Goal: Task Accomplishment & Management: Complete application form

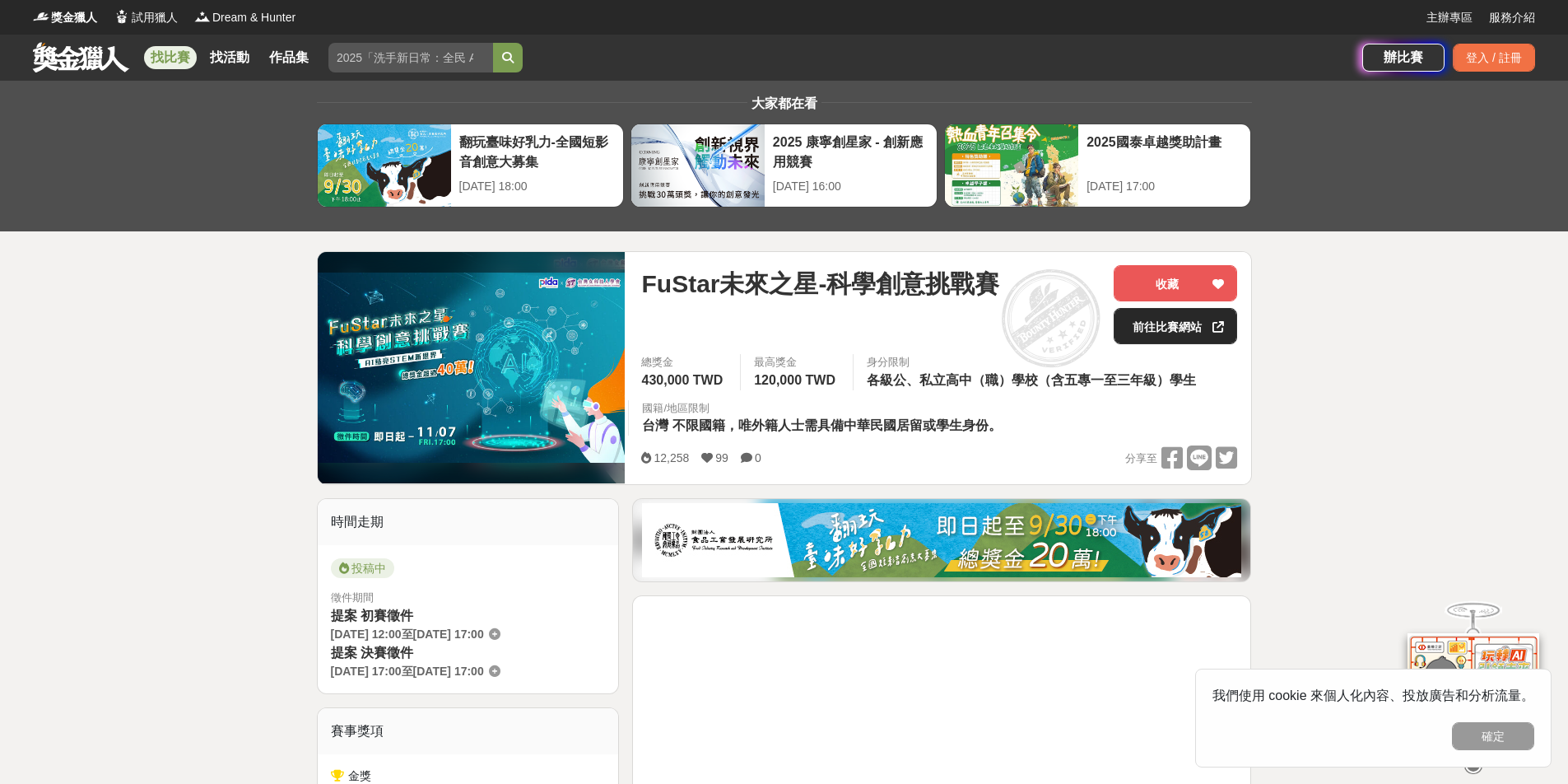
click at [1181, 318] on link "前往比賽網站" at bounding box center [1175, 325] width 123 height 36
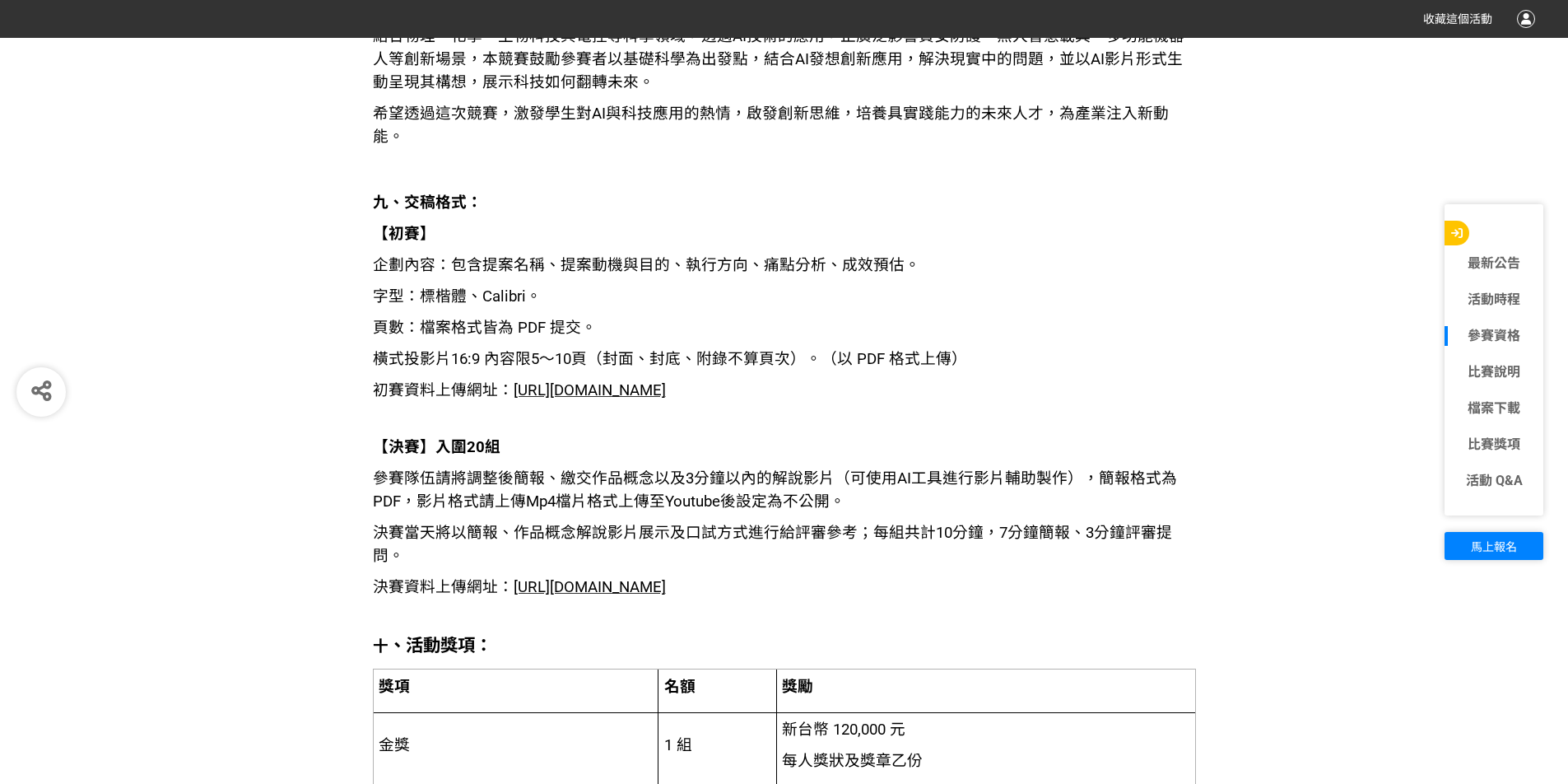
scroll to position [2717, 0]
click at [557, 383] on span "[URL][DOMAIN_NAME]" at bounding box center [590, 392] width 152 height 19
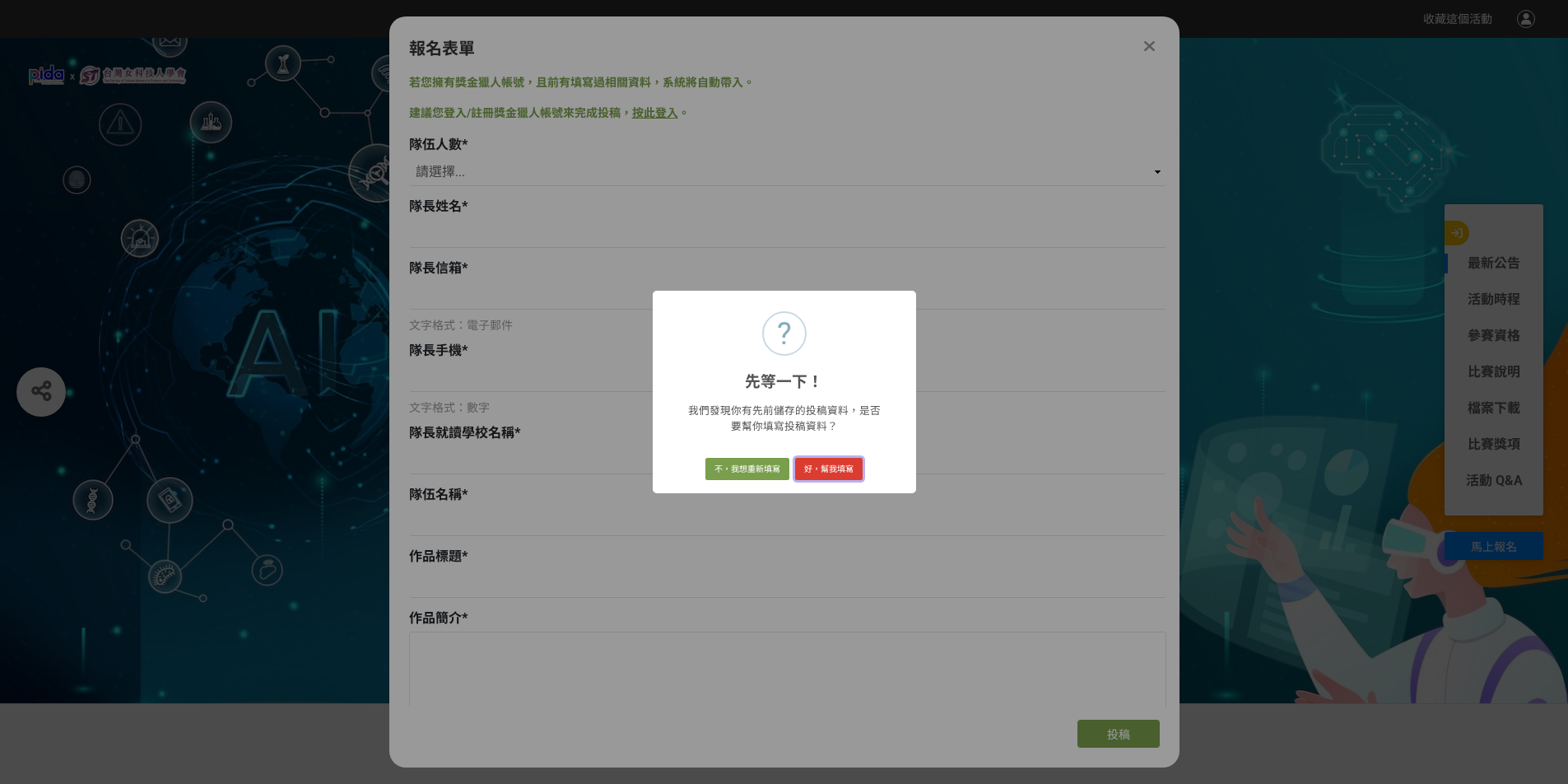
click at [802, 466] on button "好，幫我填寫" at bounding box center [829, 469] width 68 height 23
select select "1"
type input "[PERSON_NAME]"
type input "[EMAIL_ADDRESS]"
type input "0963592084"
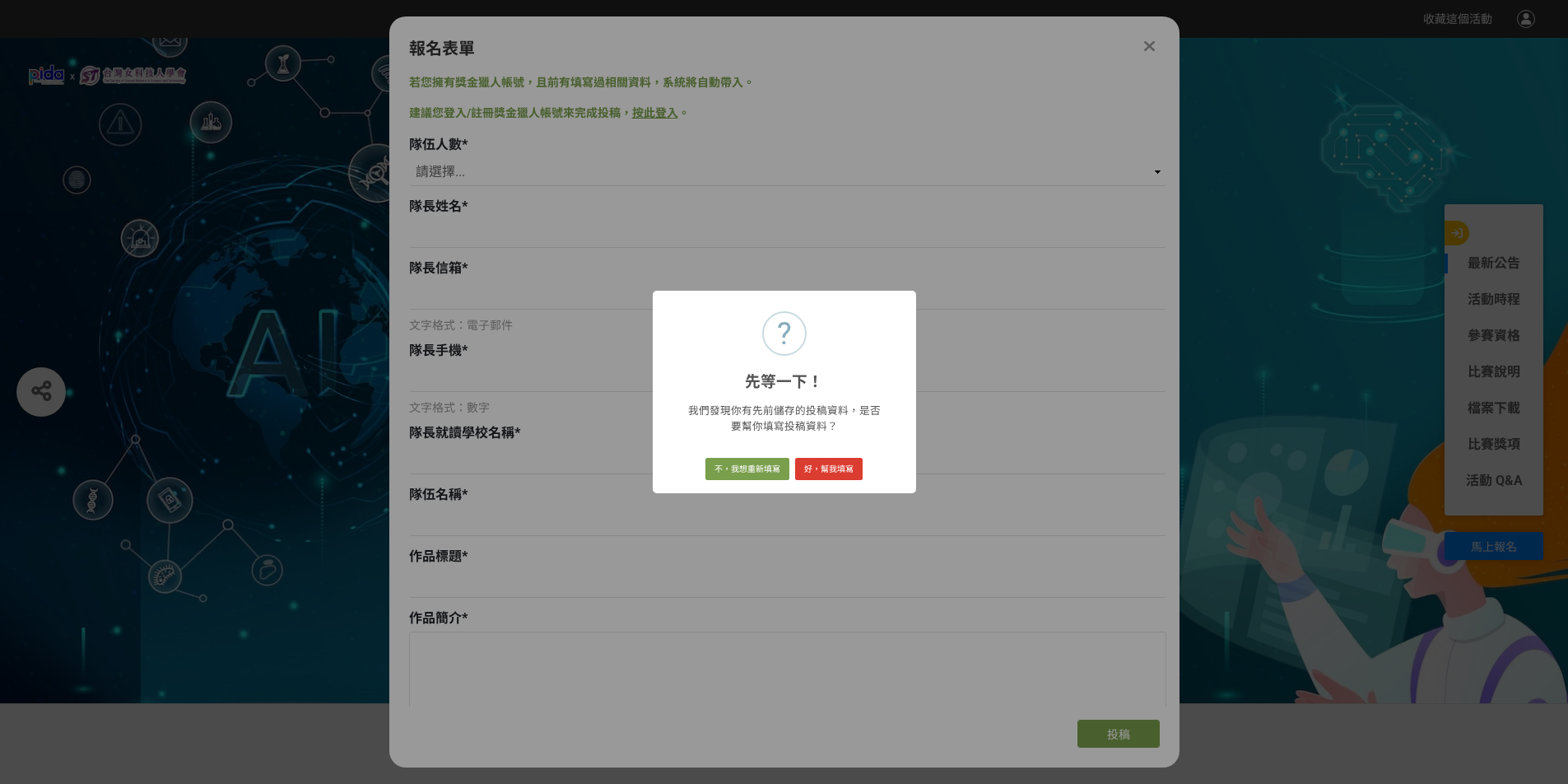
type input "磐石高中"
type input "吸嗨的烏龍茶"
type input "《感譯者 Affectra》"
type textarea "《感譯者 Affectra》是一款革命性的非侵入式腦機介面（BMI）裝置，其名稱結合「Affect」（情感）與「Translator」（翻譯器），旨在捕捉並翻…"
select select "校園講座 / 老師系上推薦"
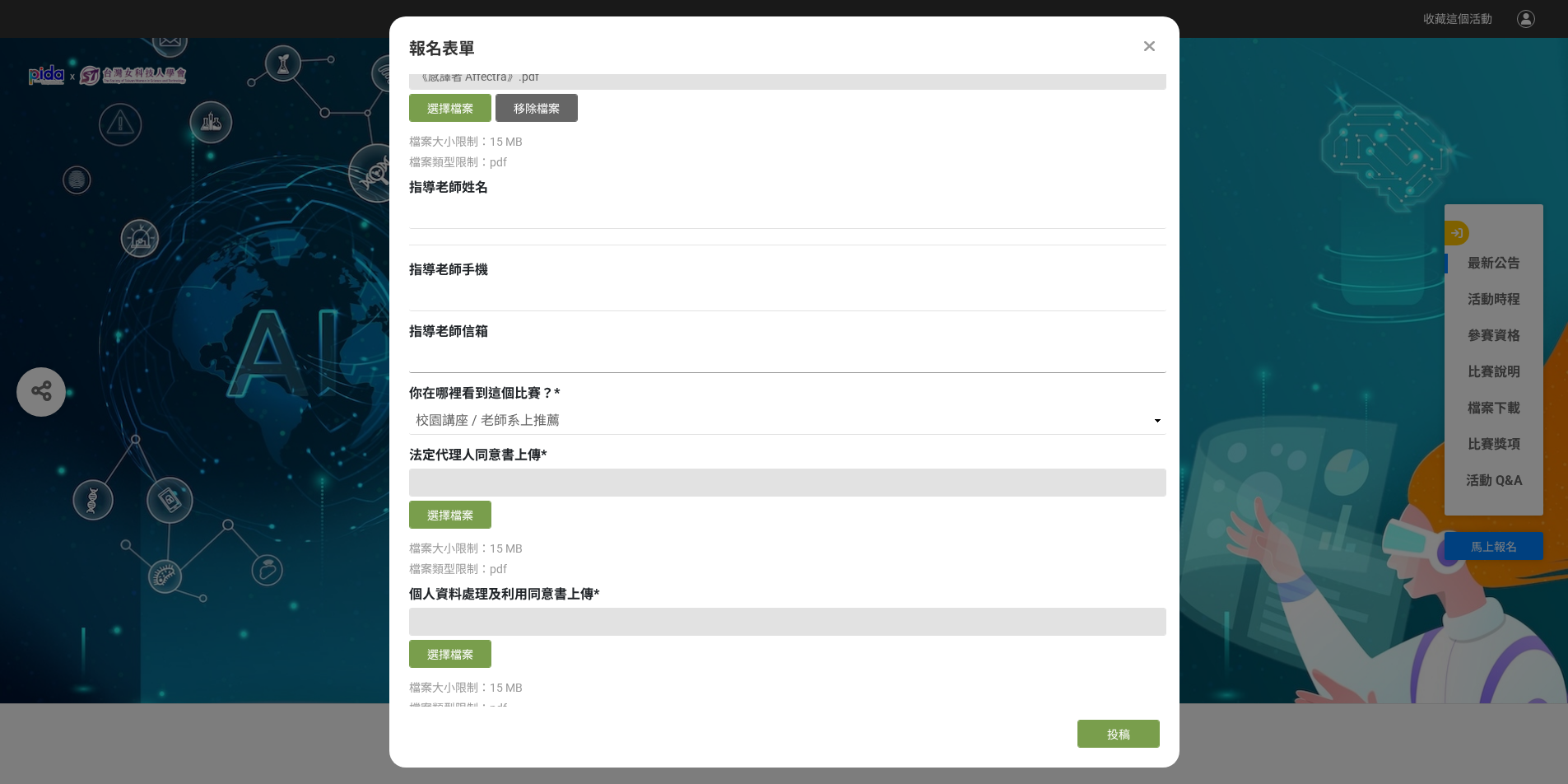
scroll to position [824, 0]
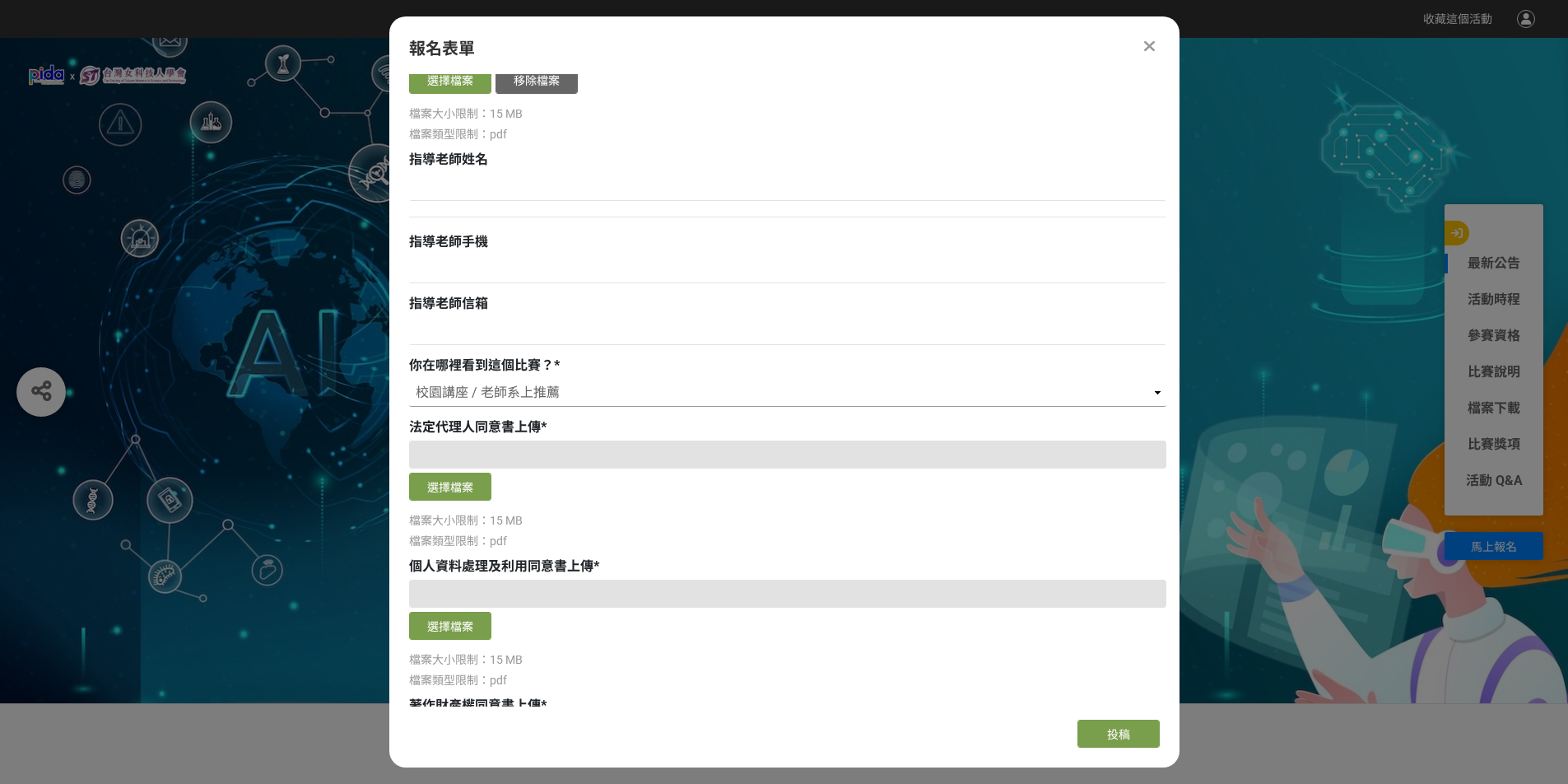
click at [623, 383] on select "請選擇... 獎金獵人網站 Facebook / Instagram 校園講座 / 老師系上推薦 電子郵件 海報 其他" at bounding box center [787, 393] width 757 height 28
click at [409, 379] on select "請選擇... 獎金獵人網站 Facebook / Instagram 校園講座 / 老師系上推薦 電子郵件 海報 其他" at bounding box center [787, 393] width 757 height 28
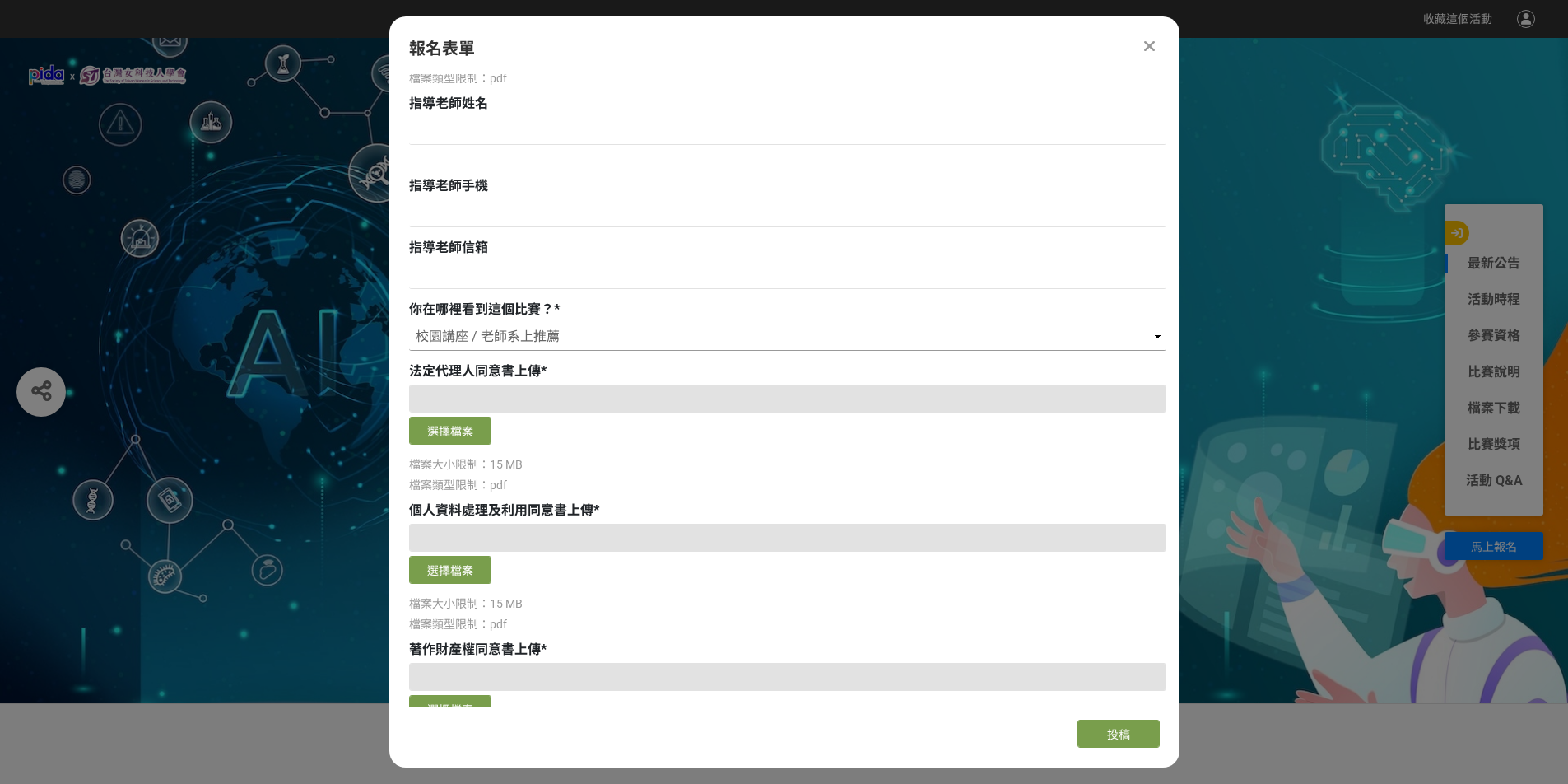
scroll to position [906, 0]
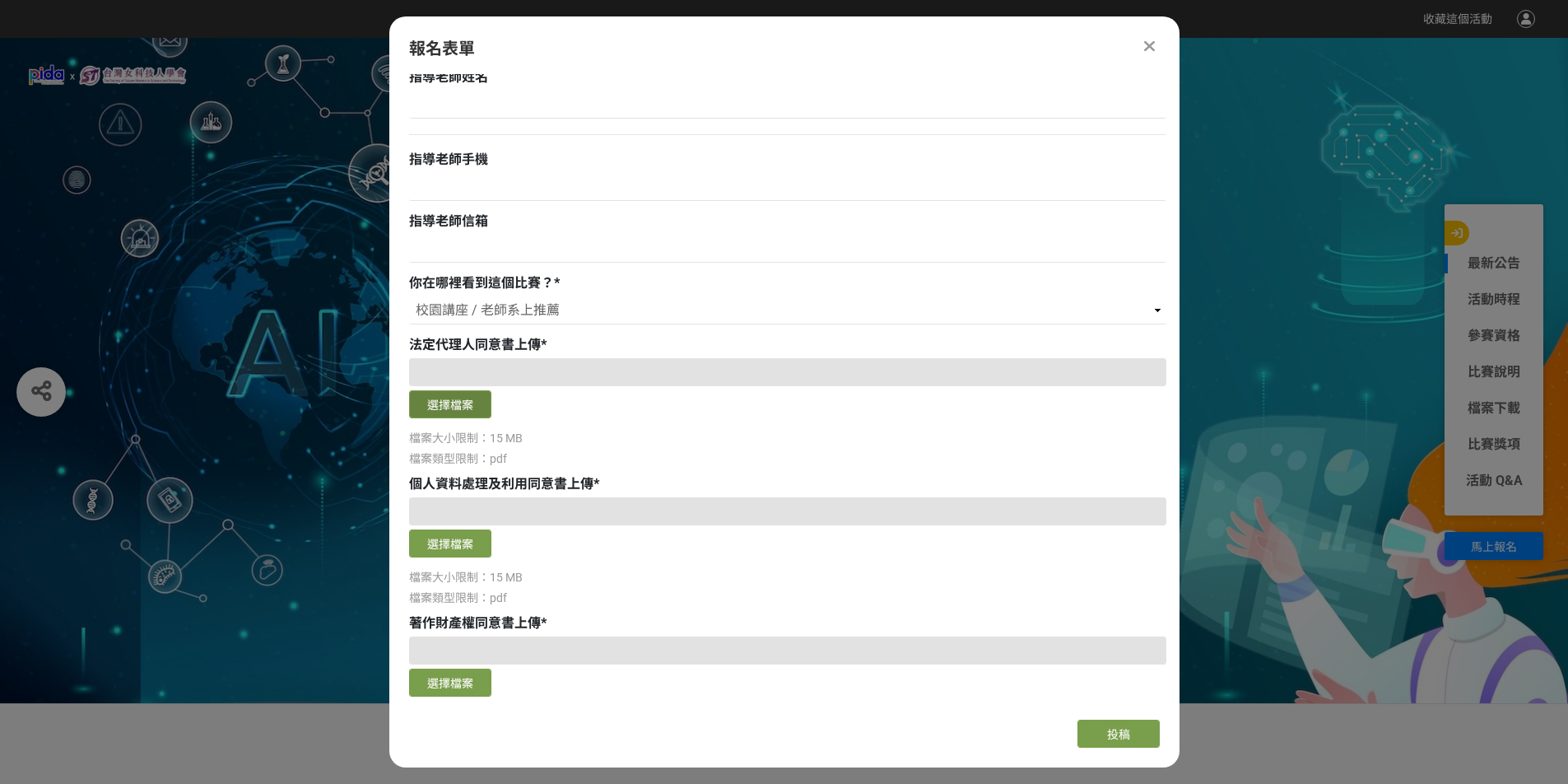
click at [461, 404] on button "選擇檔案" at bounding box center [450, 405] width 82 height 28
click at [454, 414] on button "選擇檔案" at bounding box center [450, 405] width 82 height 28
click at [426, 398] on button "選擇檔案" at bounding box center [450, 405] width 82 height 28
click at [1156, 47] on div at bounding box center [1149, 46] width 19 height 19
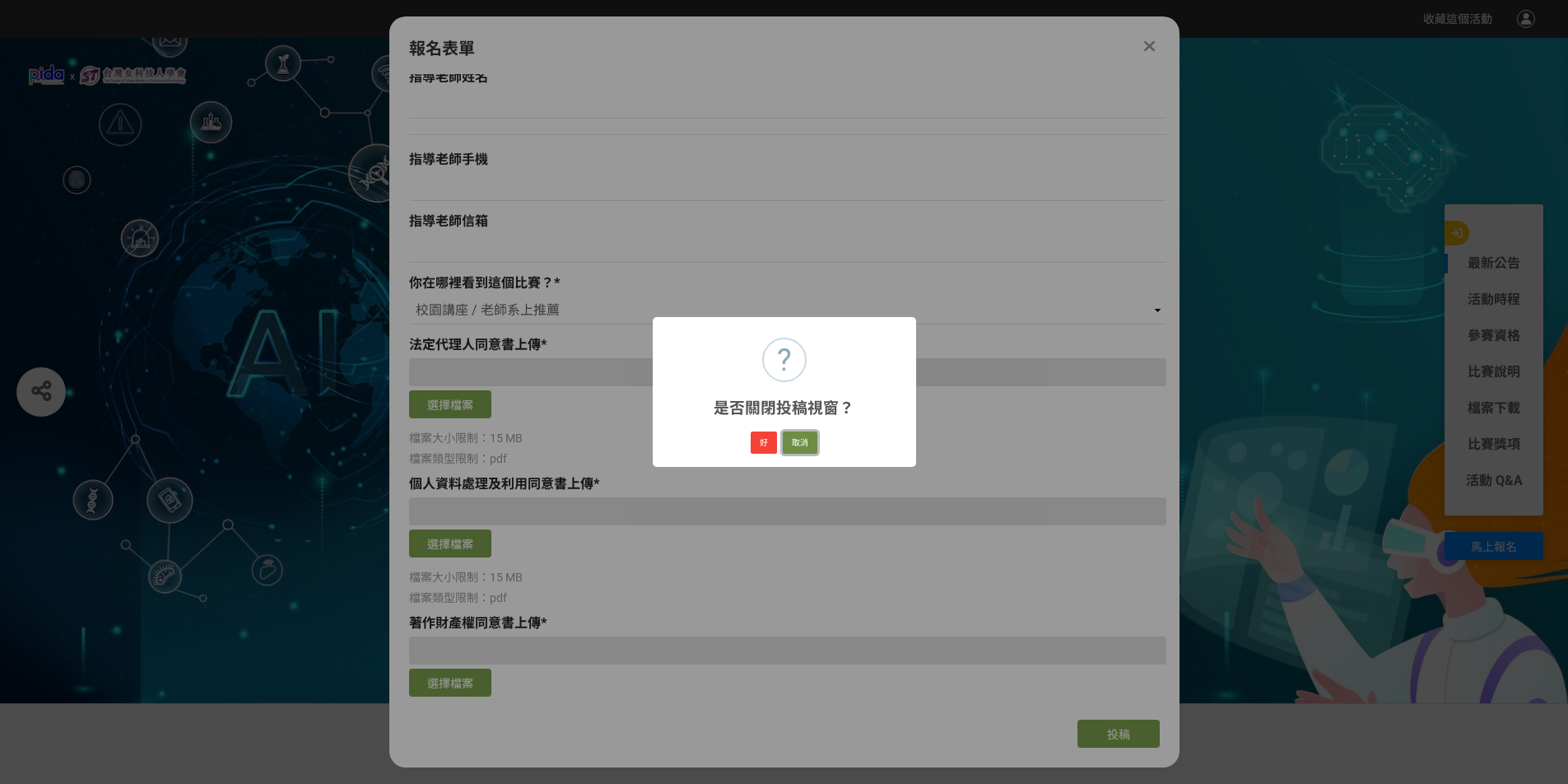
click at [799, 440] on button "取消" at bounding box center [799, 443] width 34 height 23
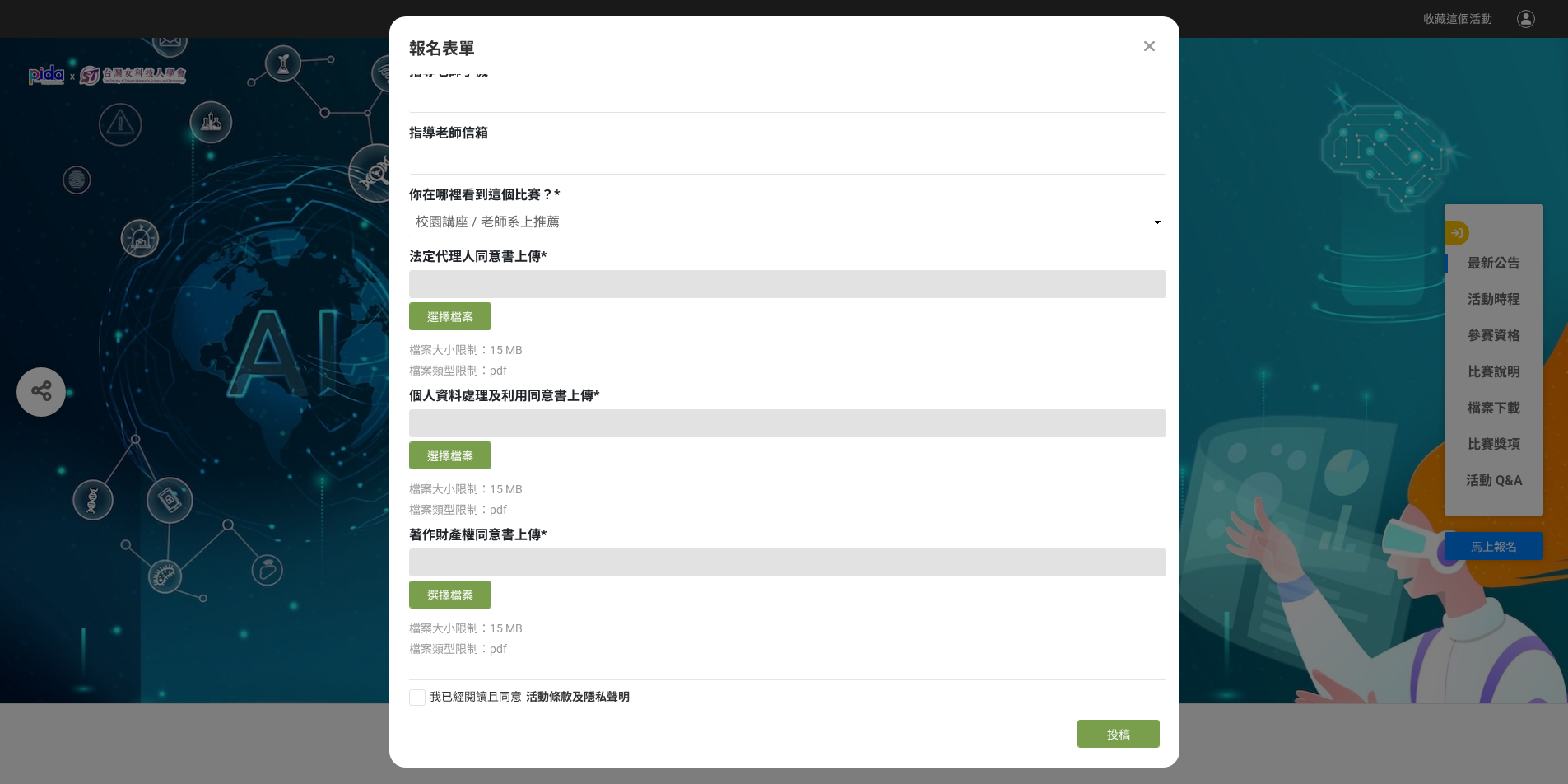
scroll to position [1005, 0]
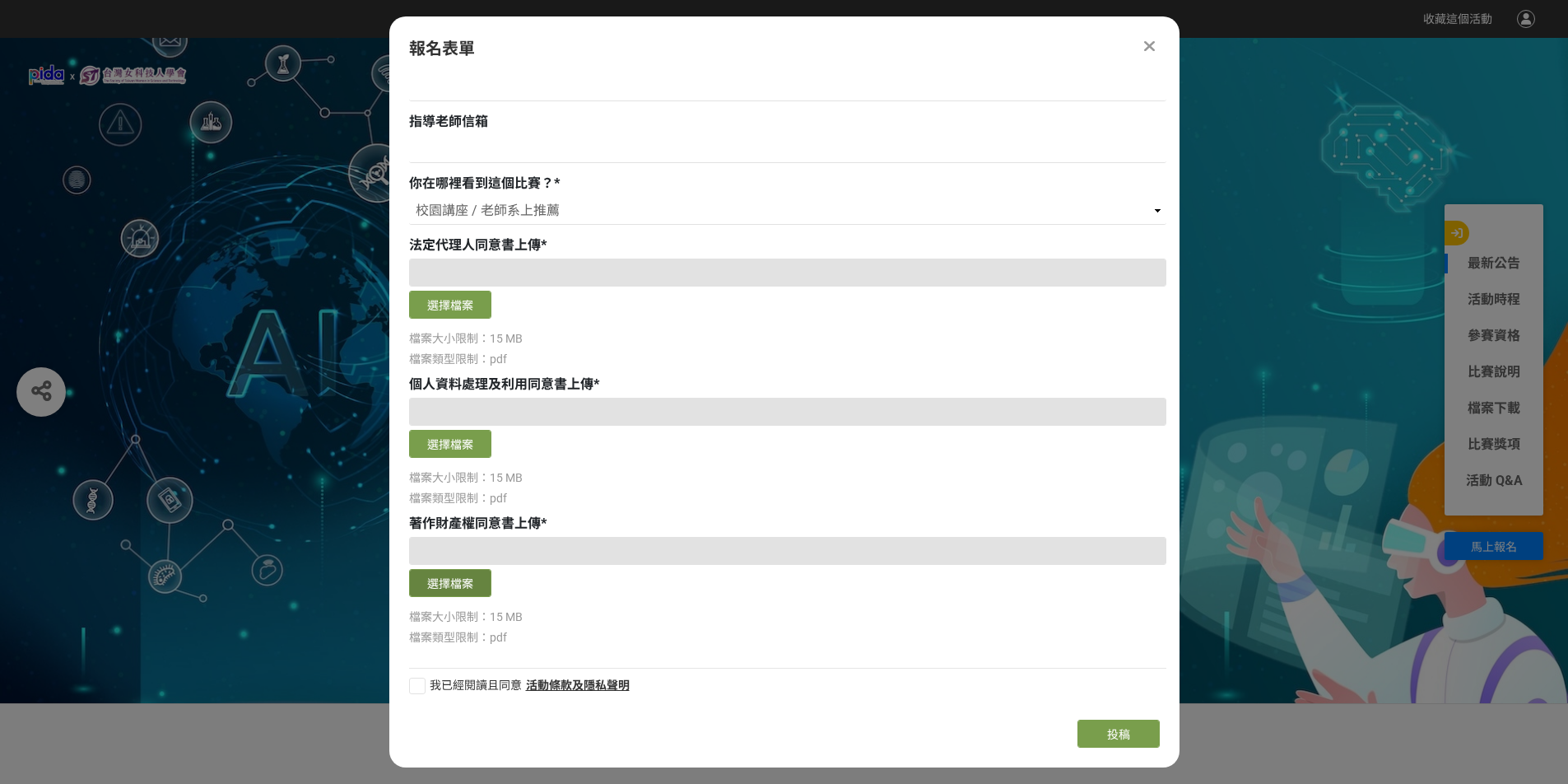
click at [478, 579] on button "選擇檔案" at bounding box center [450, 583] width 82 height 28
click at [656, 347] on div "選擇檔案 檔案大小限制：15 MB 檔案類型限制：pdf" at bounding box center [787, 313] width 757 height 109
click at [464, 298] on button "選擇檔案" at bounding box center [450, 305] width 82 height 28
click at [476, 311] on button "選擇檔案" at bounding box center [450, 305] width 82 height 28
click at [459, 443] on button "選擇檔案" at bounding box center [450, 444] width 82 height 28
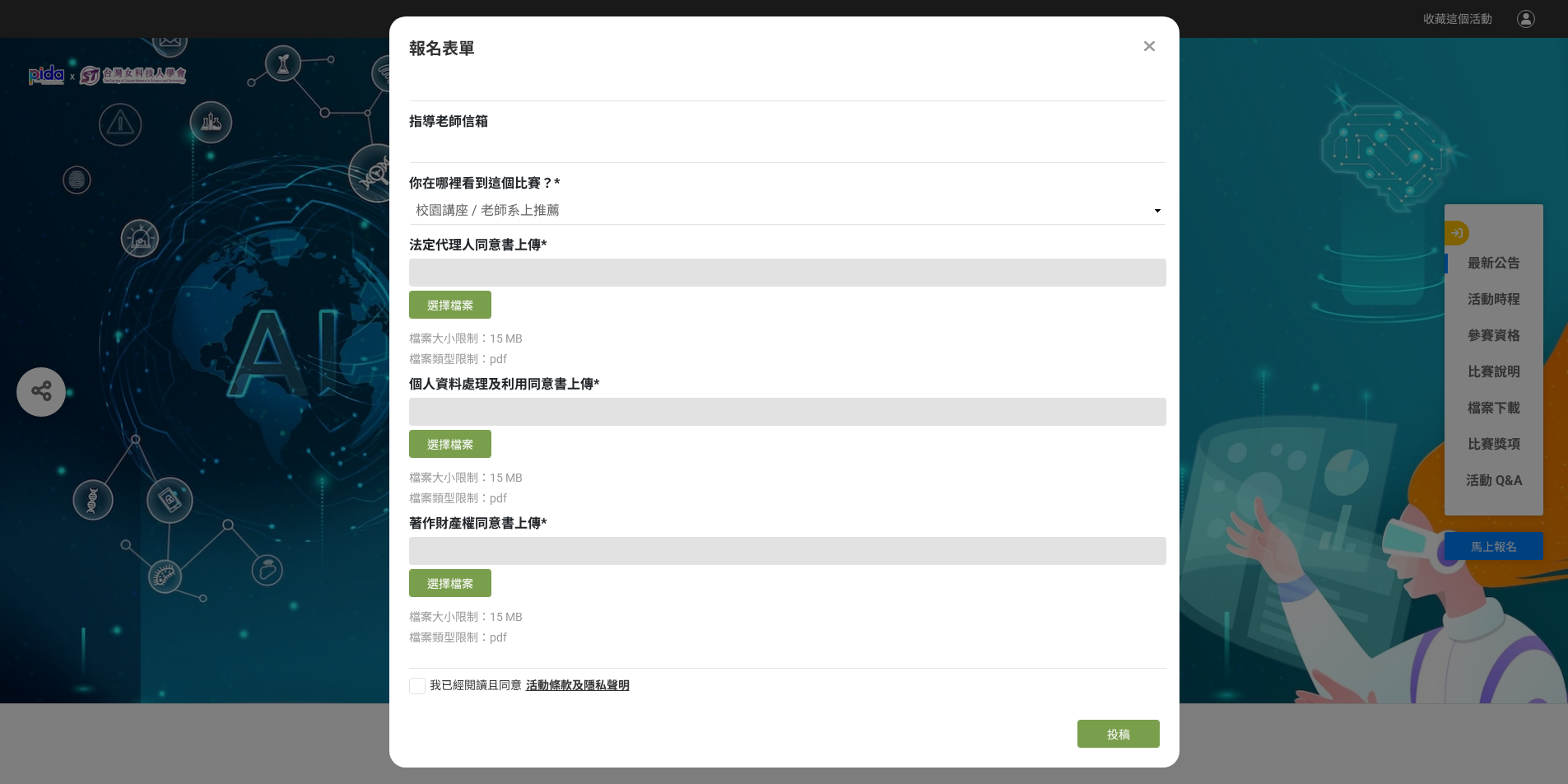
click at [664, 282] on div at bounding box center [787, 273] width 757 height 28
click at [709, 264] on div at bounding box center [787, 273] width 757 height 28
click at [465, 297] on button "選擇檔案" at bounding box center [450, 305] width 82 height 28
click at [487, 584] on button "選擇檔案" at bounding box center [450, 583] width 82 height 28
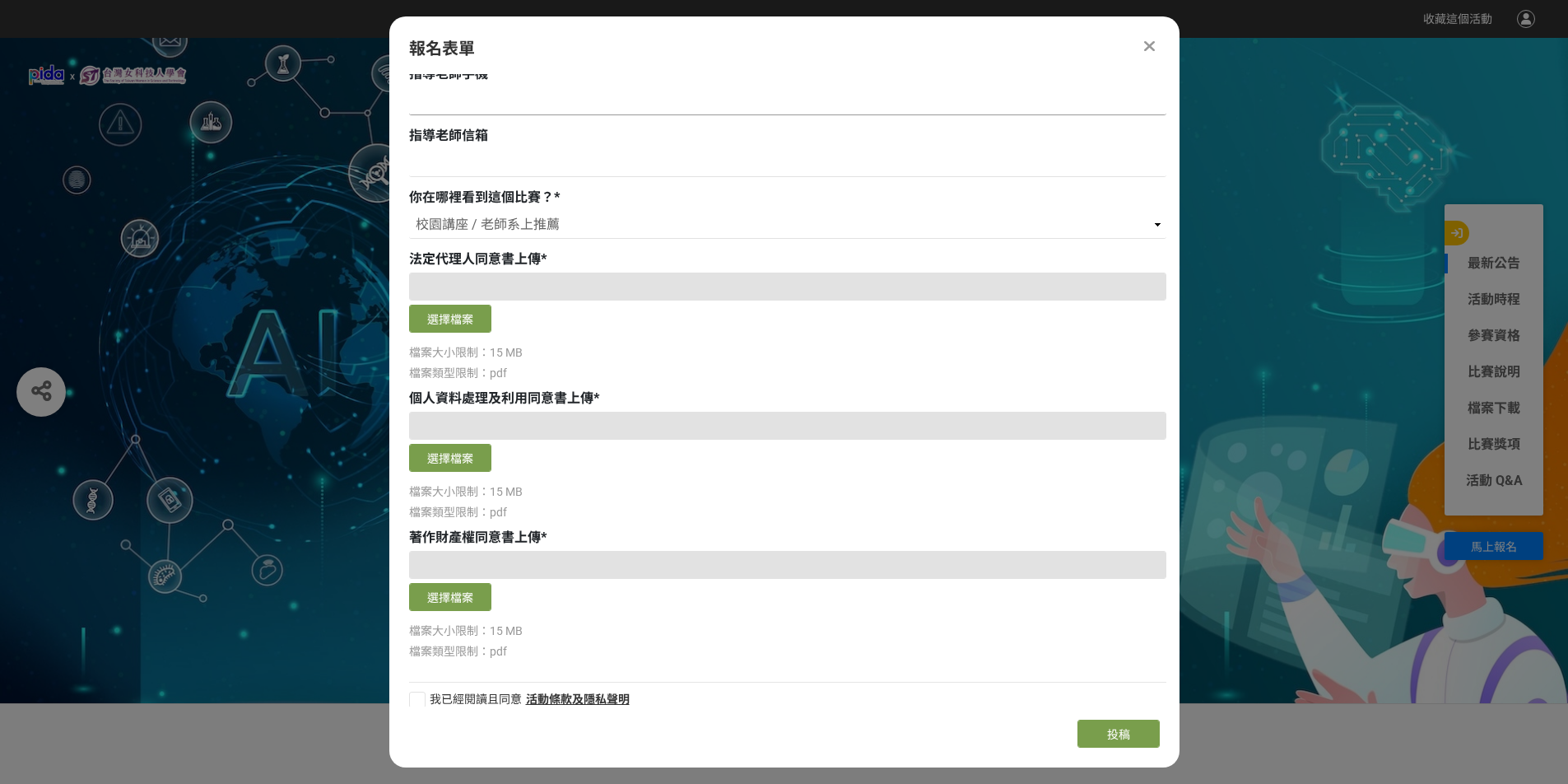
scroll to position [970, 0]
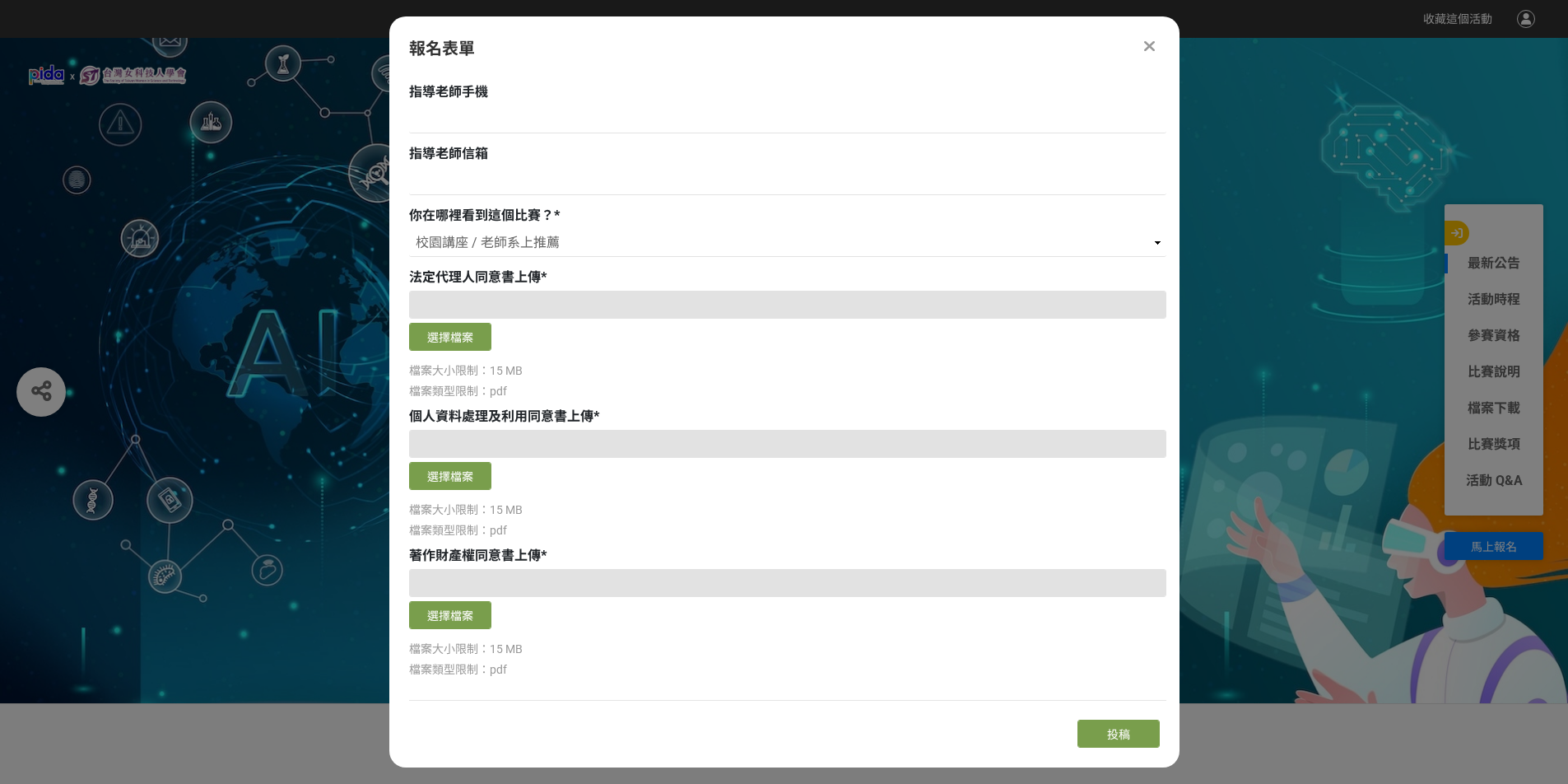
drag, startPoint x: 1001, startPoint y: 108, endPoint x: 978, endPoint y: 53, distance: 59.6
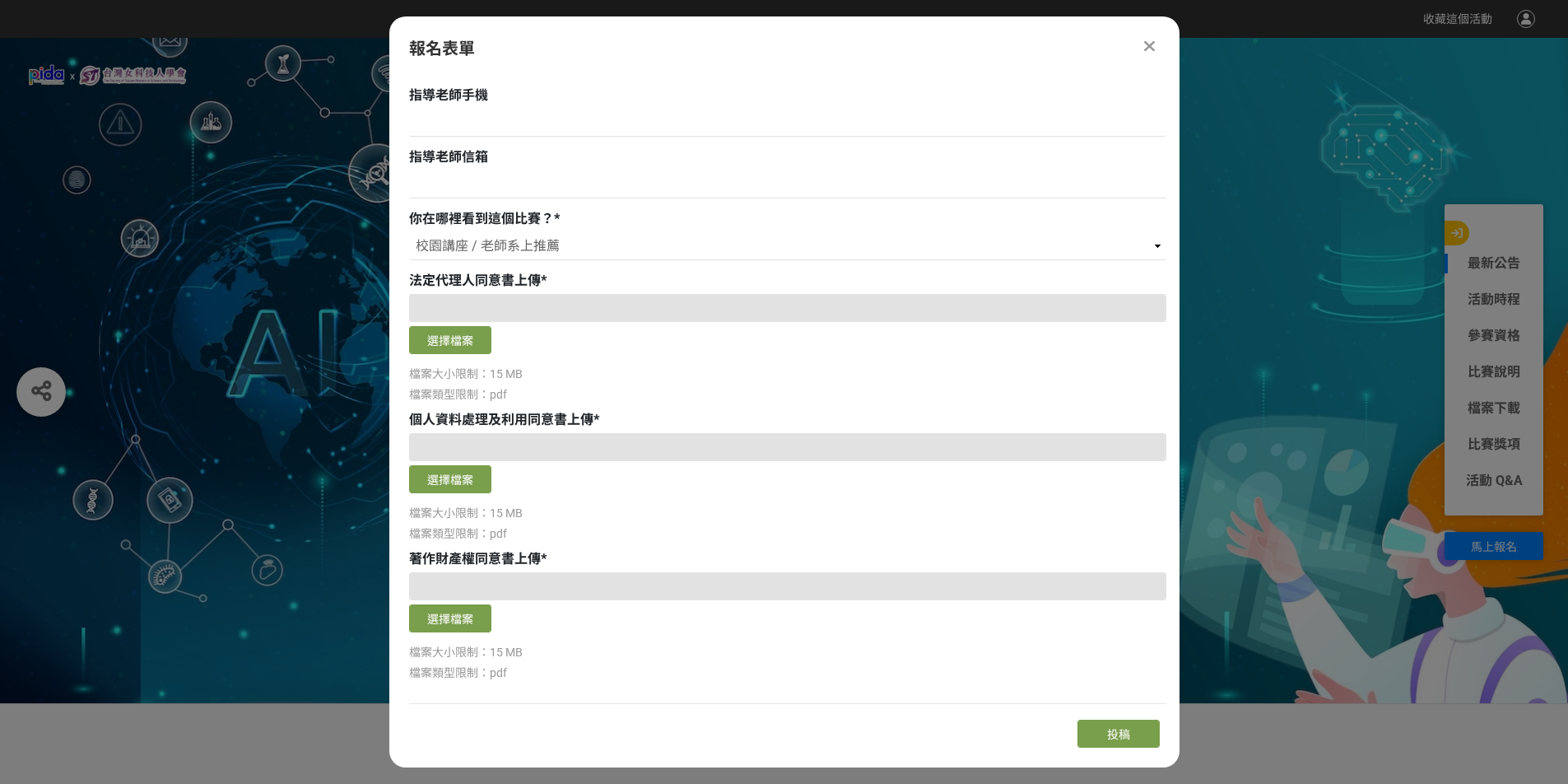
click at [912, 517] on div "檔案大小限制：15 MB" at bounding box center [787, 513] width 757 height 18
click at [466, 340] on button "選擇檔案" at bounding box center [450, 340] width 82 height 28
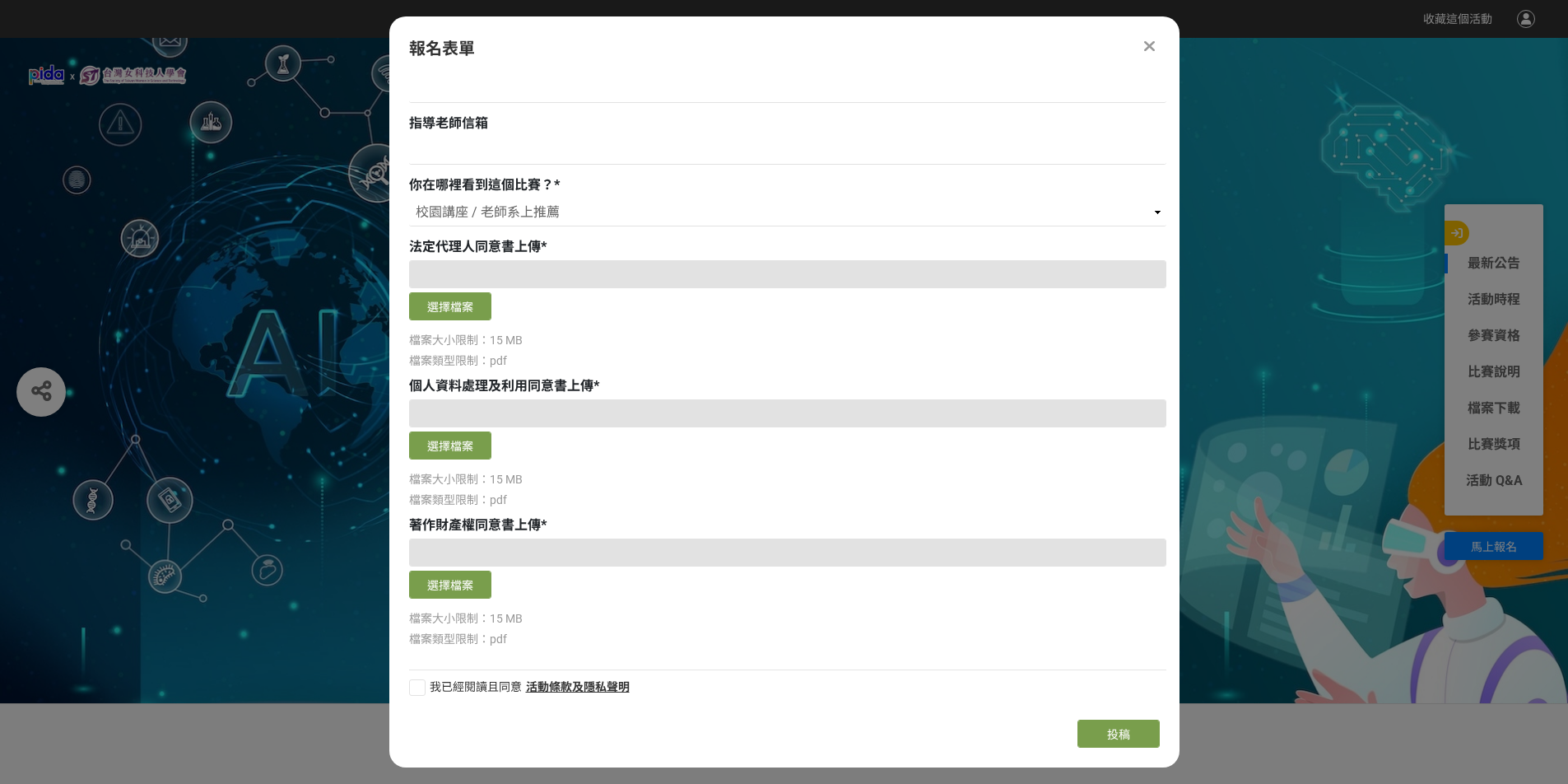
scroll to position [1005, 0]
click at [424, 683] on div at bounding box center [417, 685] width 17 height 17
checkbox input "true"
click at [1154, 45] on icon at bounding box center [1149, 46] width 11 height 17
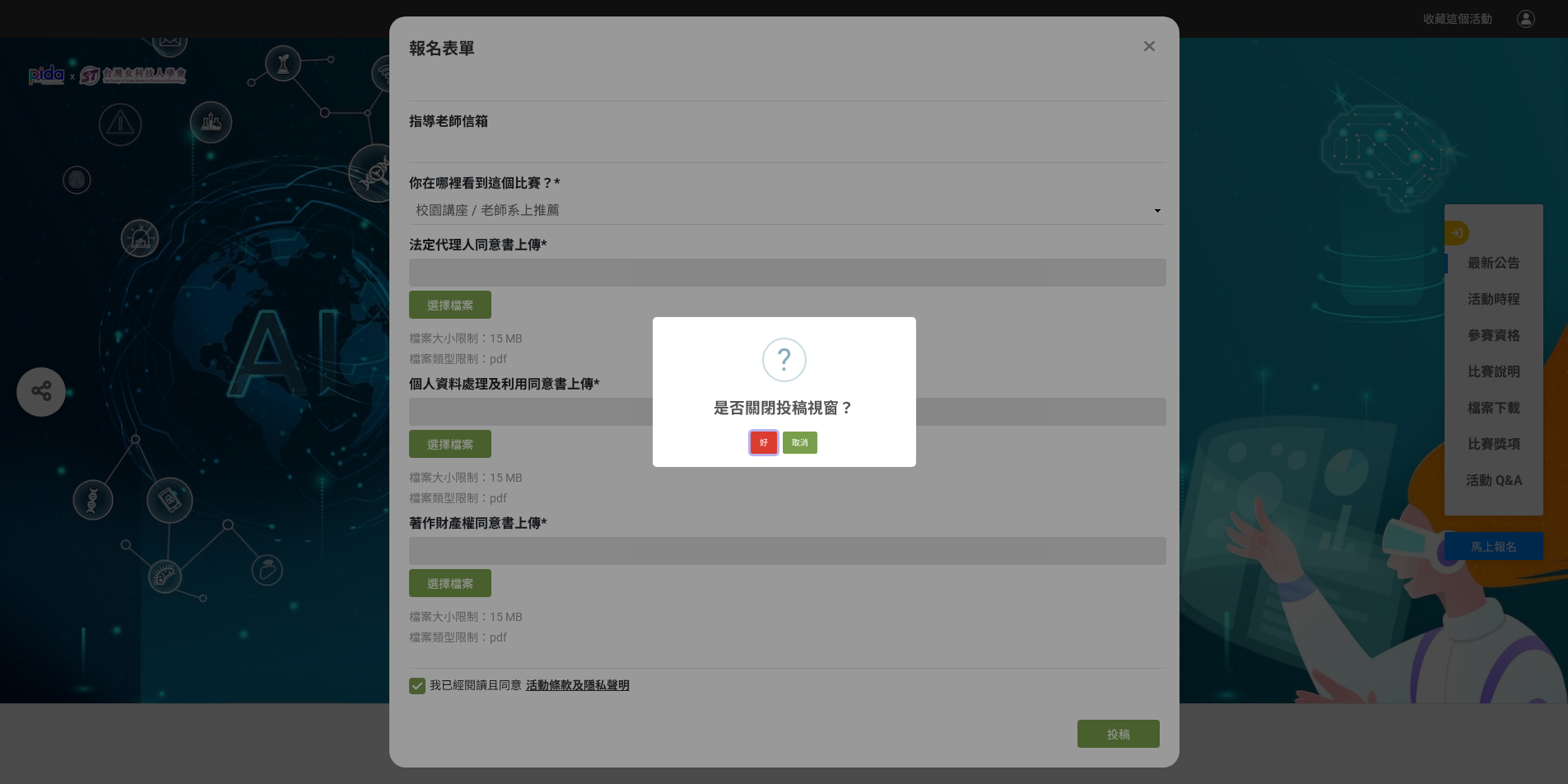
click at [759, 439] on button "好" at bounding box center [764, 443] width 26 height 23
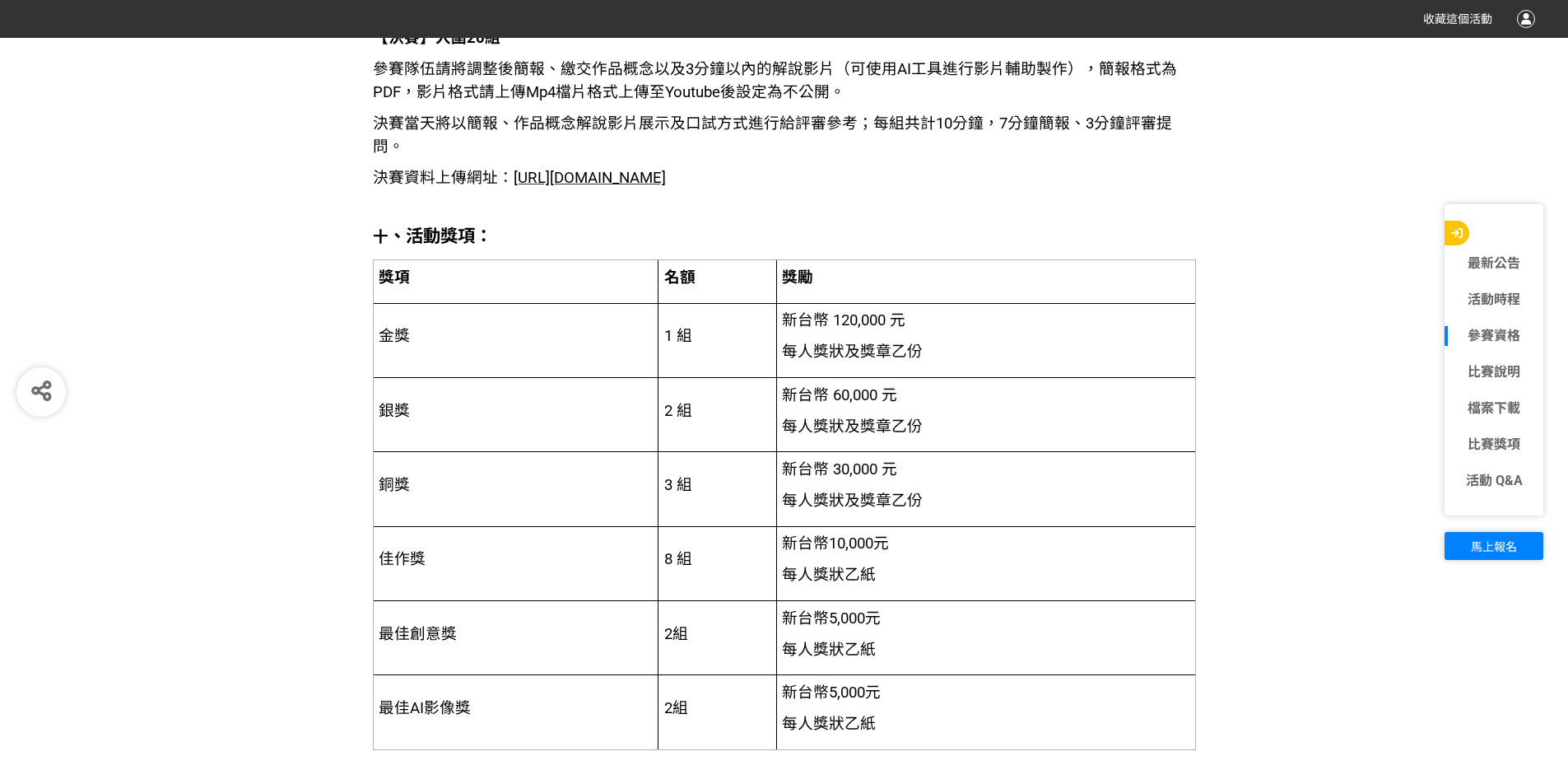
scroll to position [3129, 0]
click at [663, 168] on span "https://contest.bhuntr.com/tw/pidafustar/home/?submit&contestGroupId=185258&con…" at bounding box center [590, 176] width 152 height 19
click at [665, 168] on span "https://contest.bhuntr.com/tw/pidafustar/home/?submit&contestGroupId=185258&con…" at bounding box center [590, 176] width 152 height 19
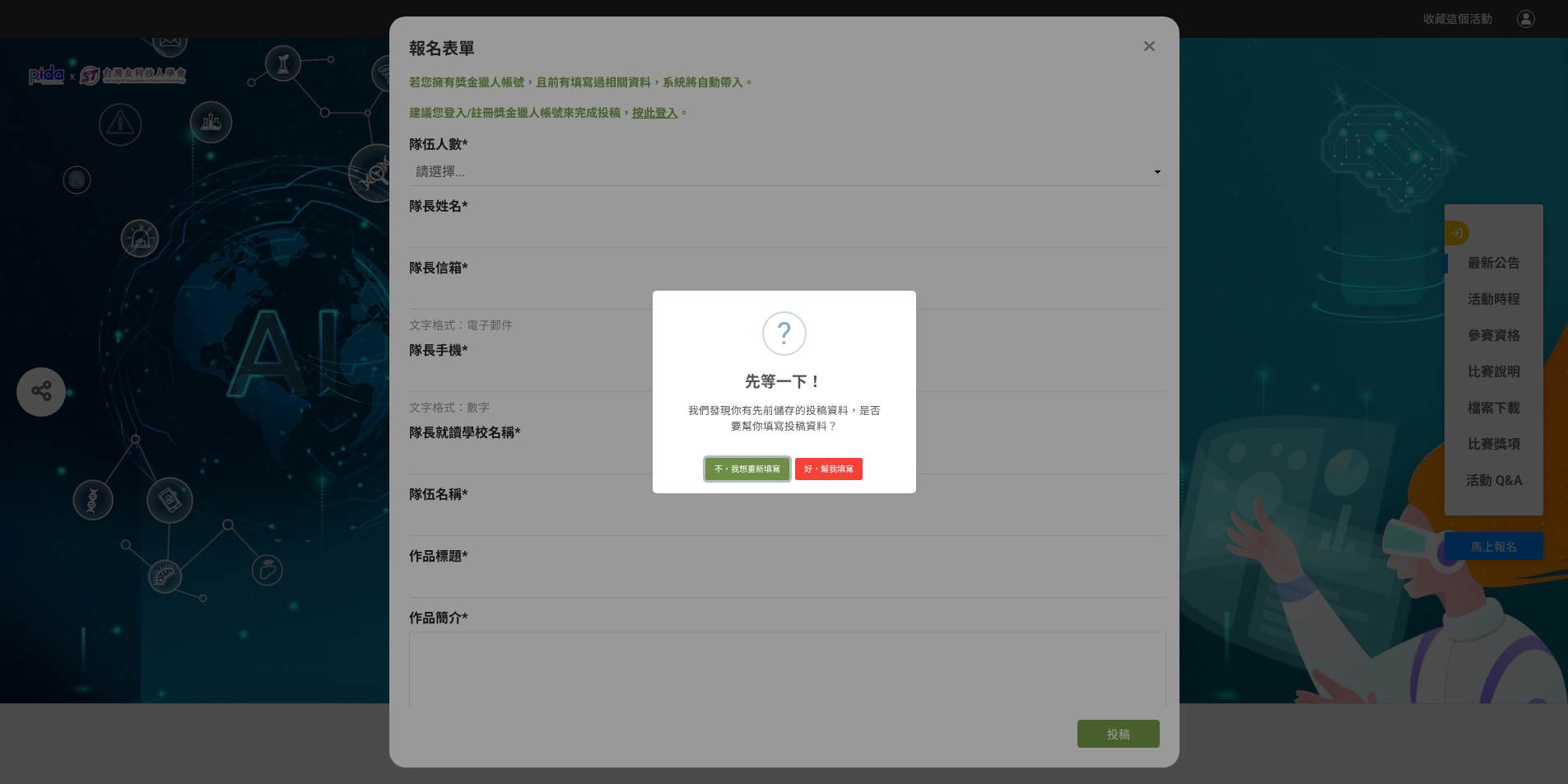
click at [771, 464] on button "不，我想重新填寫" at bounding box center [747, 469] width 84 height 23
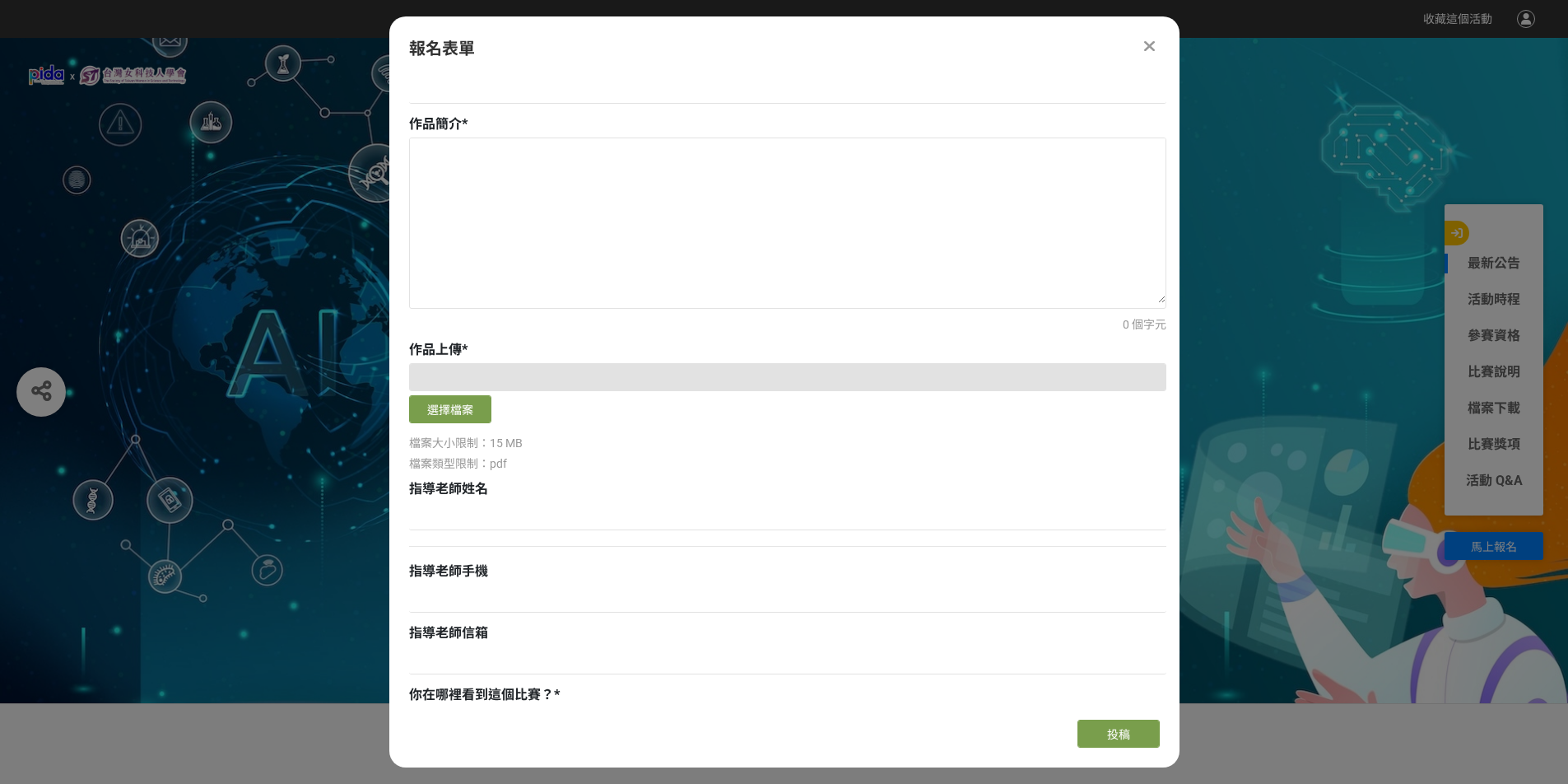
scroll to position [988, 0]
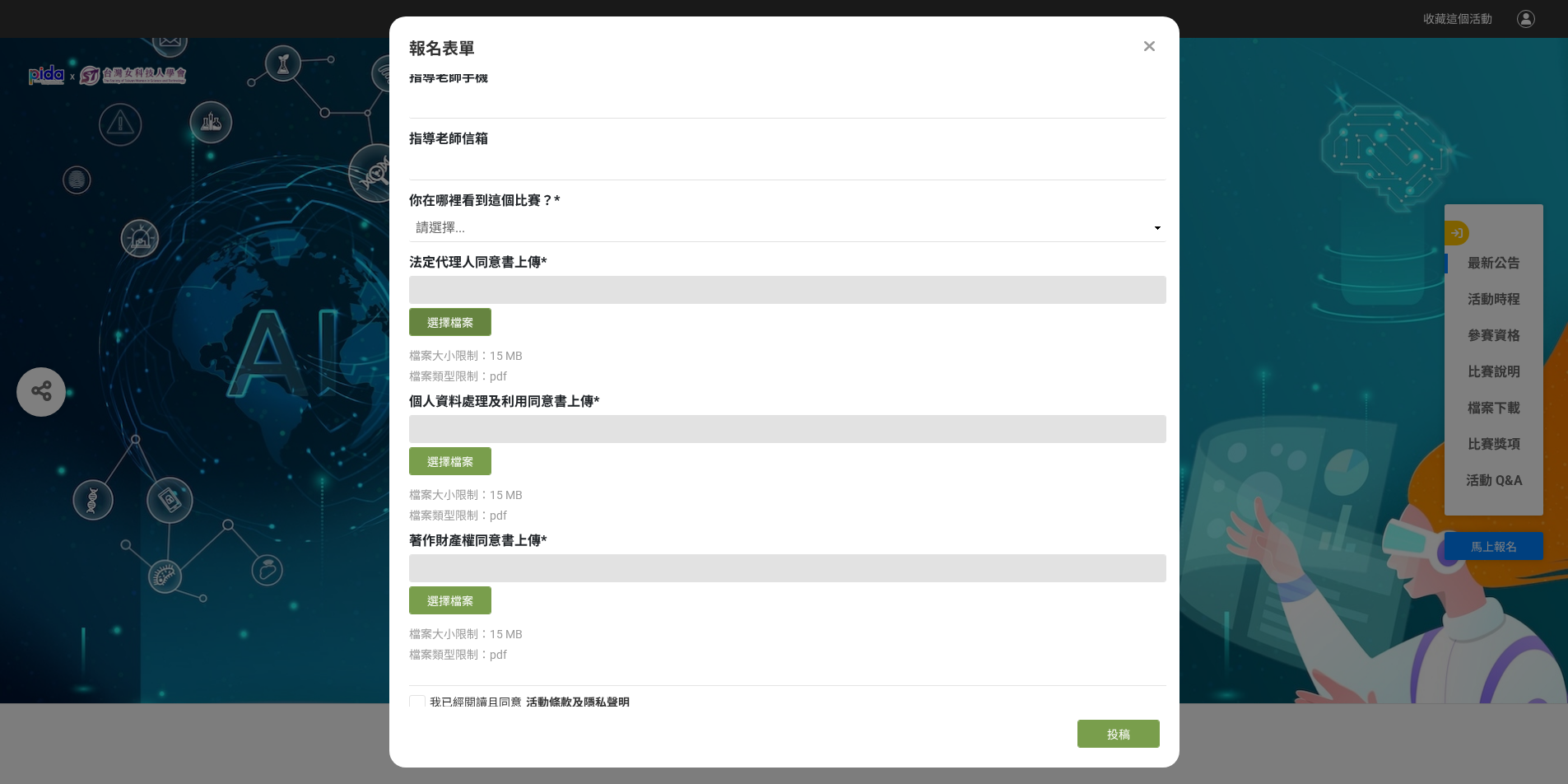
click at [468, 327] on button "選擇檔案" at bounding box center [450, 322] width 82 height 28
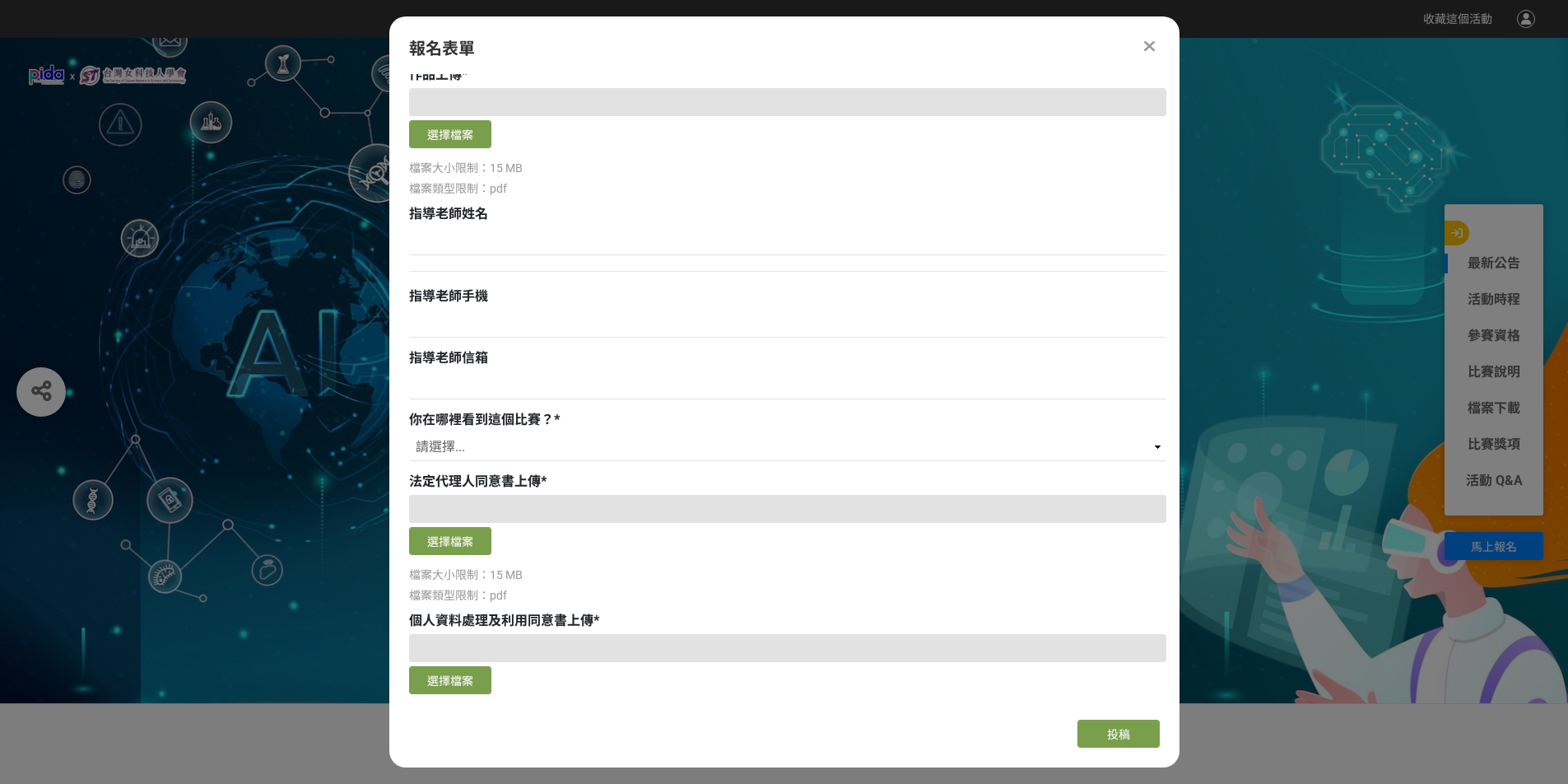
scroll to position [1005, 0]
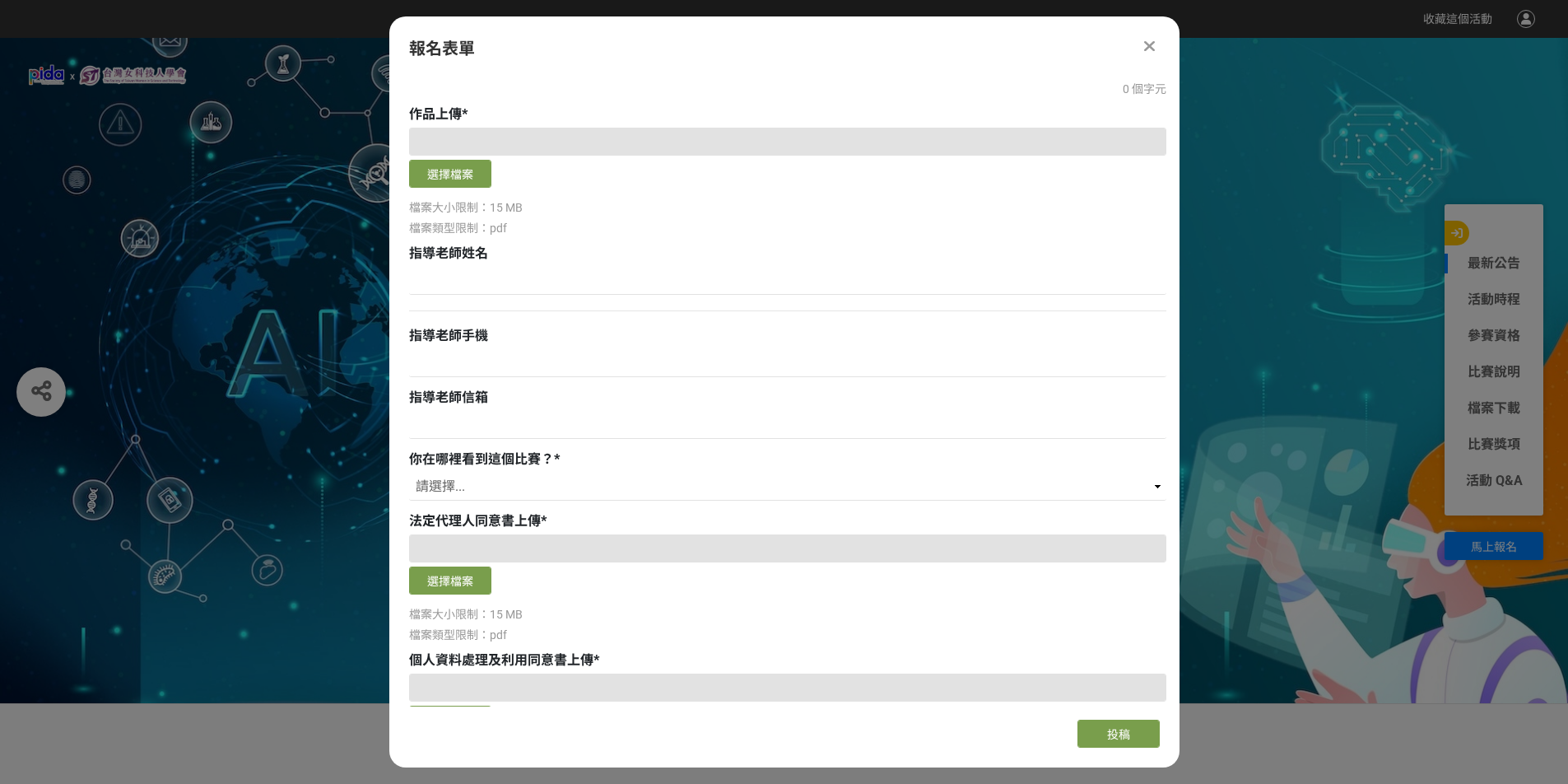
scroll to position [1005, 0]
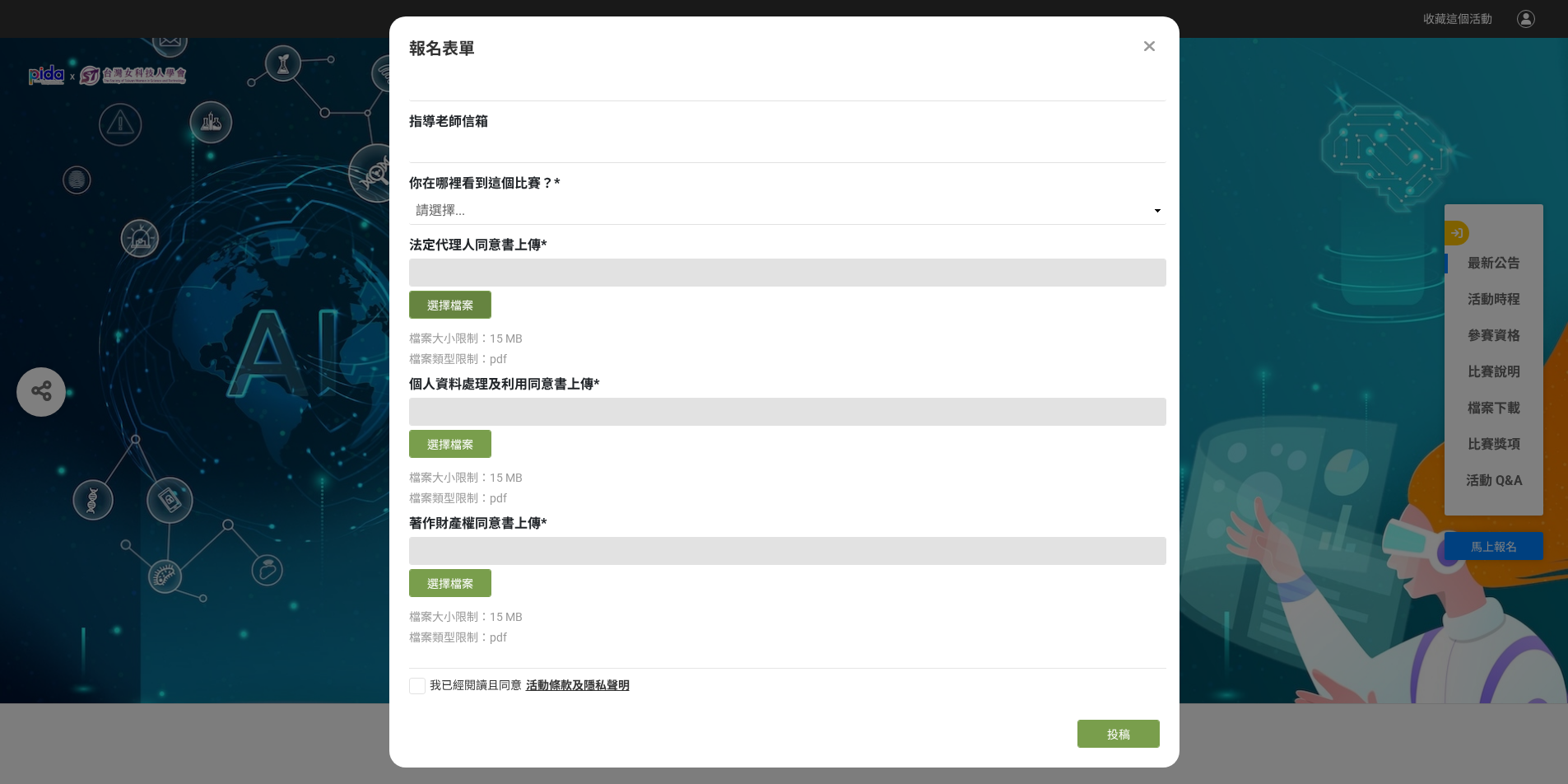
click at [460, 305] on button "選擇檔案" at bounding box center [450, 305] width 82 height 28
click at [454, 275] on span "法定代理.pdf" at bounding box center [450, 273] width 67 height 13
click at [477, 273] on span "法定代理.pdf" at bounding box center [450, 273] width 67 height 13
click at [477, 300] on button "選擇檔案" at bounding box center [450, 305] width 82 height 28
click at [465, 446] on button "選擇檔案" at bounding box center [450, 444] width 82 height 28
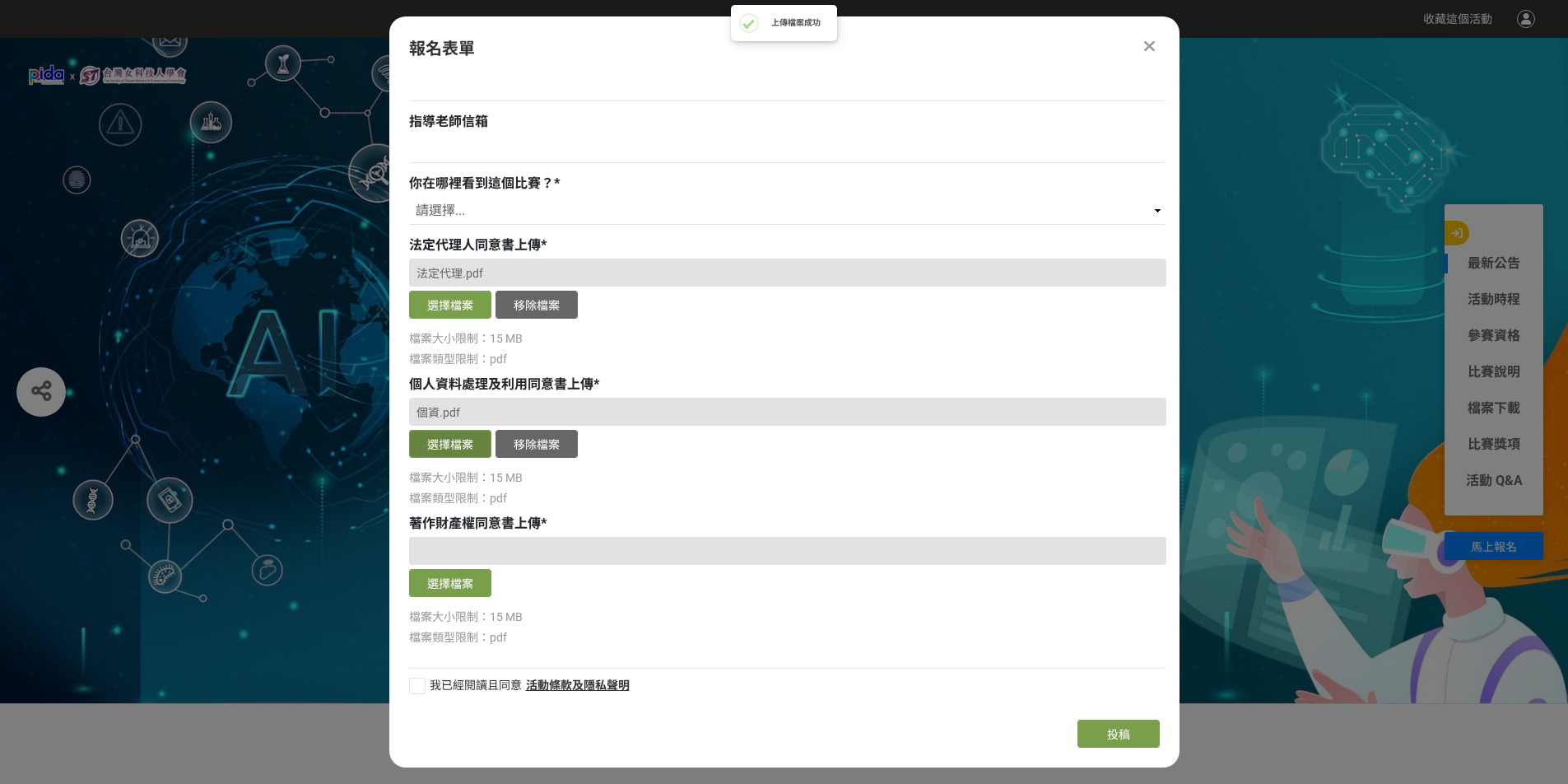
click at [448, 444] on button "選擇檔案" at bounding box center [450, 444] width 82 height 28
click at [459, 445] on button "選擇檔案" at bounding box center [450, 444] width 82 height 28
click at [447, 451] on button "選擇檔案" at bounding box center [450, 444] width 82 height 28
click at [459, 594] on button "選擇檔案" at bounding box center [450, 583] width 82 height 28
click at [457, 585] on button "選擇檔案" at bounding box center [450, 583] width 82 height 28
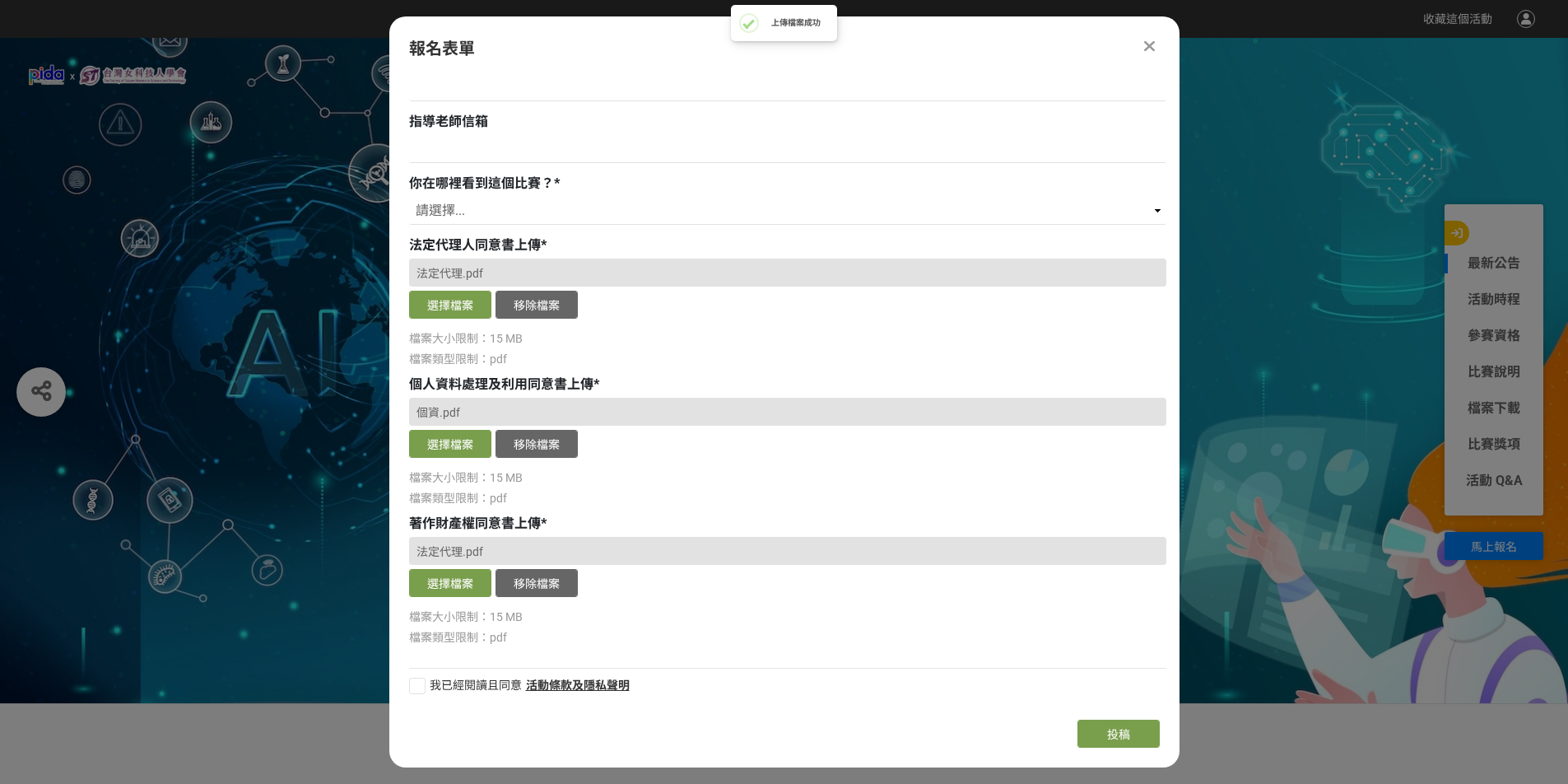
scroll to position [758, 0]
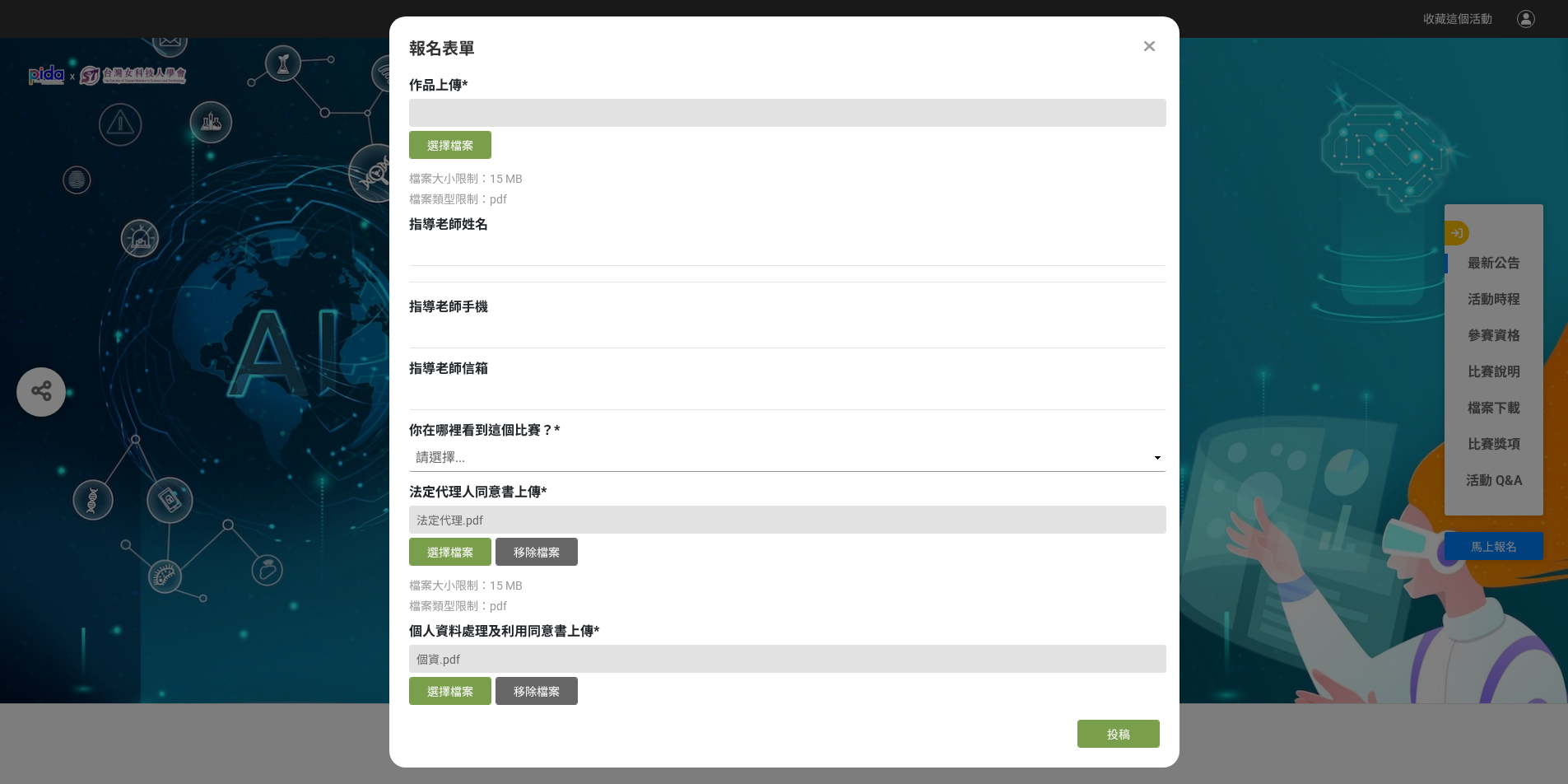
click at [545, 452] on select "請選擇... 獎金獵人網站 Facebook / Instagram 校園講座 / 老師系上推薦 電子郵件 海報 其他" at bounding box center [787, 458] width 757 height 28
select select "校園講座 / 老師系上推薦"
click at [409, 444] on select "請選擇... 獎金獵人網站 Facebook / Instagram 校園講座 / 老師系上推薦 電子郵件 海報 其他" at bounding box center [787, 458] width 757 height 28
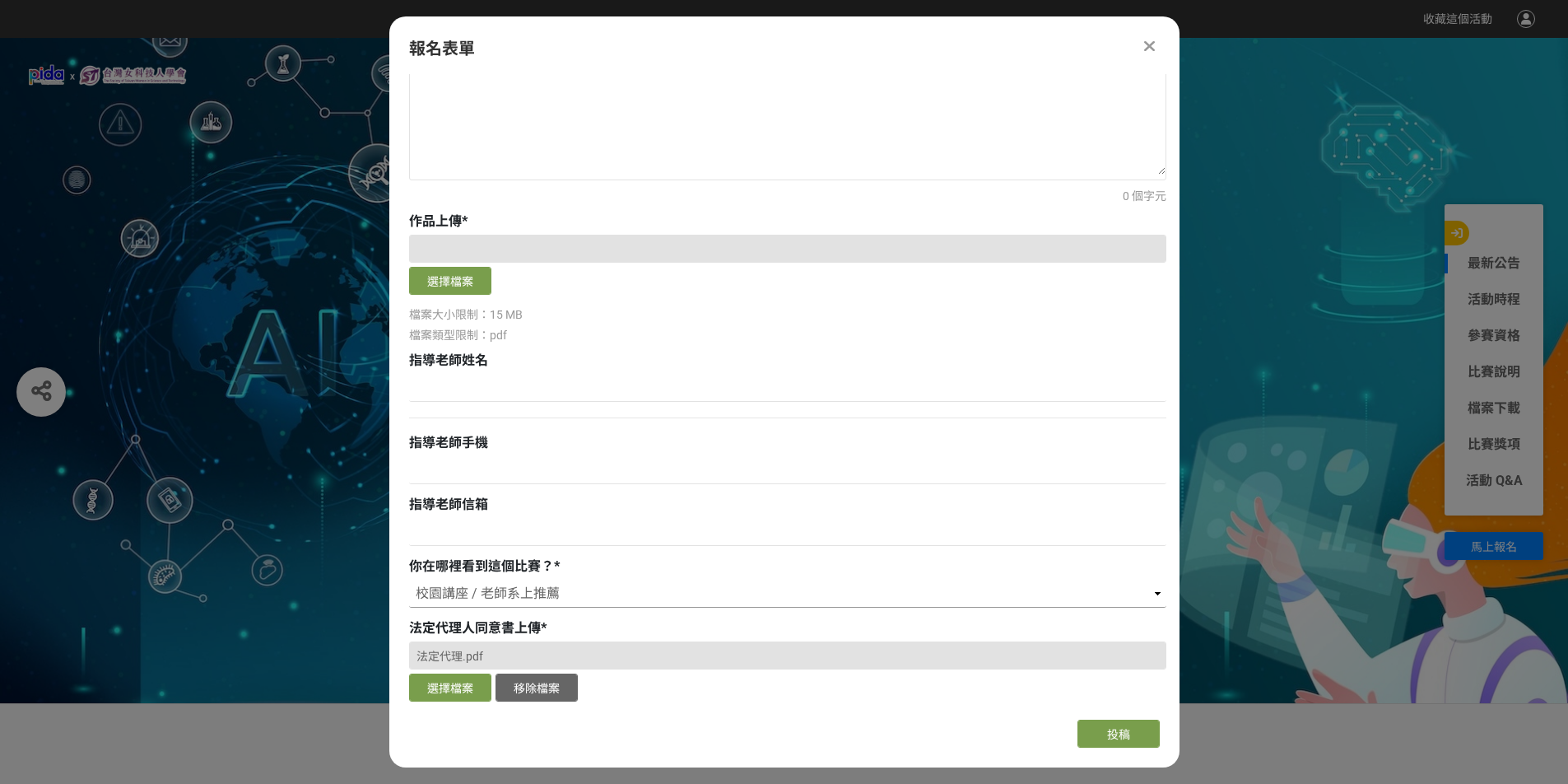
scroll to position [594, 0]
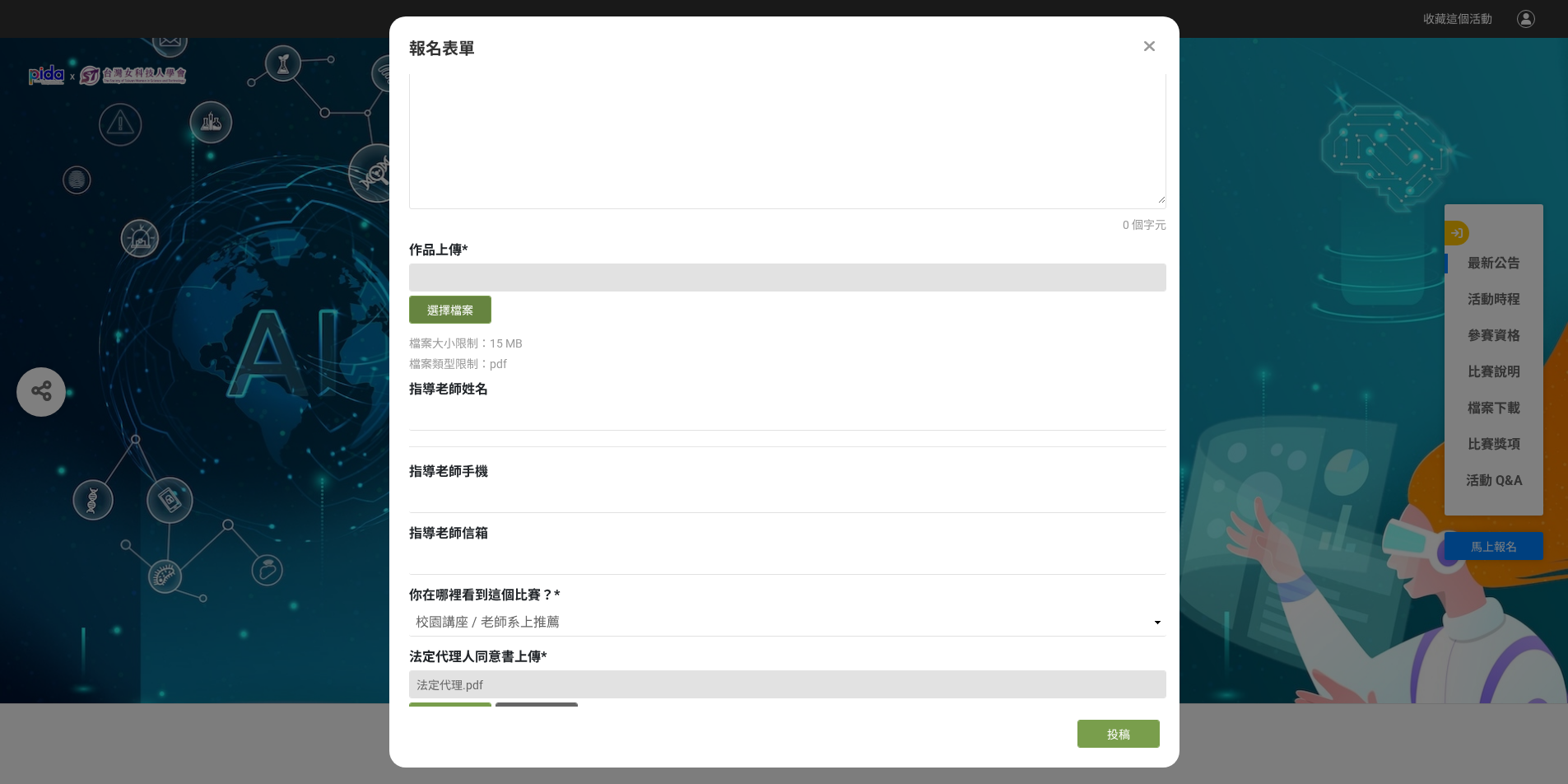
click at [472, 317] on button "選擇檔案" at bounding box center [450, 310] width 82 height 28
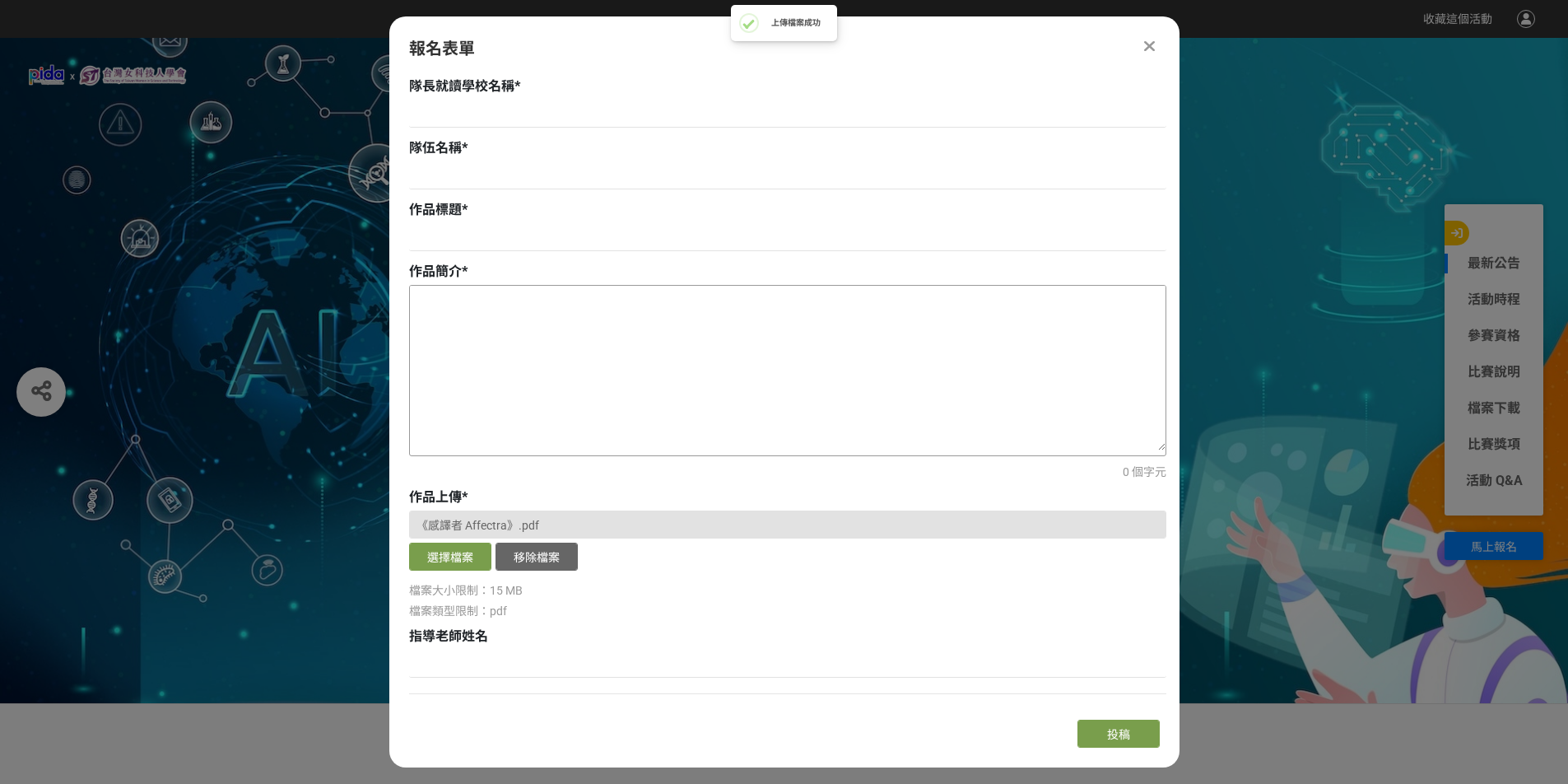
scroll to position [265, 0]
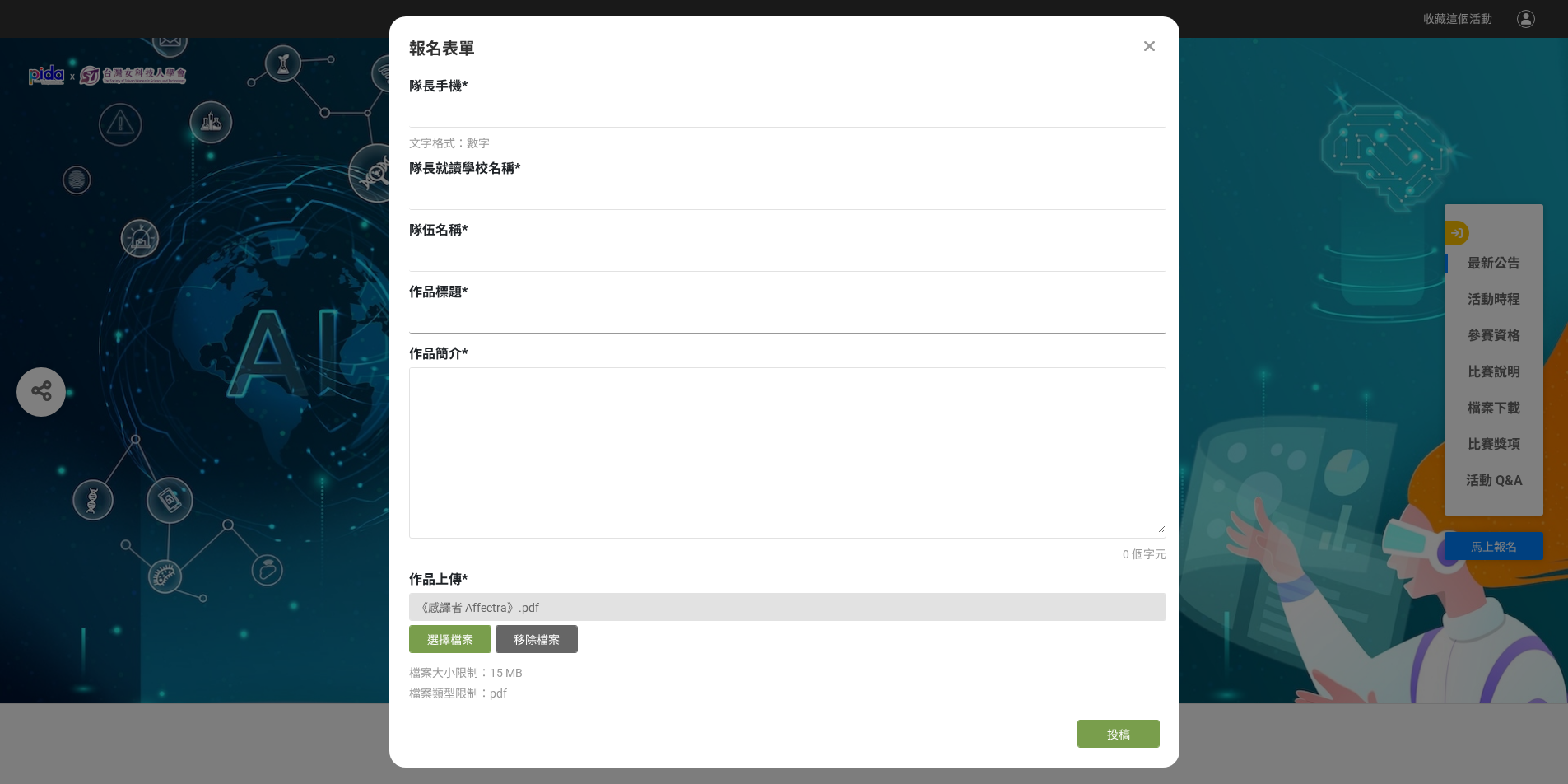
click at [542, 323] on input at bounding box center [787, 319] width 757 height 28
click at [539, 377] on textarea at bounding box center [787, 450] width 755 height 165
paste textarea "《感譯者 Affectra》是一款革命性的非侵入式腦機介面（BMI）裝置，其名稱結合「Affect」（情感）與「Translator」（翻譯器），旨在捕捉並翻…"
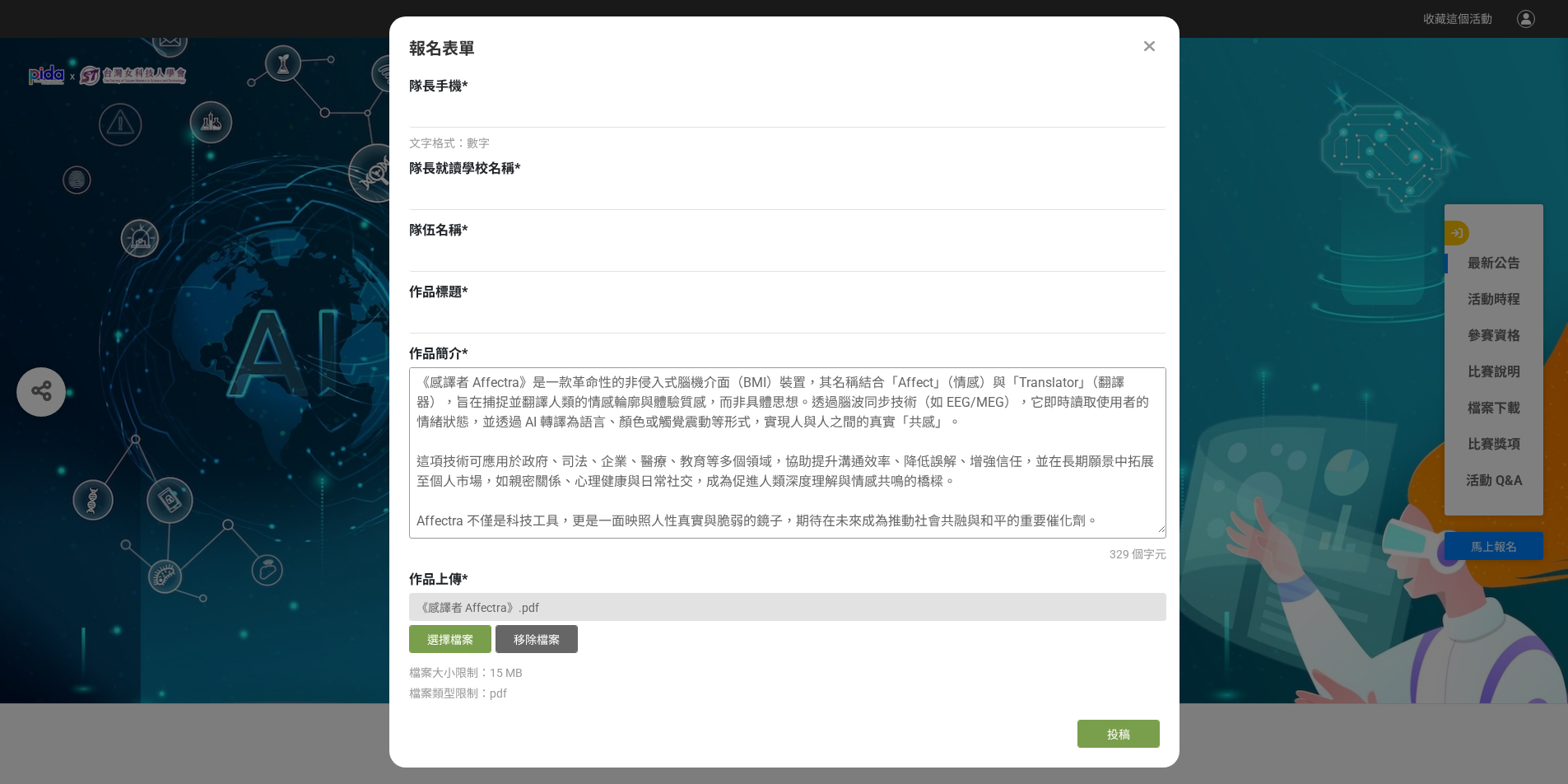
drag, startPoint x: 529, startPoint y: 378, endPoint x: 519, endPoint y: 379, distance: 10.0
click at [519, 379] on textarea "《感譯者 Affectra》是一款革命性的非侵入式腦機介面（BMI）裝置，其名稱結合「Affect」（情感）與「Translator」（翻譯器），旨在捕捉並翻…" at bounding box center [787, 450] width 755 height 165
click at [528, 377] on textarea "《感譯者 Affectra》是一款革命性的非侵入式腦機介面（BMI）裝置，其名稱結合「Affect」（情感）與「Translator」（翻譯器），旨在捕捉並翻…" at bounding box center [787, 450] width 755 height 165
drag, startPoint x: 528, startPoint y: 377, endPoint x: 496, endPoint y: 379, distance: 32.1
click at [496, 379] on textarea "《感譯者 Affectra》是一款革命性的非侵入式腦機介面（BMI）裝置，其名稱結合「Affect」（情感）與「Translator」（翻譯器），旨在捕捉並翻…" at bounding box center [787, 450] width 755 height 165
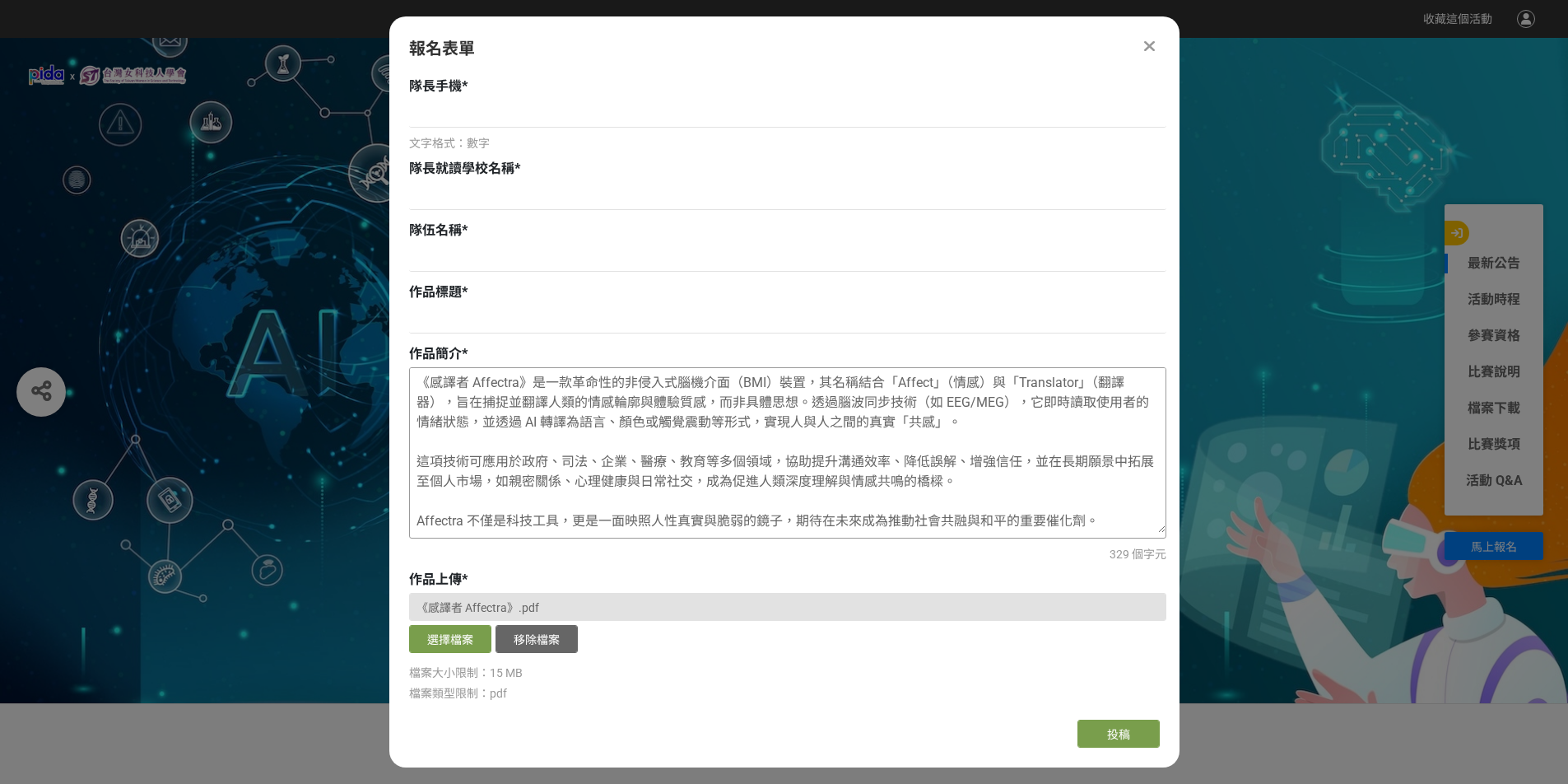
click at [509, 377] on textarea "《感譯者 Affectra》是一款革命性的非侵入式腦機介面（BMI）裝置，其名稱結合「Affect」（情感）與「Translator」（翻譯器），旨在捕捉並翻…" at bounding box center [787, 450] width 755 height 165
drag, startPoint x: 422, startPoint y: 379, endPoint x: 528, endPoint y: 375, distance: 106.1
click at [528, 375] on textarea "《感譯者 Affectra》是一款革命性的非侵入式腦機介面（BMI）裝置，其名稱結合「Affect」（情感）與「Translator」（翻譯器），旨在捕捉並翻…" at bounding box center [787, 450] width 755 height 165
type textarea "《感譯者 Affectra》是一款革命性的非侵入式腦機介面（BMI）裝置，其名稱結合「Affect」（情感）與「Translator」（翻譯器），旨在捕捉並翻…"
click at [447, 317] on input at bounding box center [787, 319] width 757 height 28
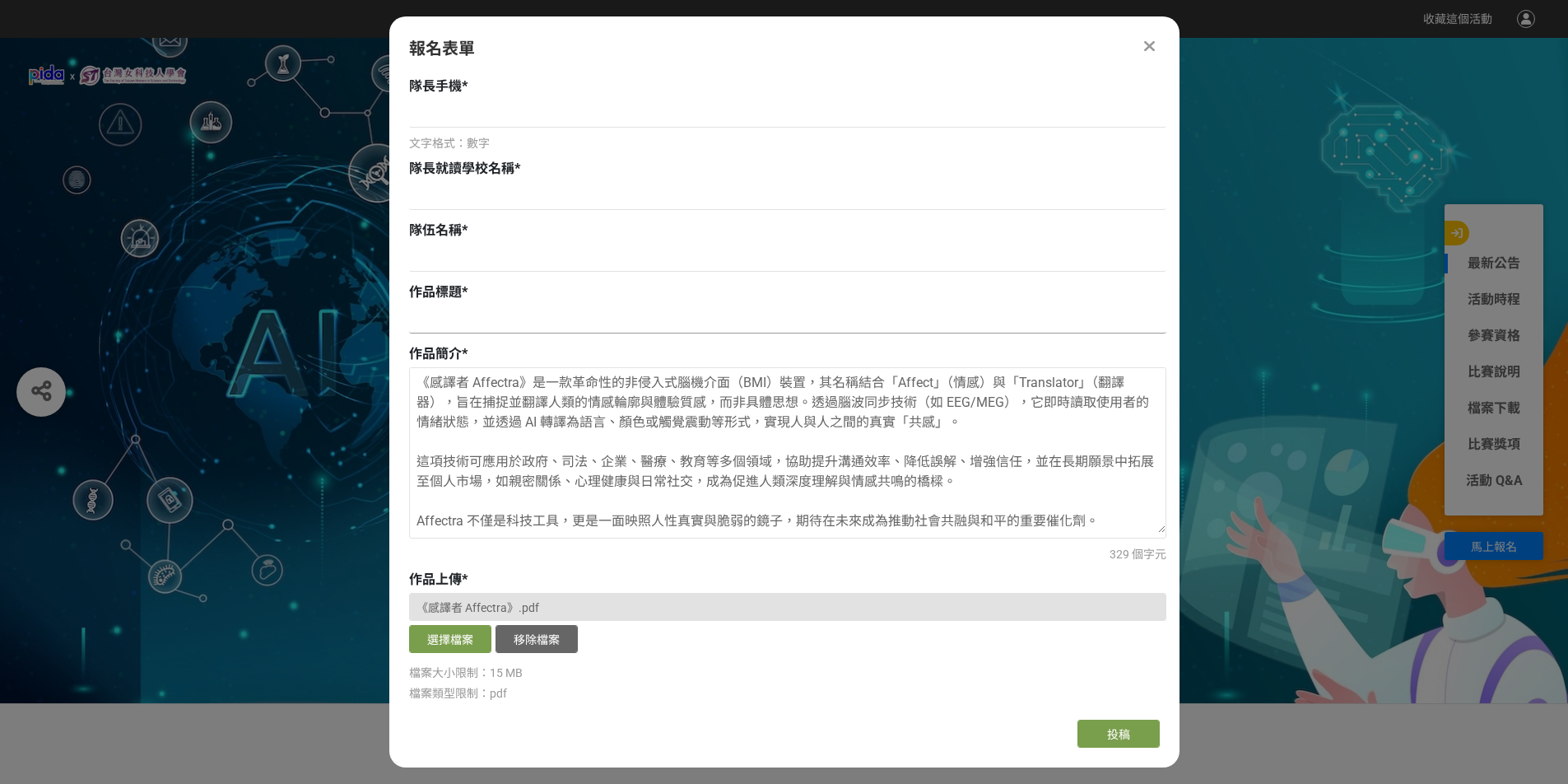
paste input "《感譯者 Affectra》"
type input "《感譯者 Affectra》"
click at [517, 259] on input at bounding box center [787, 258] width 757 height 28
click at [533, 193] on input at bounding box center [787, 196] width 757 height 28
paste input "新竹市天主教磐石高級中學."
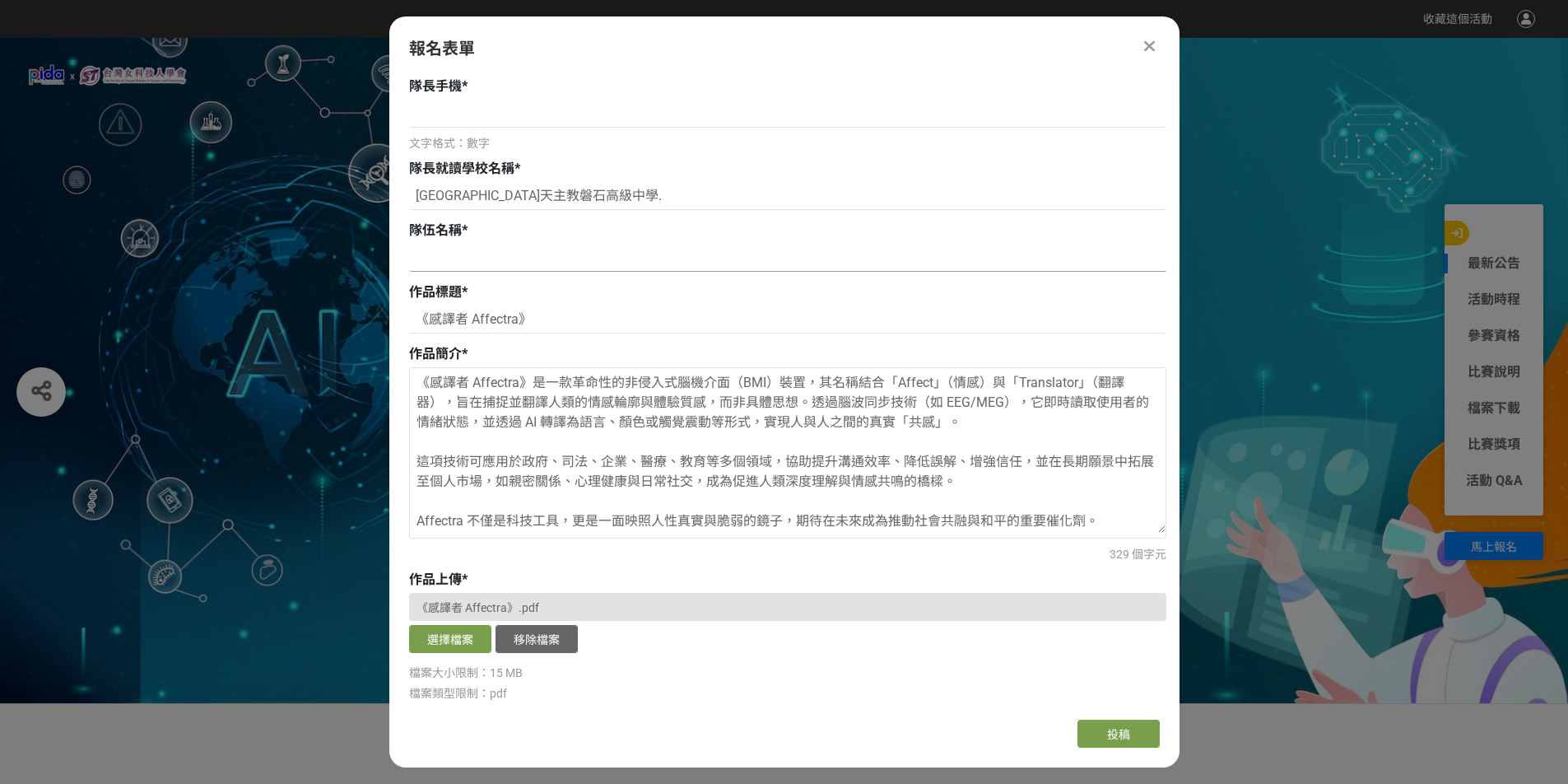
click at [532, 243] on input at bounding box center [787, 258] width 757 height 28
click at [591, 187] on input "新竹市天主教磐石高級中學." at bounding box center [787, 196] width 757 height 28
type input "新竹市天主教磐石高級中學"
click at [579, 249] on input at bounding box center [787, 258] width 757 height 28
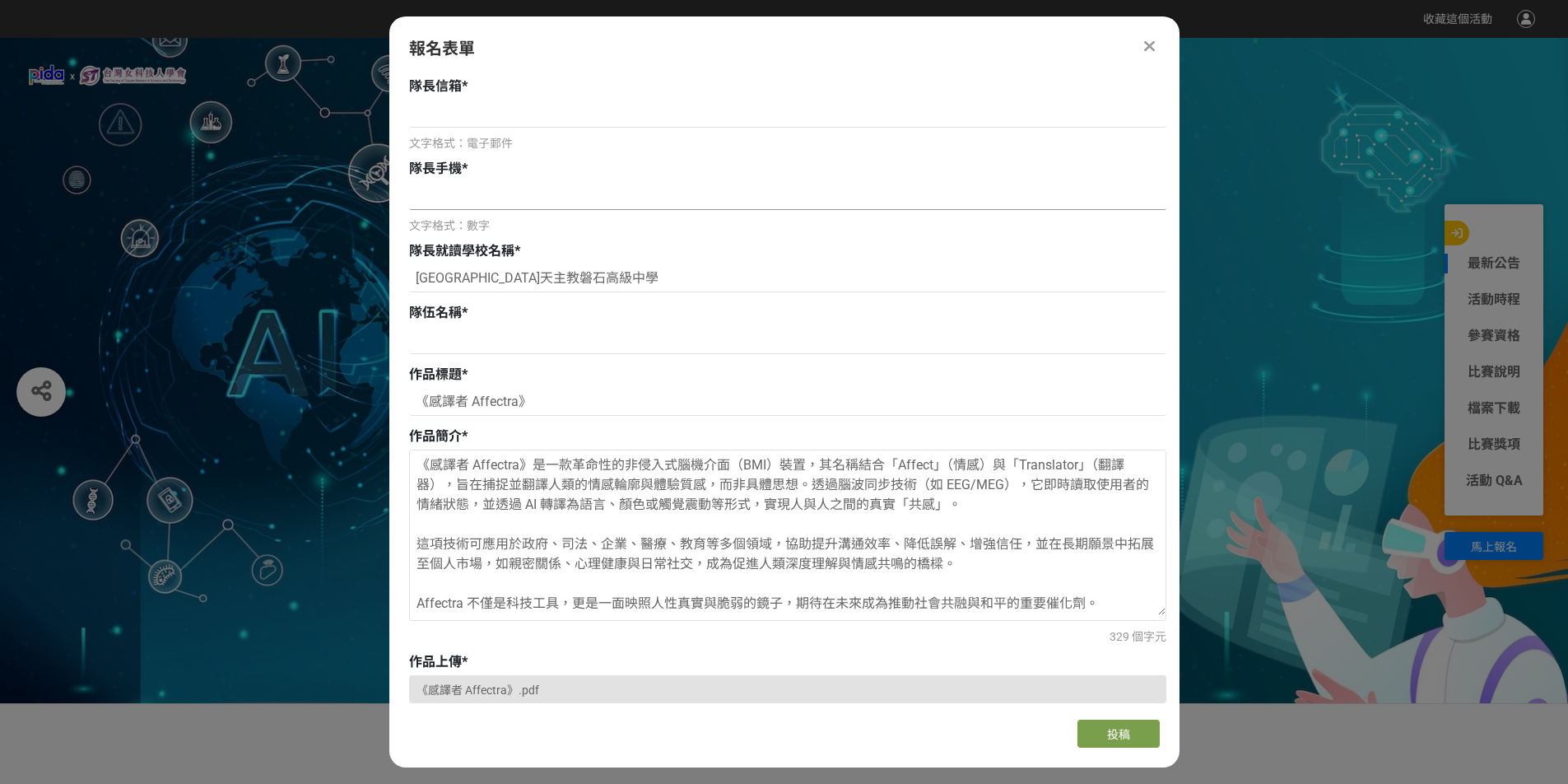
click at [520, 199] on input at bounding box center [787, 196] width 757 height 28
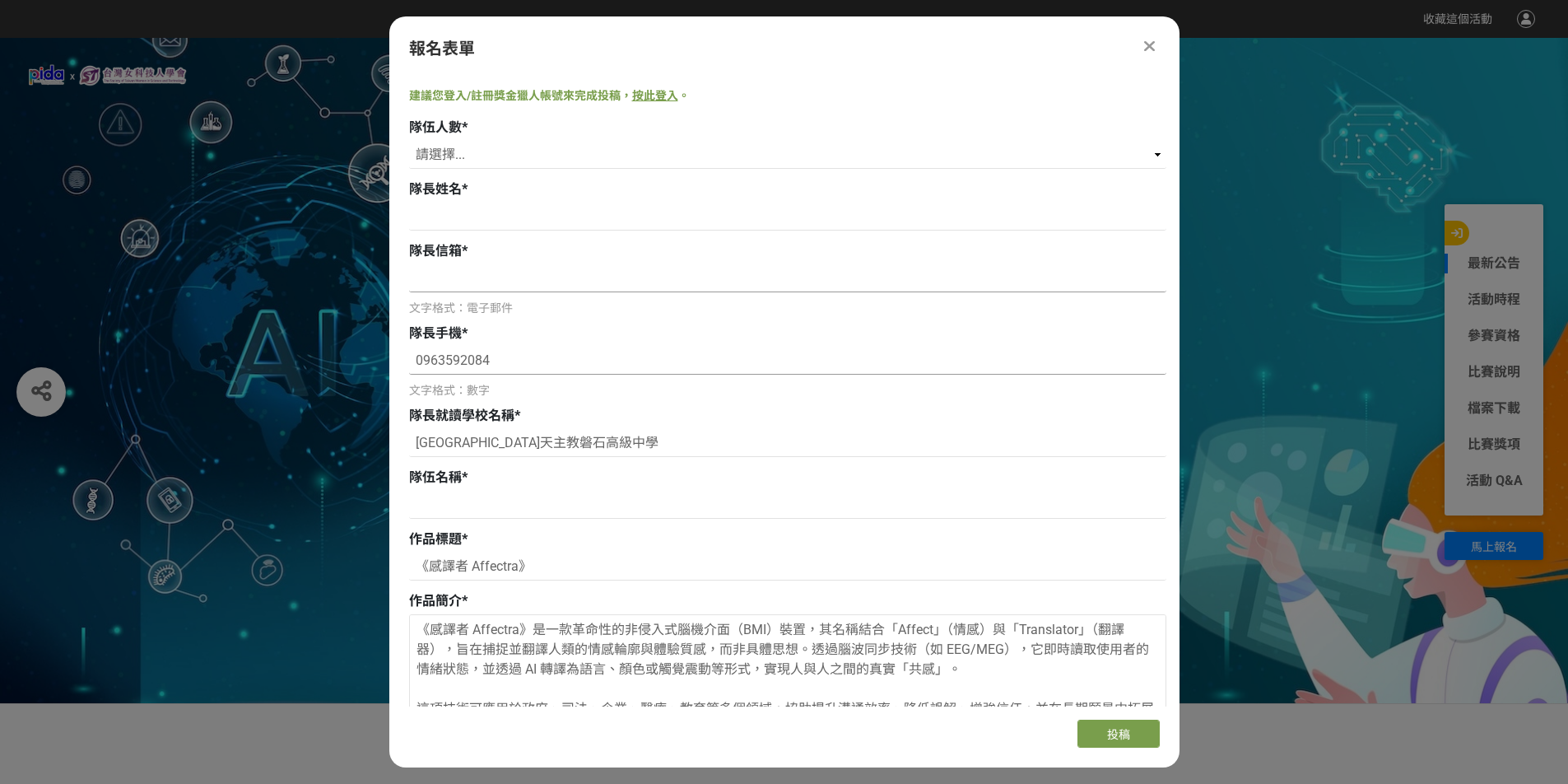
type input "0963592084"
click at [504, 278] on input at bounding box center [787, 279] width 757 height 28
type input "ㄨㄛ"
type input "jimlin833@gmail.com"
click at [576, 218] on input at bounding box center [787, 217] width 757 height 28
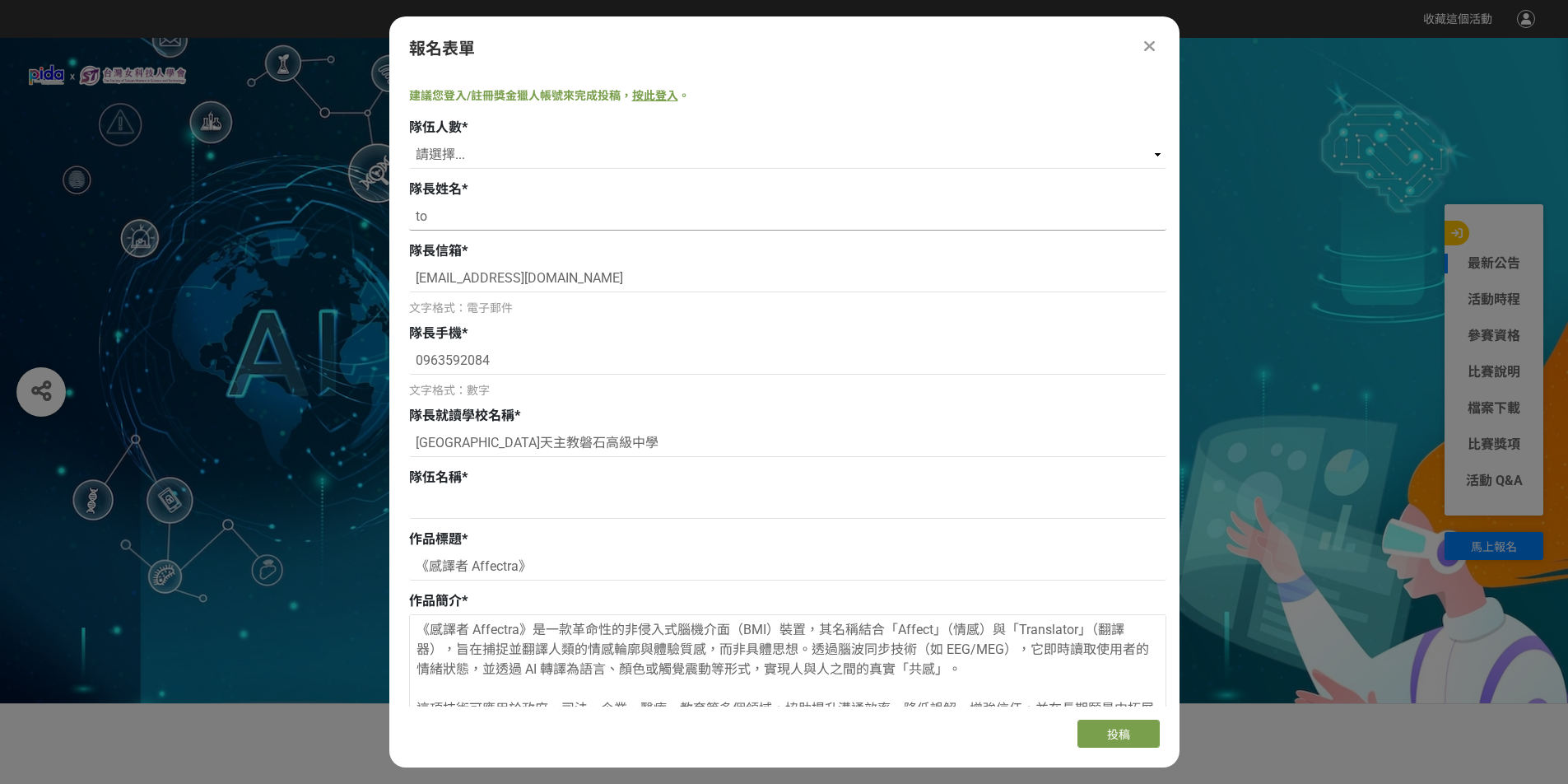
type input "t"
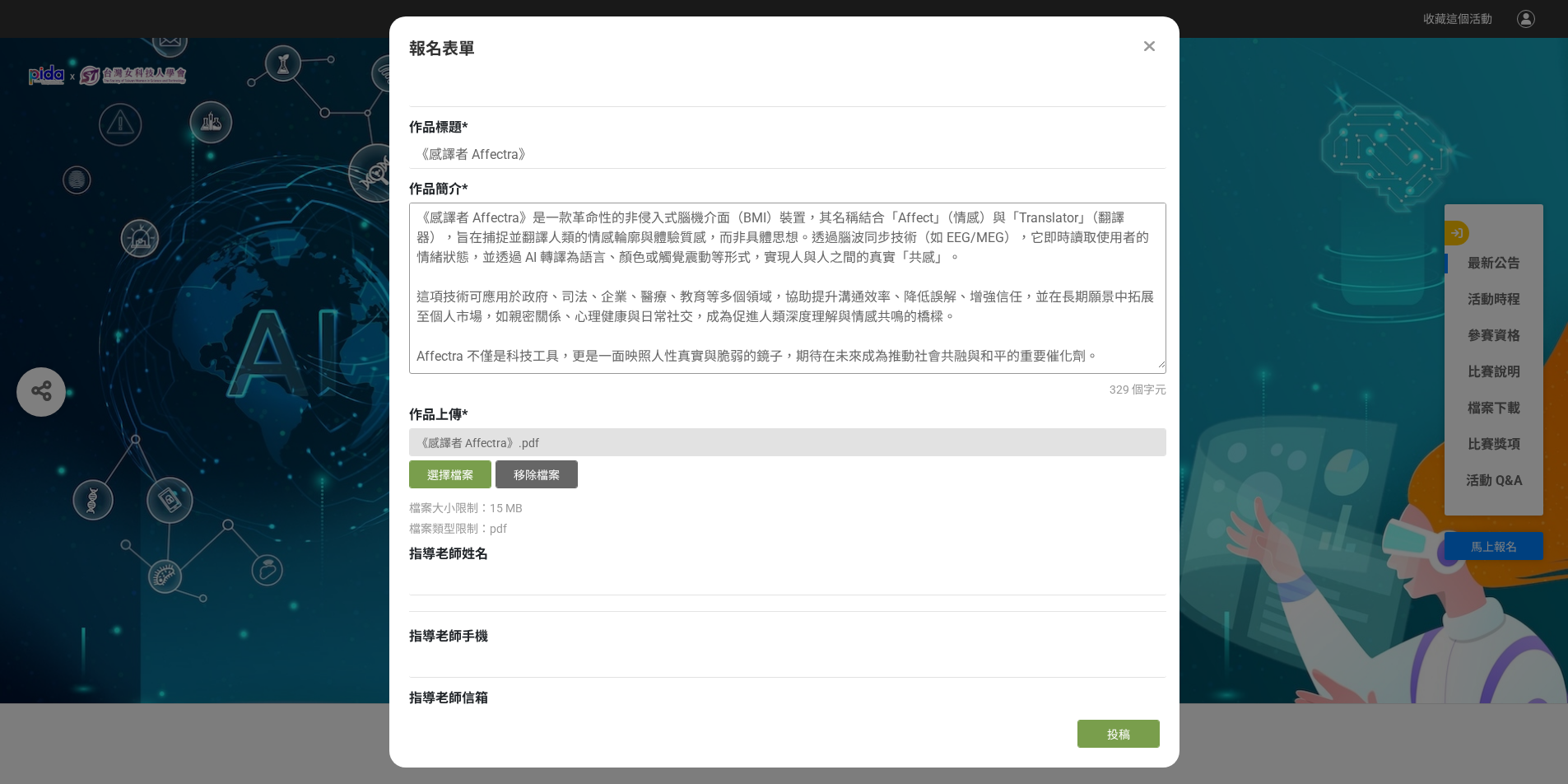
scroll to position [0, 0]
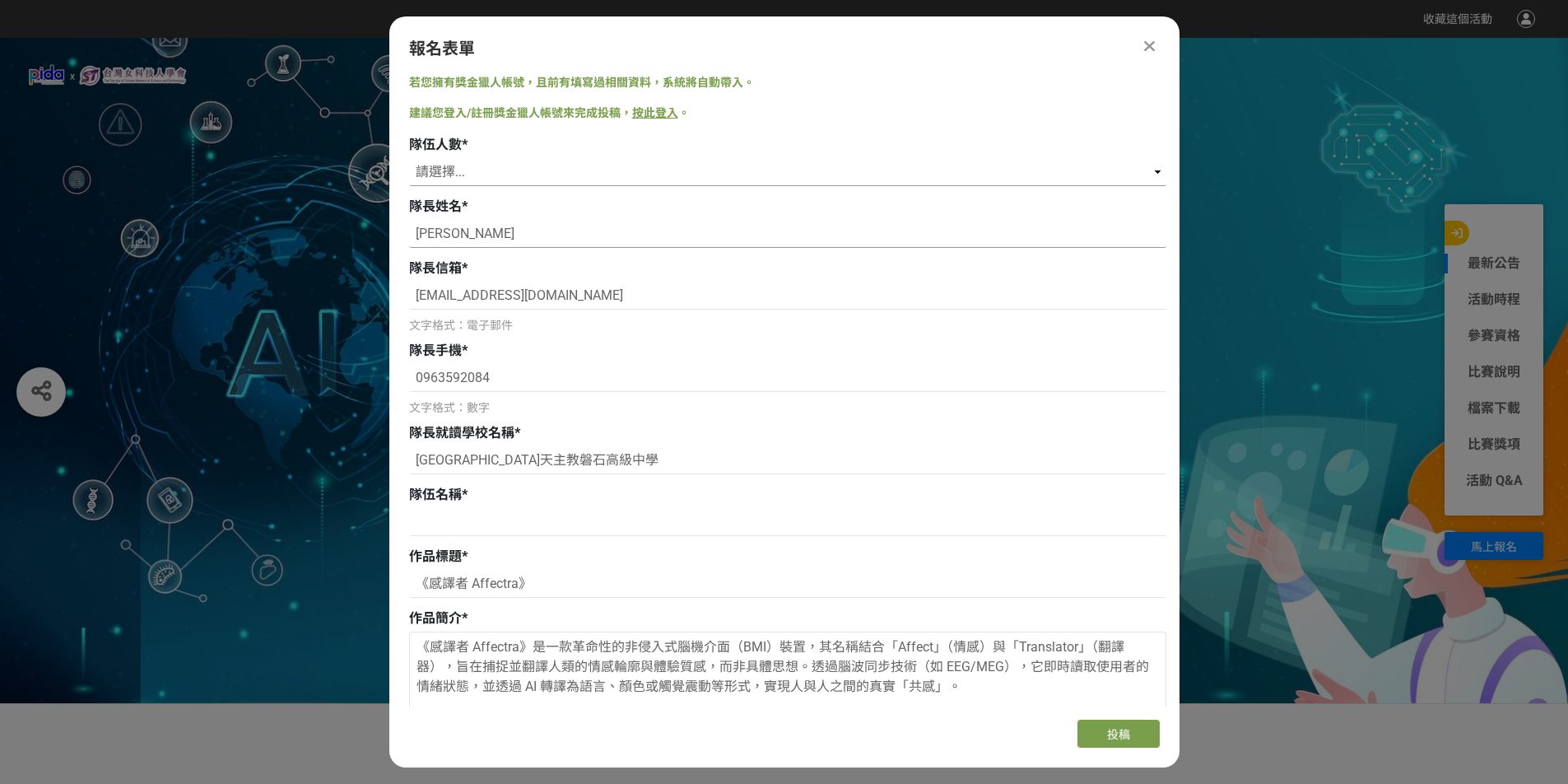
type input "[PERSON_NAME]"
click at [609, 172] on select "請選擇... 1 2 3 4 5" at bounding box center [787, 172] width 757 height 28
select select "1"
click at [409, 158] on select "請選擇... 1 2 3 4 5" at bounding box center [787, 172] width 757 height 28
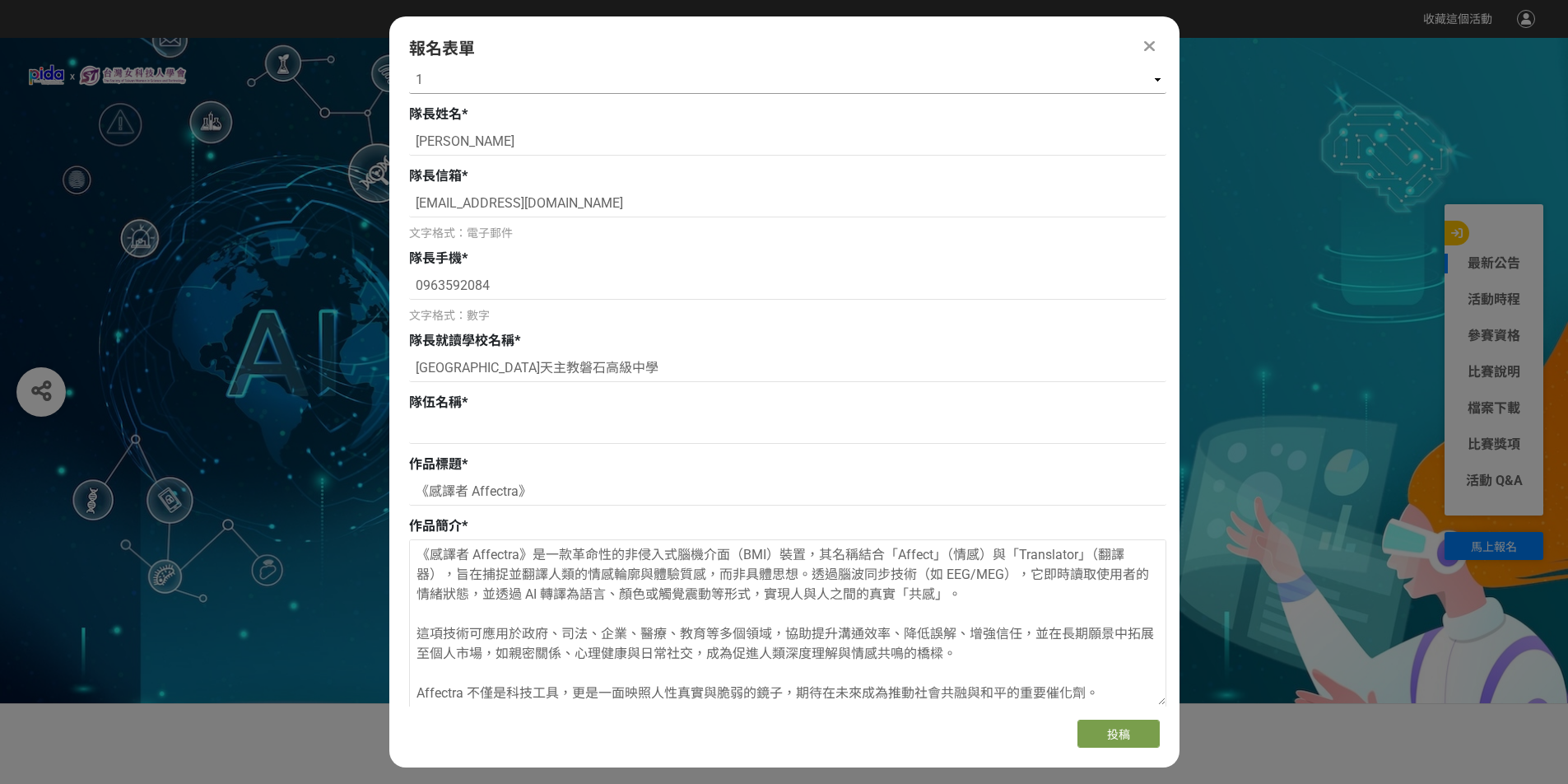
scroll to position [329, 0]
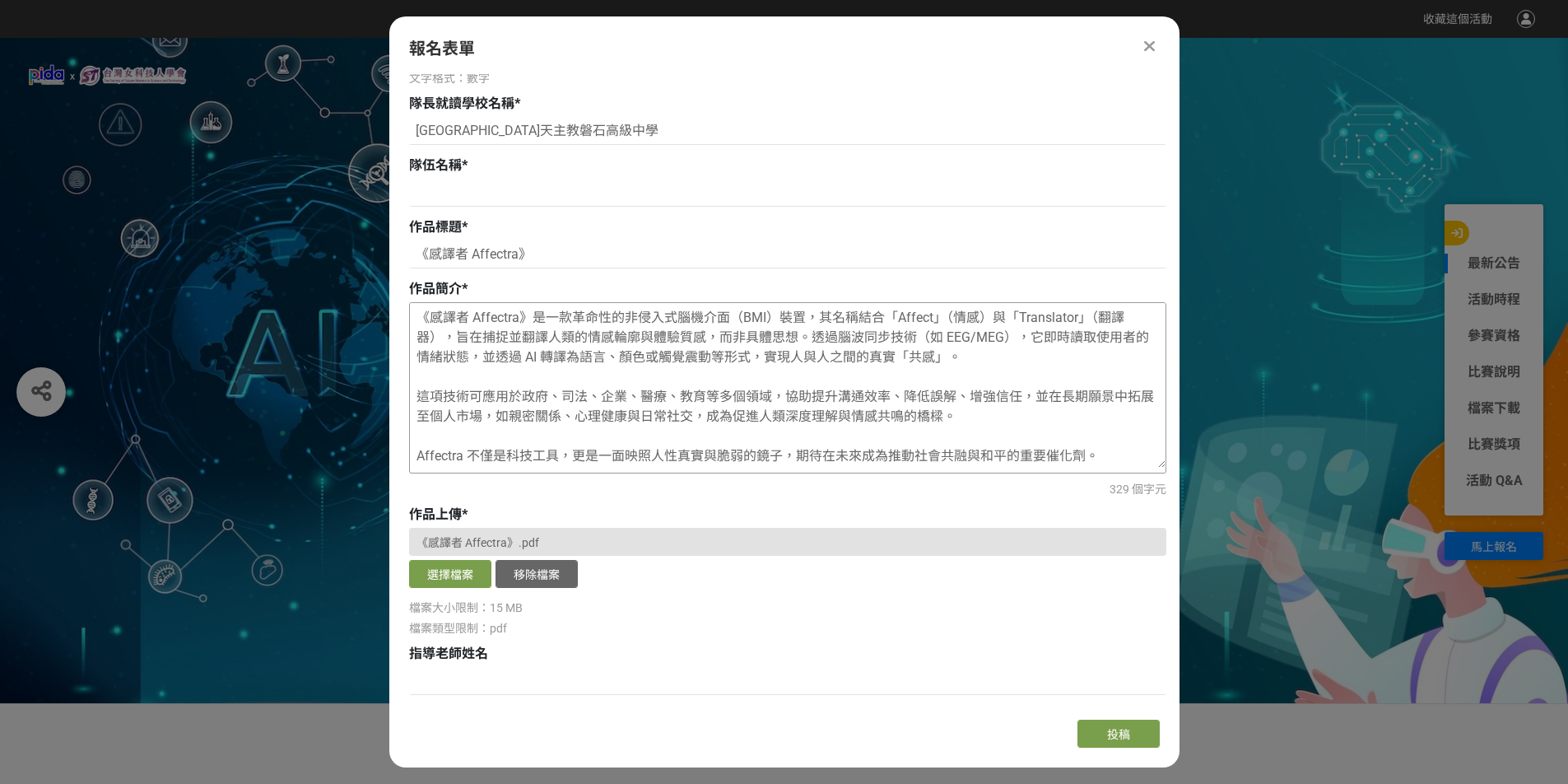
click at [610, 312] on textarea "《感譯者 Affectra》是一款革命性的非侵入式腦機介面（BMI）裝置，其名稱結合「Affect」（情感）與「Translator」（翻譯器），旨在捕捉並翻…" at bounding box center [787, 385] width 755 height 165
click at [1113, 317] on textarea "《感譯者 Affectra》是一款非侵入式腦機介面（BMI）裝置，其名稱結合「Affect」（情感）與「Translator」（翻譯器），旨在捕捉並翻譯人類的…" at bounding box center [787, 385] width 755 height 165
click at [695, 336] on textarea "《感譯者 Affectra》是一款非侵入式腦機介面（BMI）裝置，其名稱結合「Affect」（情感）與「Translator」（翻譯器），意旨在捕捉並翻譯人類…" at bounding box center [787, 385] width 755 height 165
click at [1096, 449] on textarea "《感譯者 Affectra》是一款非侵入式腦機介面（BMI）裝置，其名稱結合「Affect」（情感）與「Translator」（翻譯器），意旨在捕捉並翻譯人類…" at bounding box center [787, 385] width 755 height 165
type textarea "《感譯者 Affectra》是一款非侵入式腦機介面（BMI）裝置，其名稱結合「Affect」（情感）與「Translator」（翻譯器），意旨在捕捉並翻譯人類…"
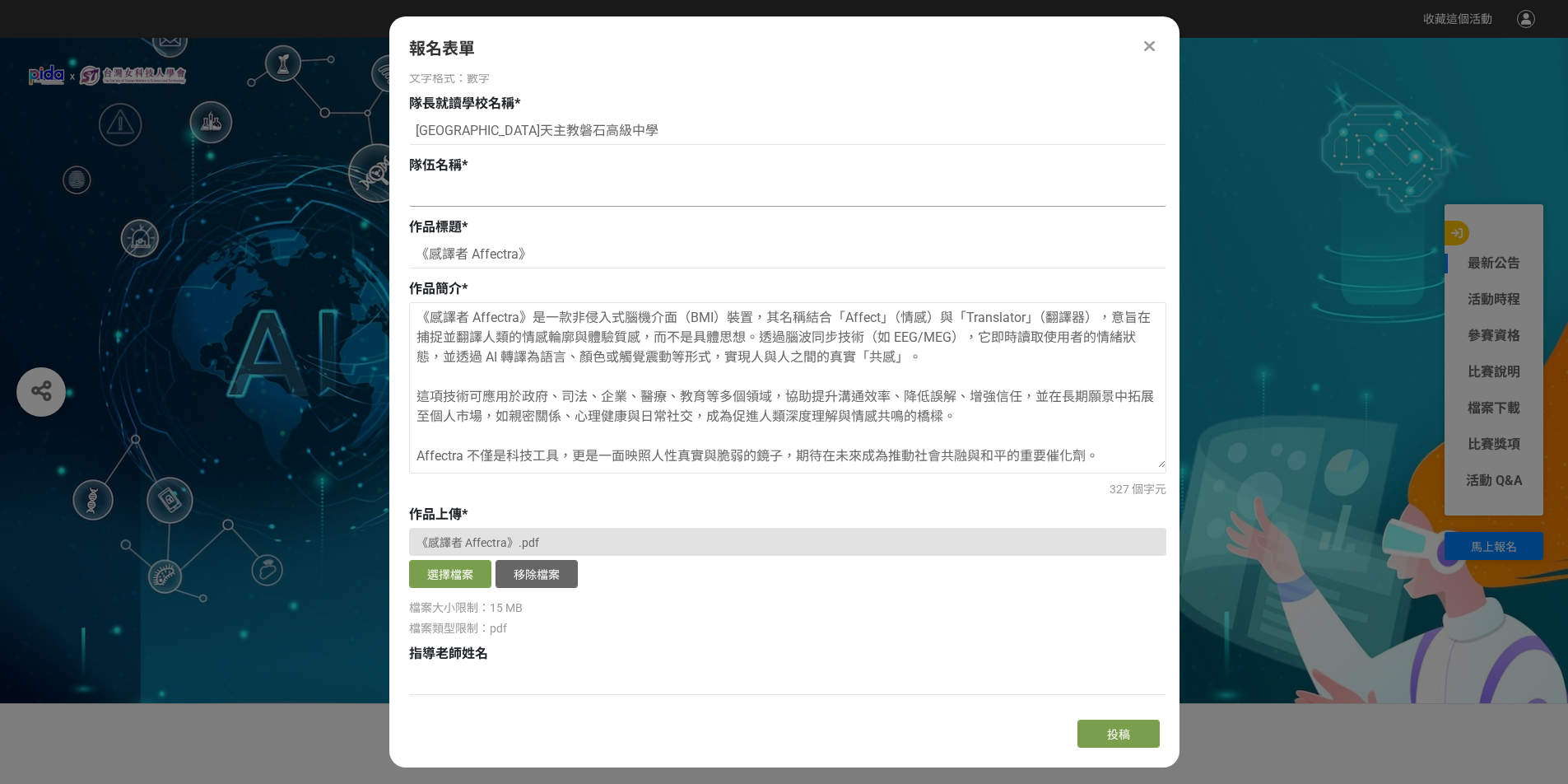
click at [558, 189] on input at bounding box center [787, 193] width 757 height 28
type input "新"
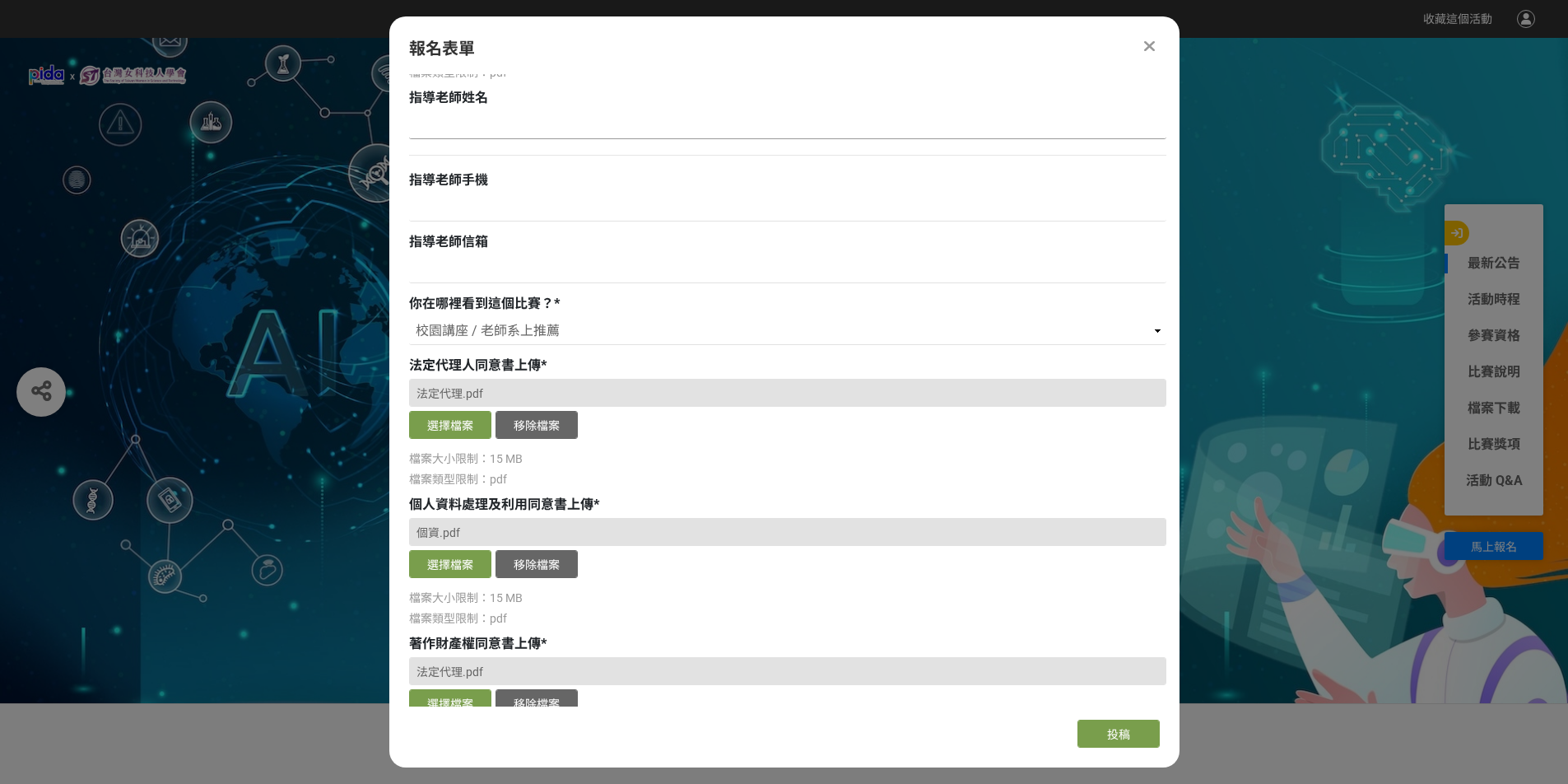
scroll to position [1005, 0]
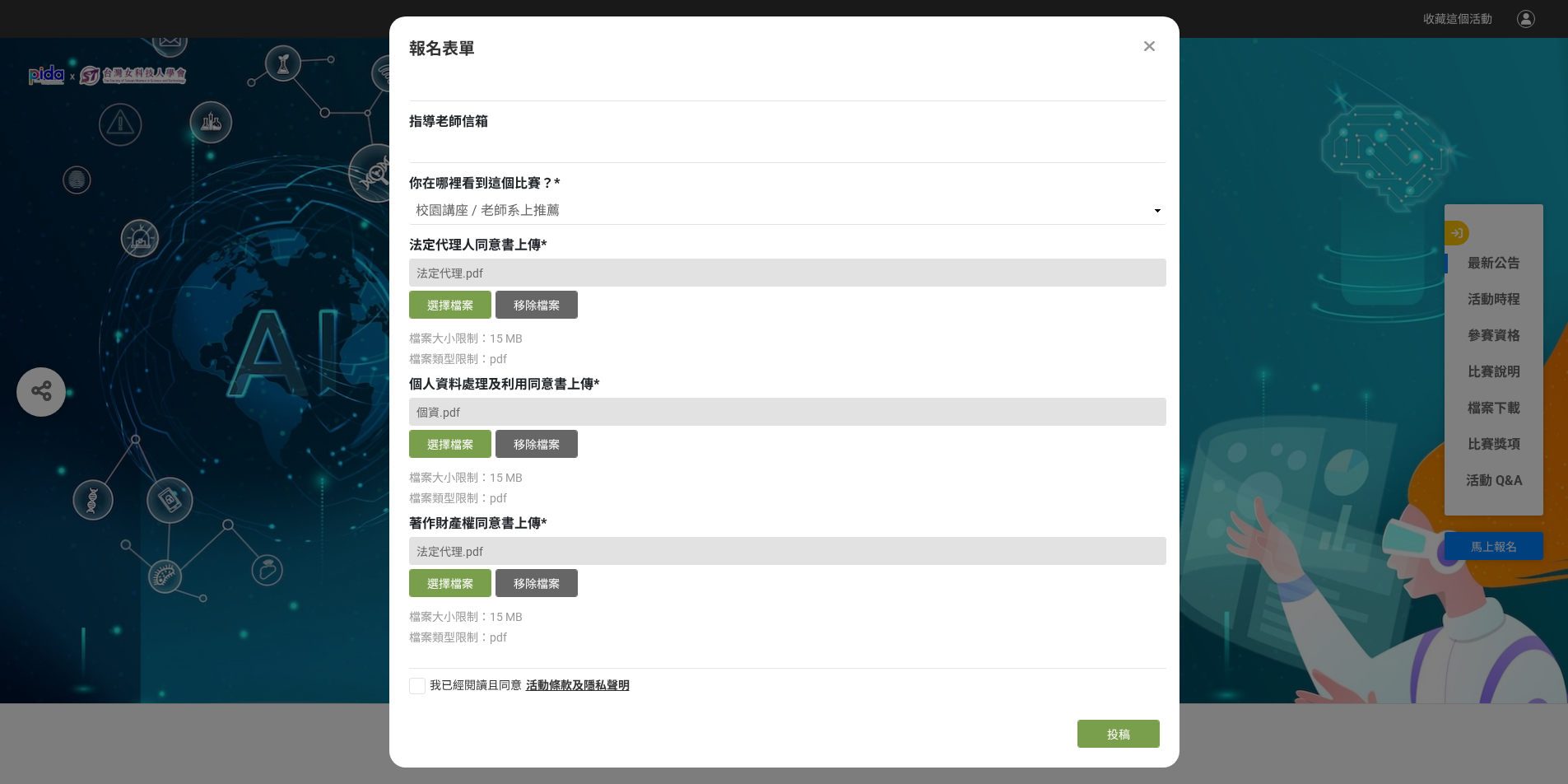
type input "光譜心流"
click at [412, 689] on div at bounding box center [417, 685] width 17 height 17
checkbox input "true"
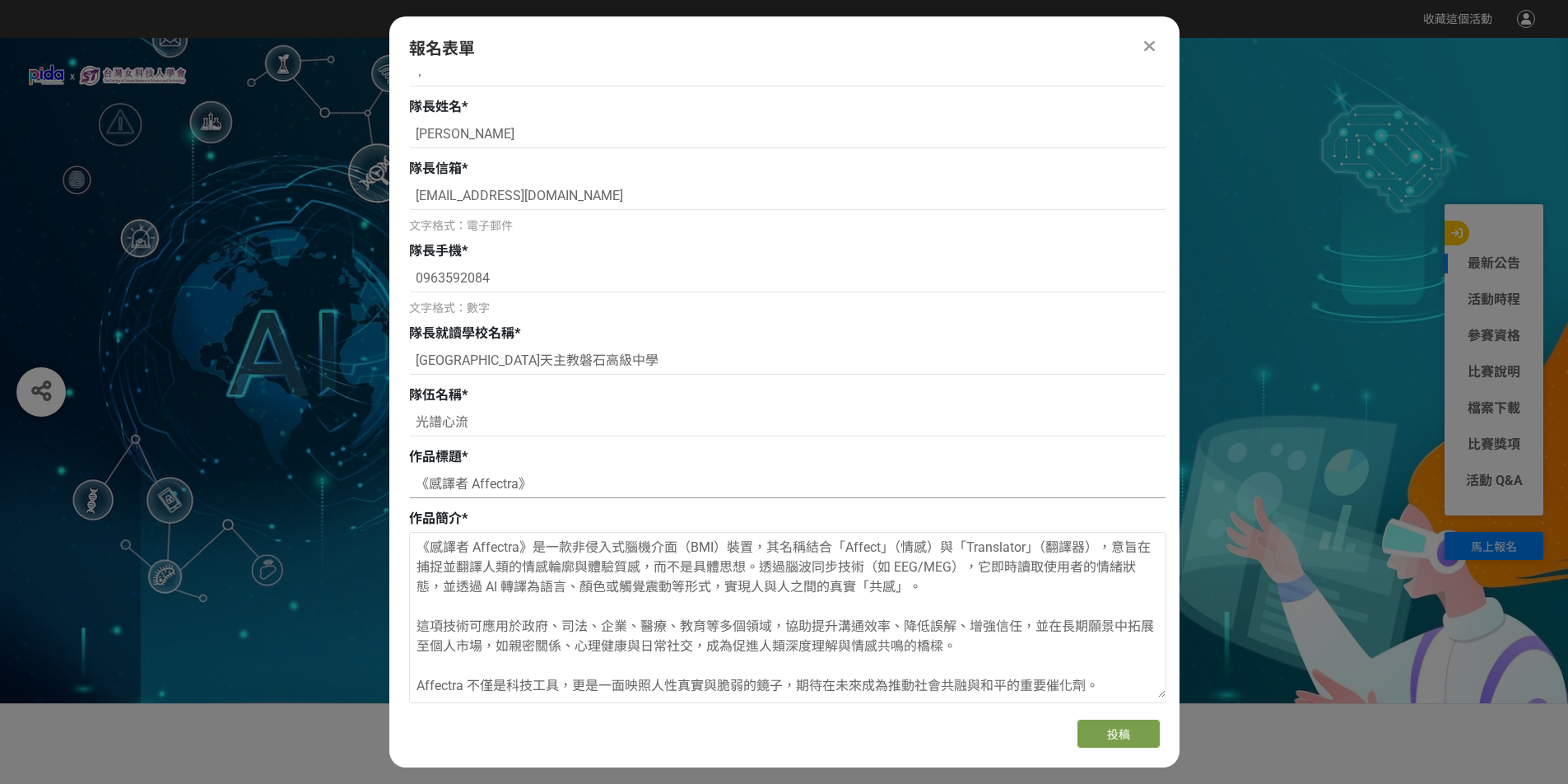
scroll to position [0, 0]
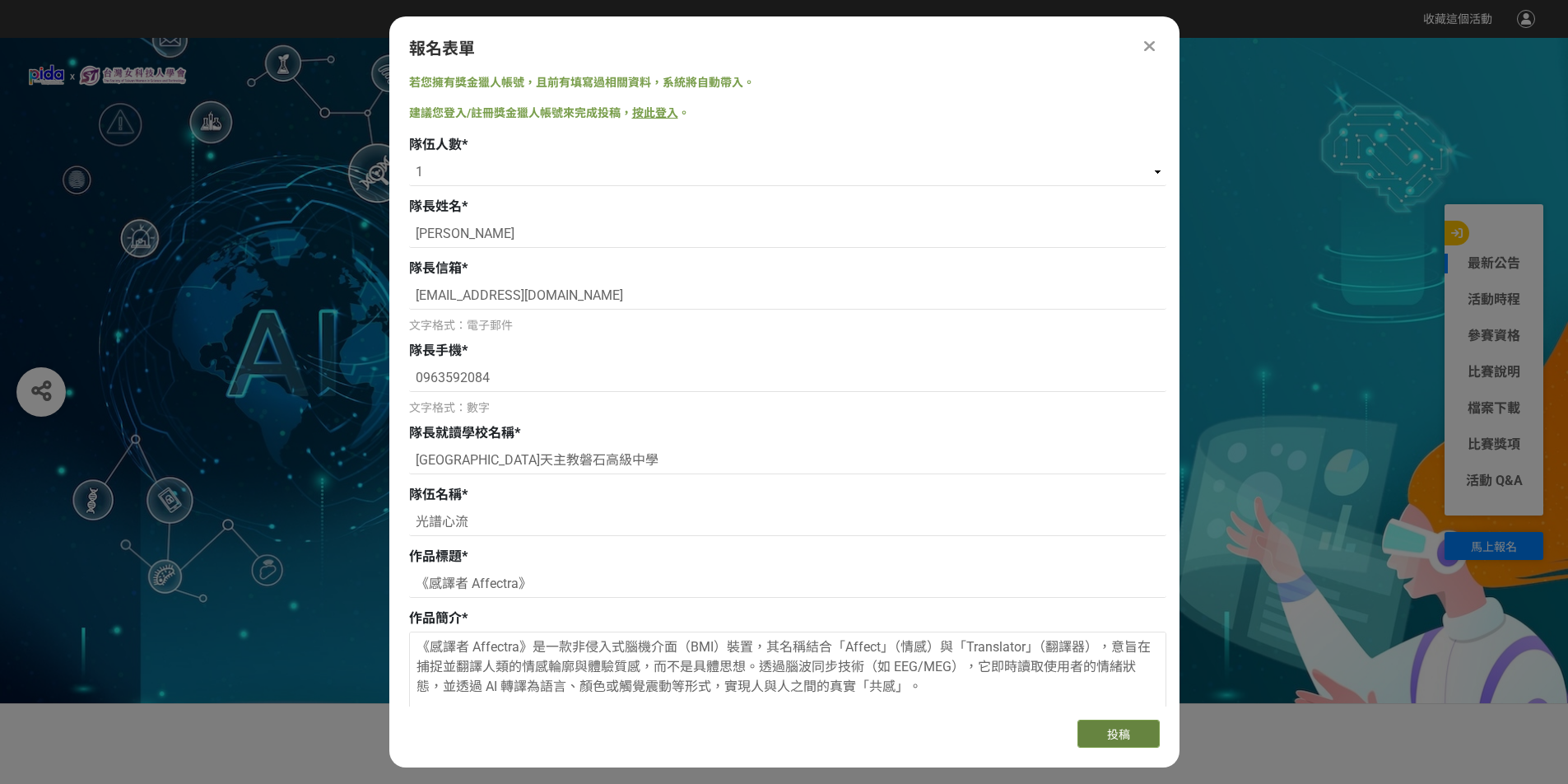
click at [1141, 723] on button "投稿" at bounding box center [1118, 734] width 82 height 28
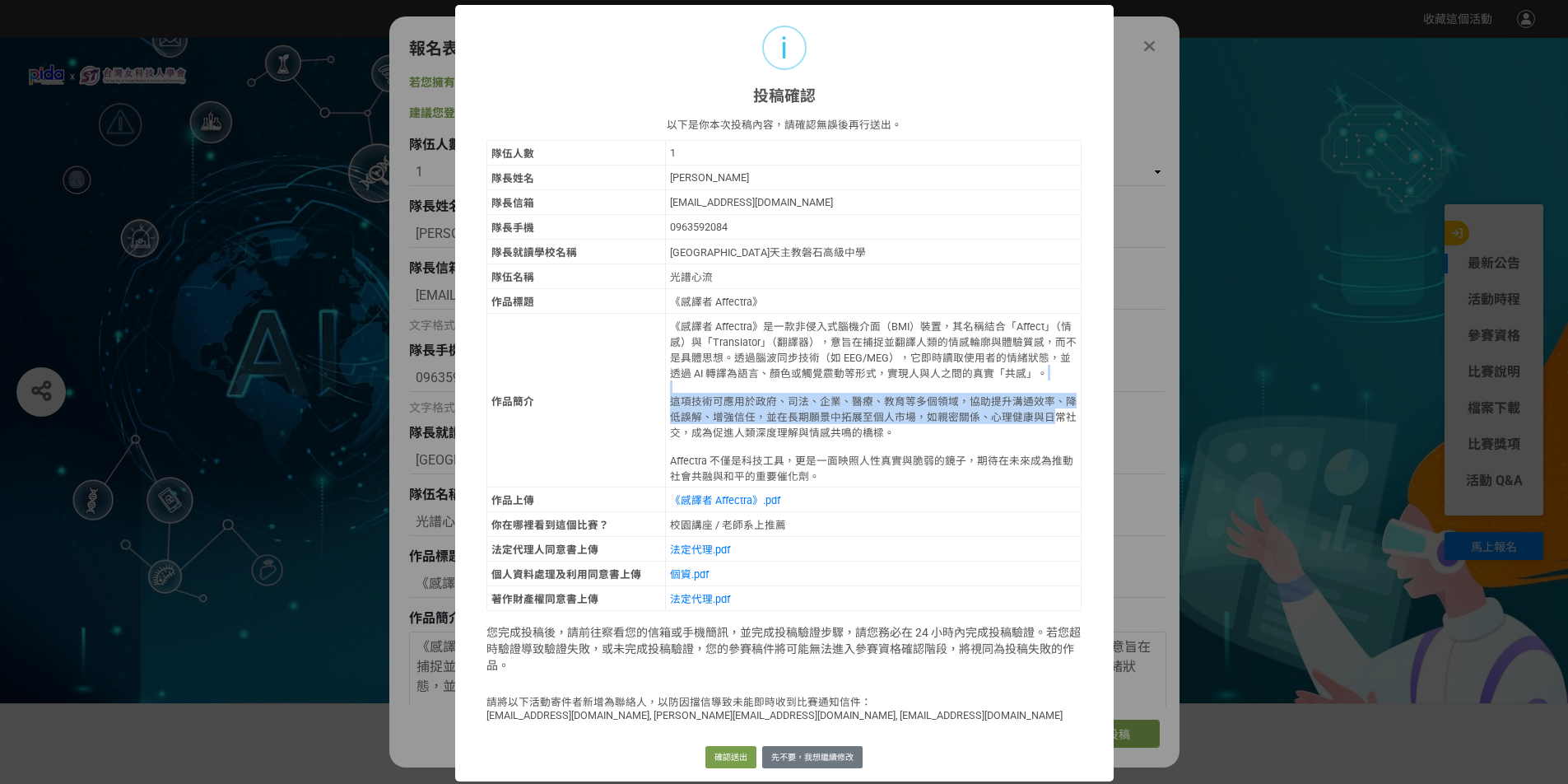
drag, startPoint x: 1071, startPoint y: 390, endPoint x: 1071, endPoint y: 417, distance: 27.0
click at [1071, 417] on td "《感譯者 Affectra》是一款非侵入式腦機介面（BMI）裝置，其名稱結合「Affect」（情感）與「Translator」（翻譯器），意旨在捕捉並翻譯人類…" at bounding box center [873, 400] width 416 height 174
click at [1101, 390] on div "以下是你本次投稿內容，請確認無誤後再行送出。 隊伍人數 1 隊長姓名 陳子靖 隊長信箱 jimlin833@gmail.com 隊長手機 0963592084…" at bounding box center [784, 419] width 658 height 627
click at [678, 553] on link "法定代理.pdf" at bounding box center [700, 549] width 60 height 12
click at [687, 571] on link "個資.pdf" at bounding box center [689, 574] width 39 height 12
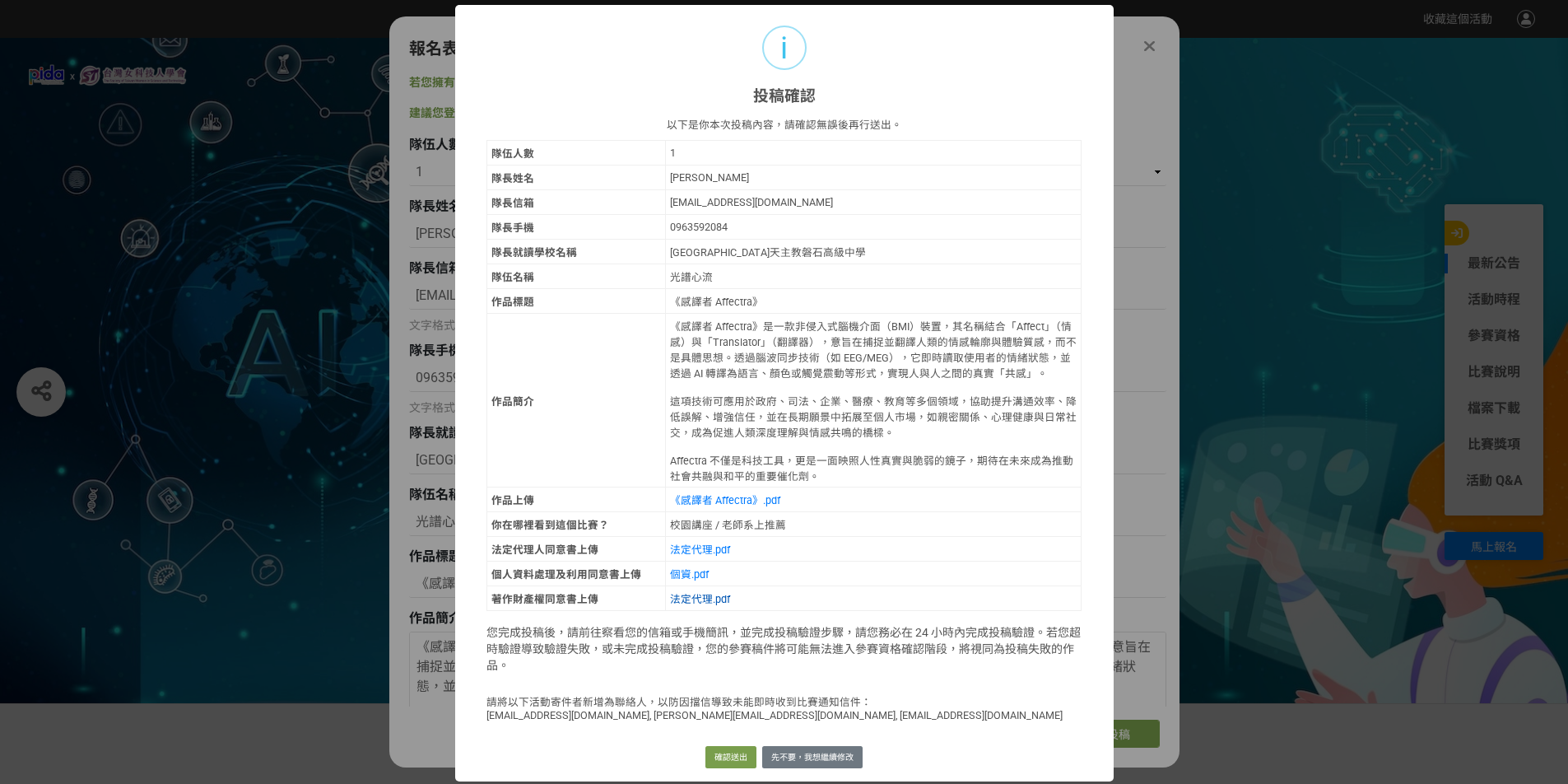
click at [689, 601] on link "法定代理.pdf" at bounding box center [700, 599] width 60 height 12
click at [721, 756] on button "確認送出" at bounding box center [731, 758] width 51 height 23
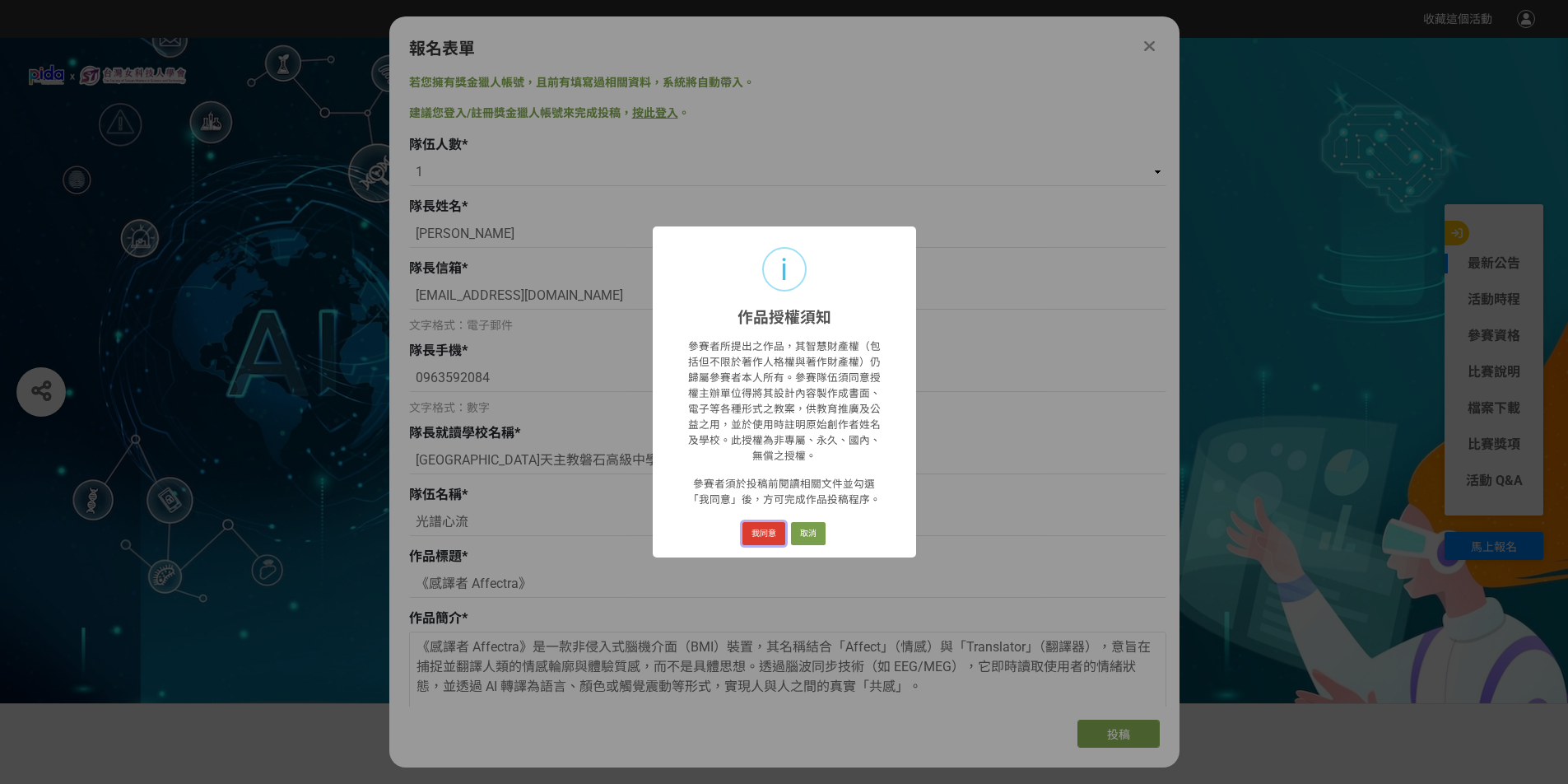
click at [760, 522] on button "我同意" at bounding box center [763, 534] width 43 height 23
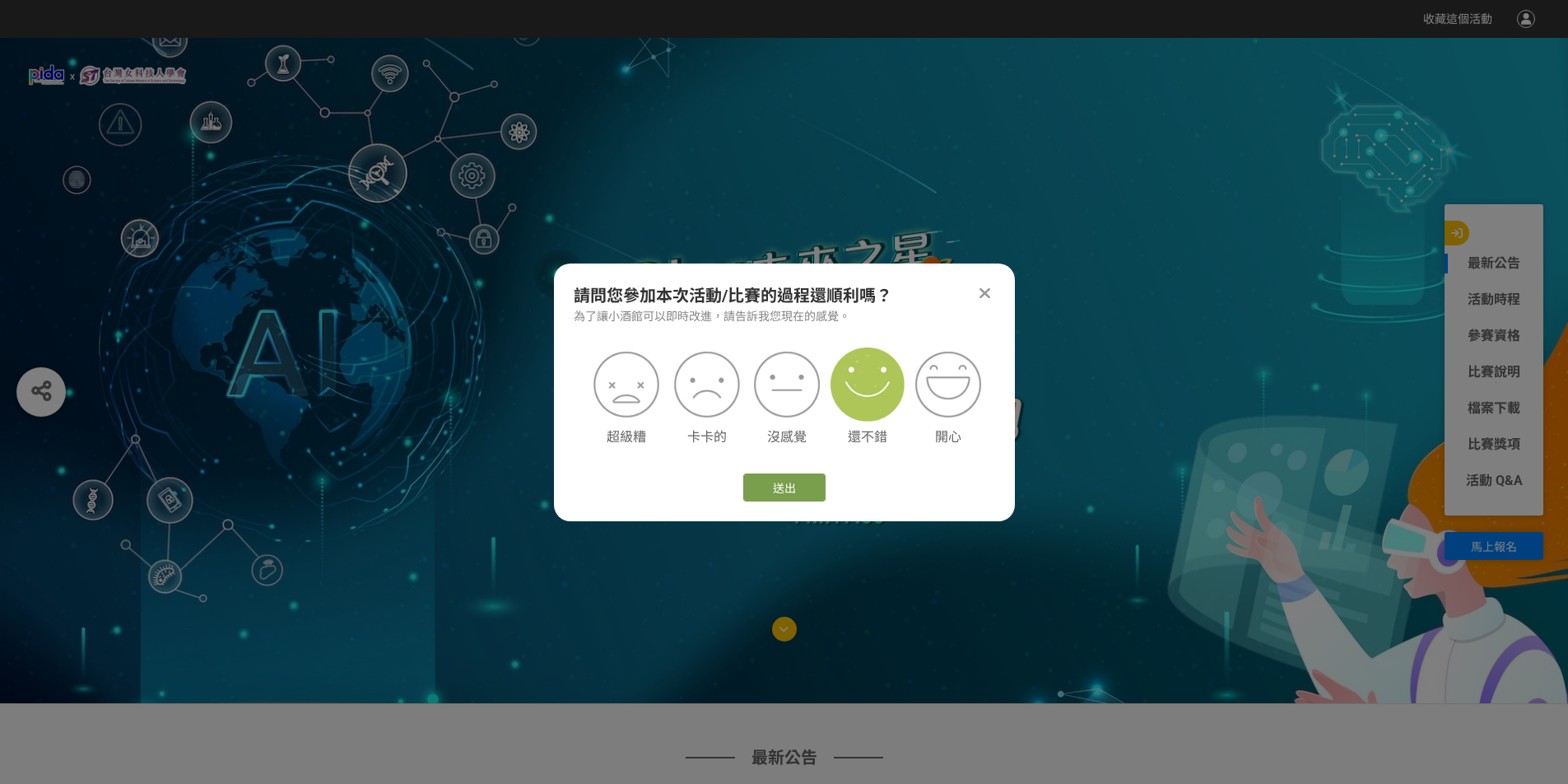
click at [864, 393] on img at bounding box center [867, 385] width 74 height 74
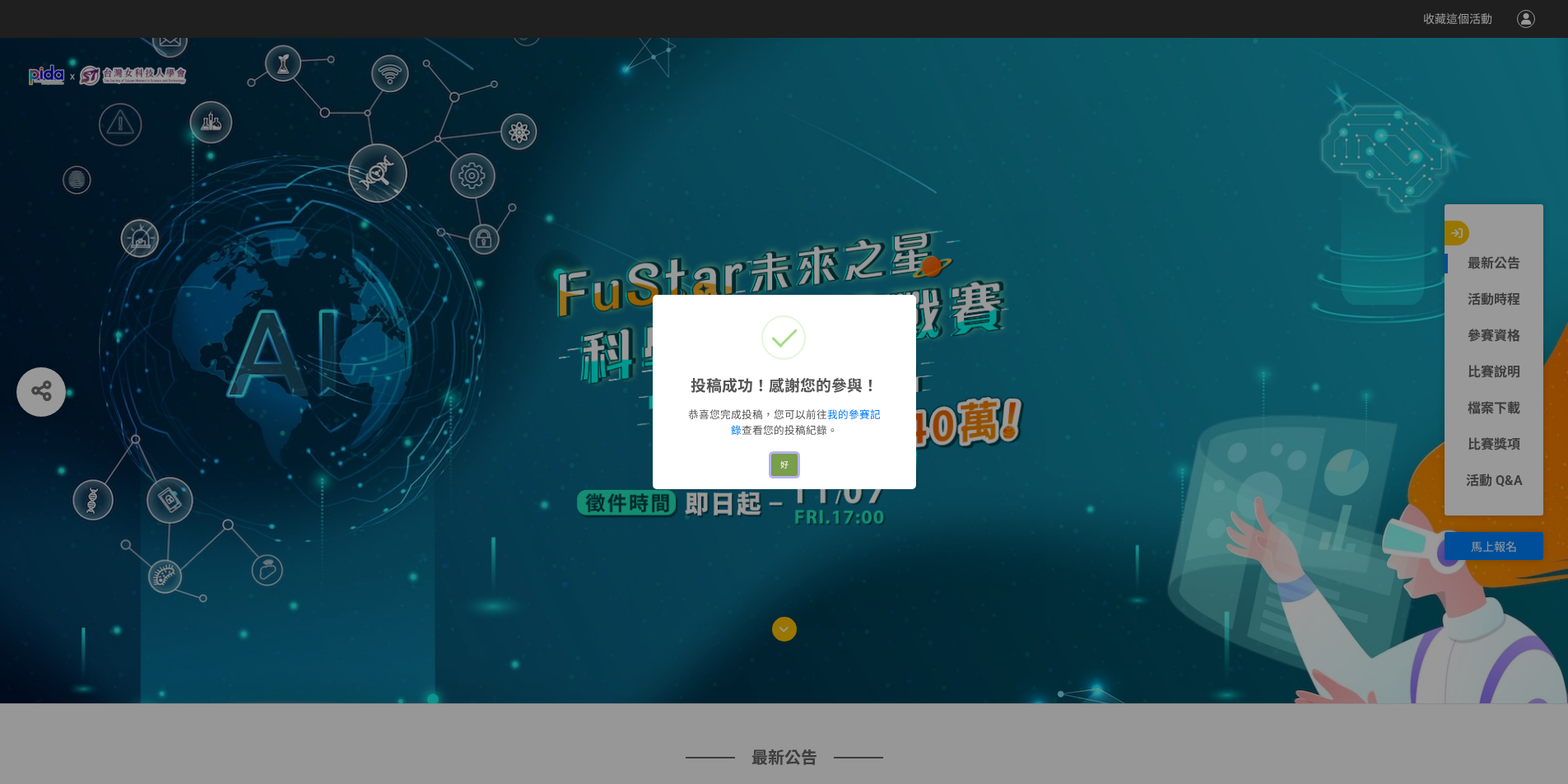
drag, startPoint x: 786, startPoint y: 462, endPoint x: 789, endPoint y: 501, distance: 39.1
click at [786, 463] on button "好" at bounding box center [784, 465] width 26 height 23
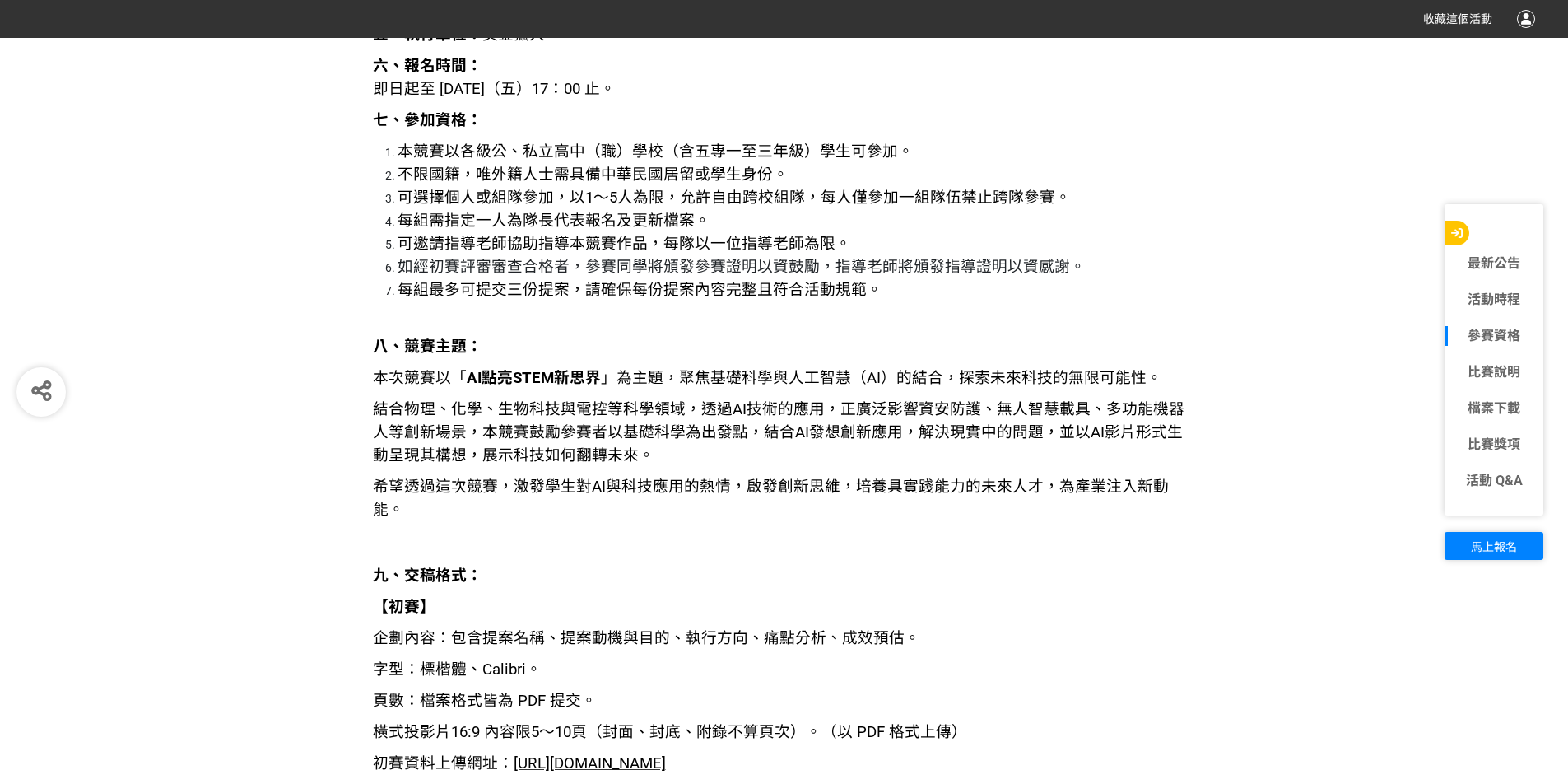
scroll to position [2305, 0]
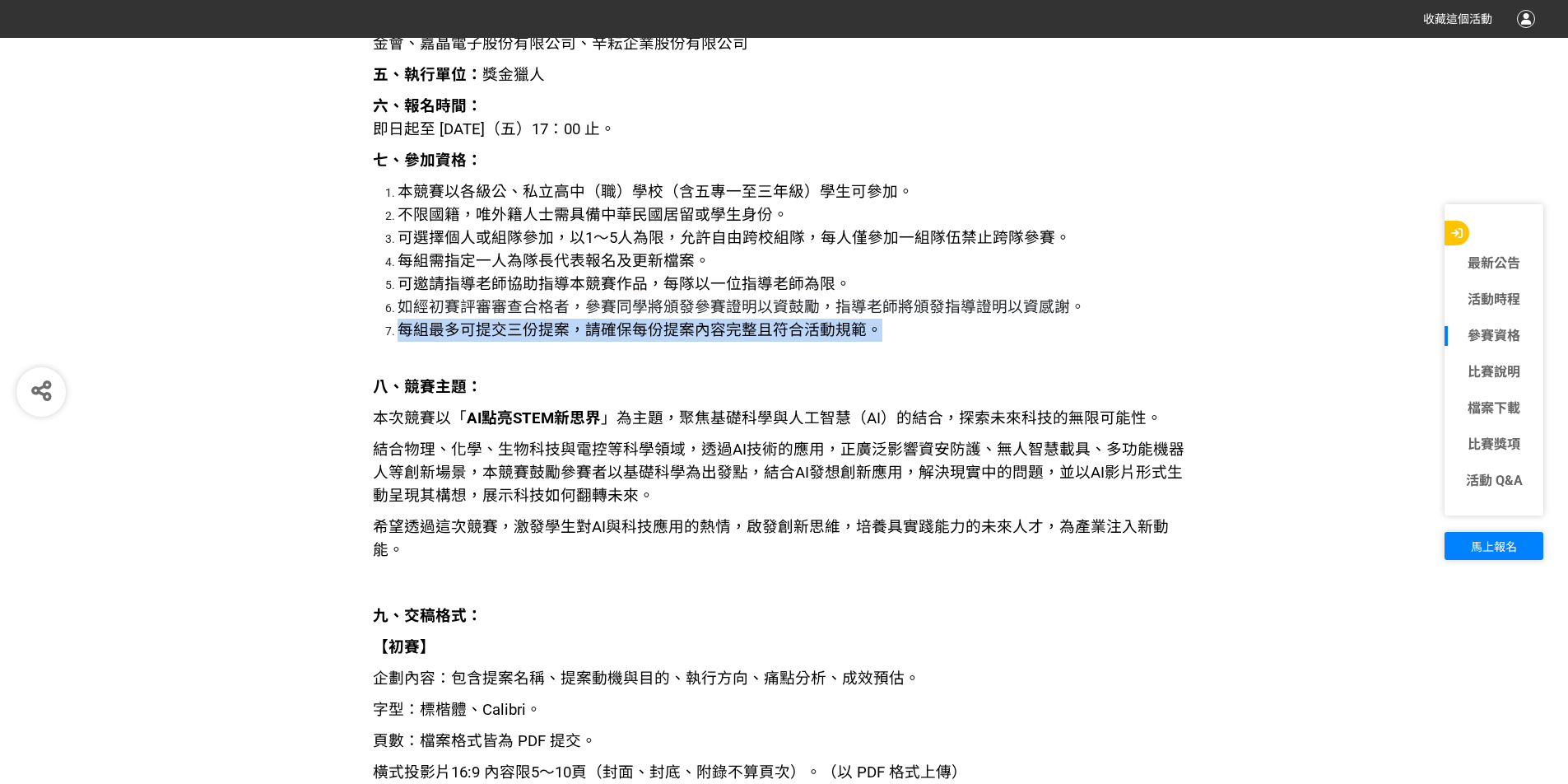
drag, startPoint x: 400, startPoint y: 325, endPoint x: 892, endPoint y: 338, distance: 492.2
click at [880, 337] on li "每組最多可提交三份提案，請確保每份提案內容完整且符合活動規範。" at bounding box center [797, 330] width 799 height 23
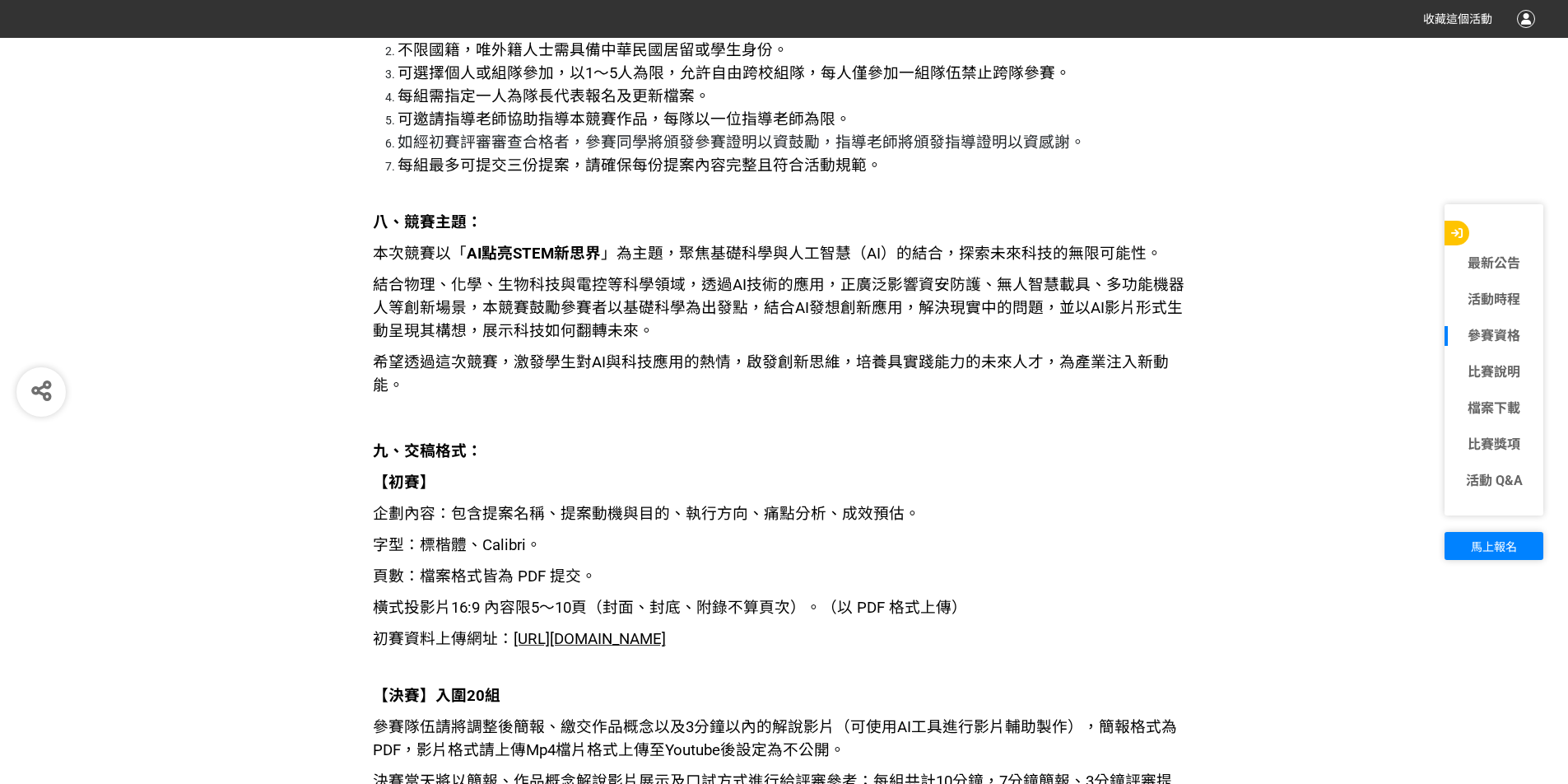
scroll to position [2552, 0]
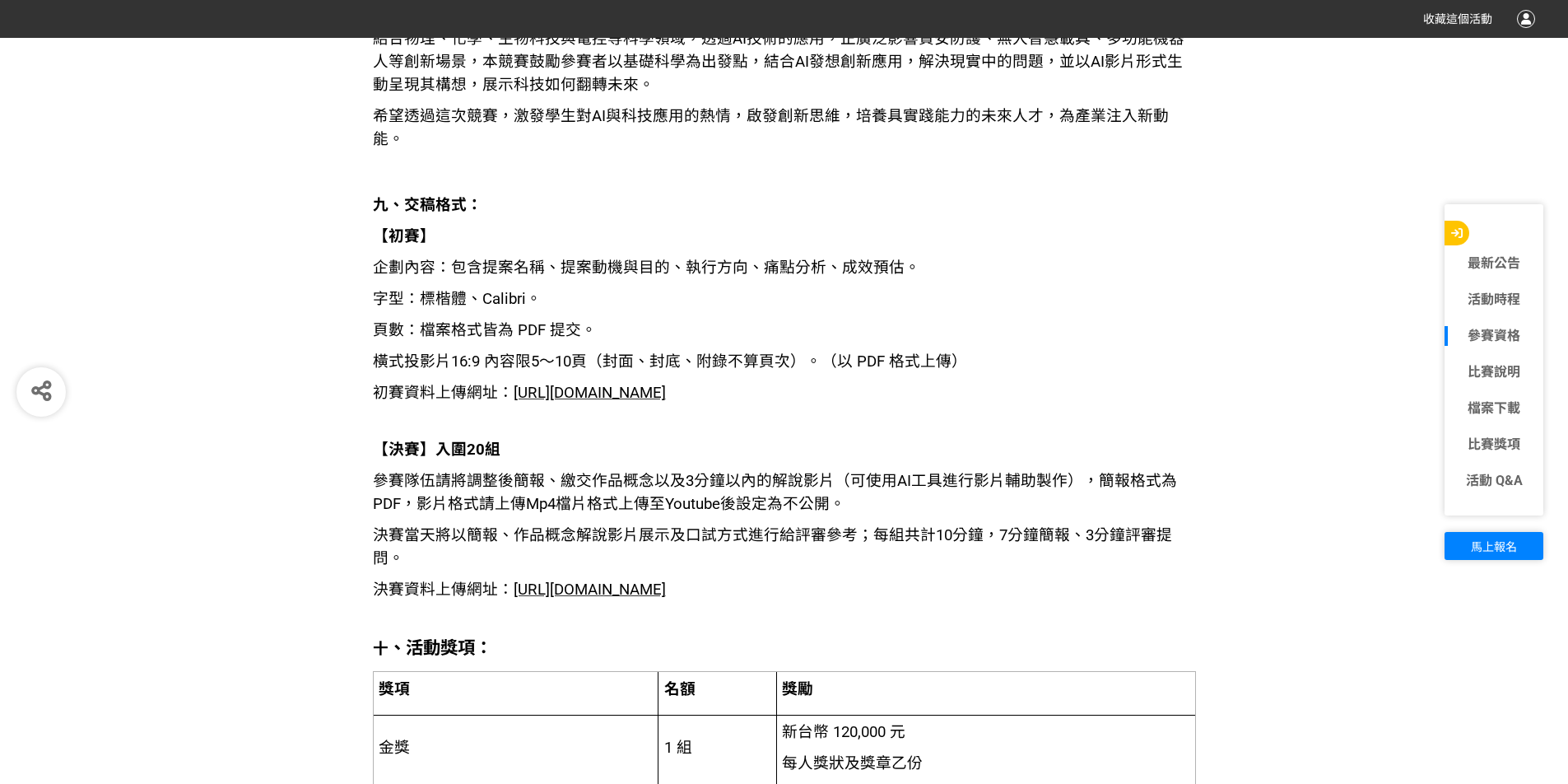
scroll to position [2717, 0]
click at [599, 380] on p "初賽資料上傳網址： https://contest.bhuntr.com/tw/pidafustar/home/?submit&contestGroupId=…" at bounding box center [784, 392] width 823 height 23
click at [658, 383] on span "https://contest.bhuntr.com/tw/pidafustar/home/?submit&contestGroupId=185258&con…" at bounding box center [590, 392] width 152 height 19
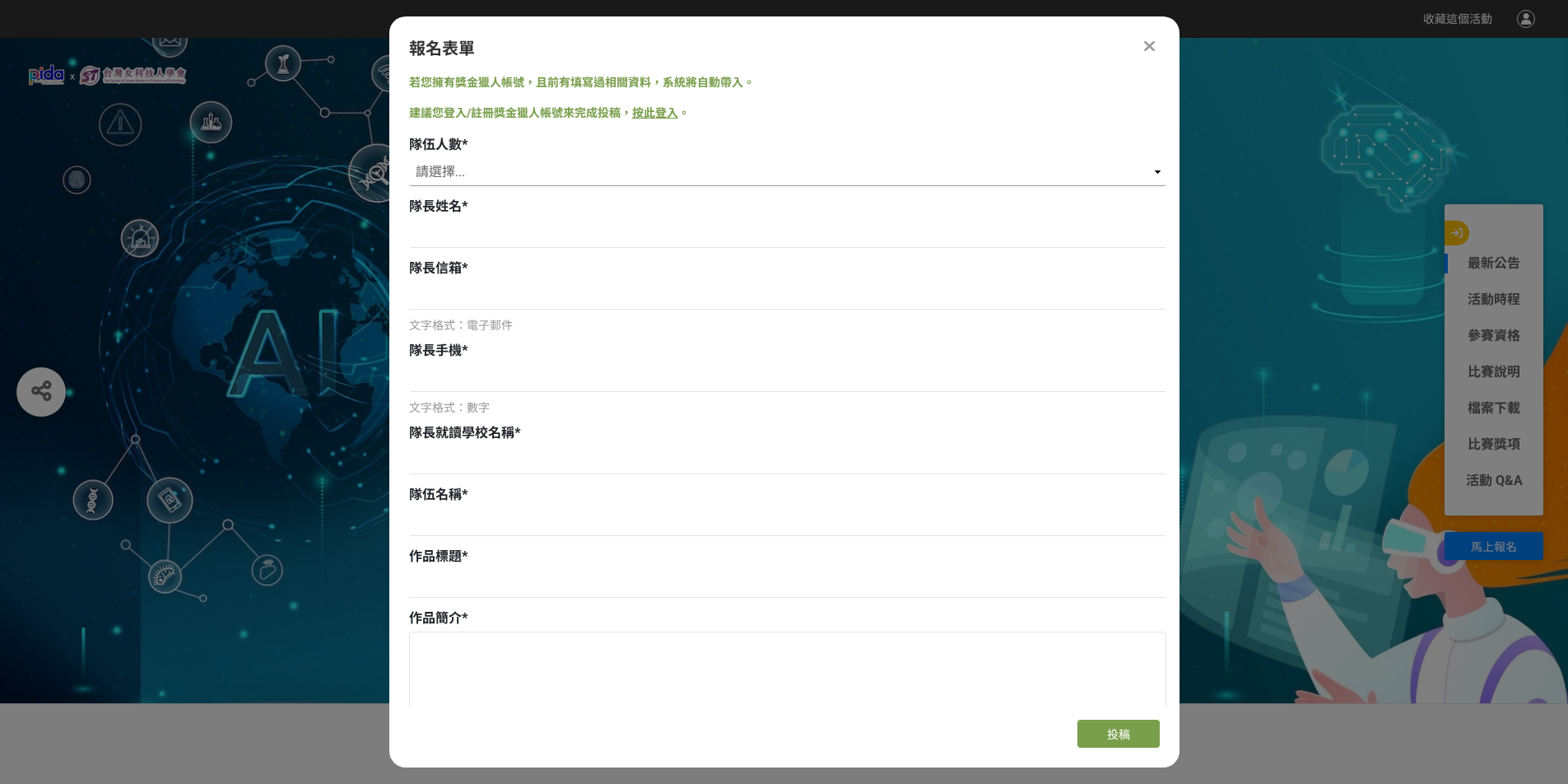
drag, startPoint x: 527, startPoint y: 170, endPoint x: 524, endPoint y: 179, distance: 9.5
click at [527, 170] on select "請選擇... 1 2 3 4 5" at bounding box center [787, 172] width 757 height 28
select select "1"
click at [409, 158] on select "請選擇... 1 2 3 4 5" at bounding box center [787, 172] width 757 height 28
click at [462, 243] on input at bounding box center [787, 234] width 757 height 28
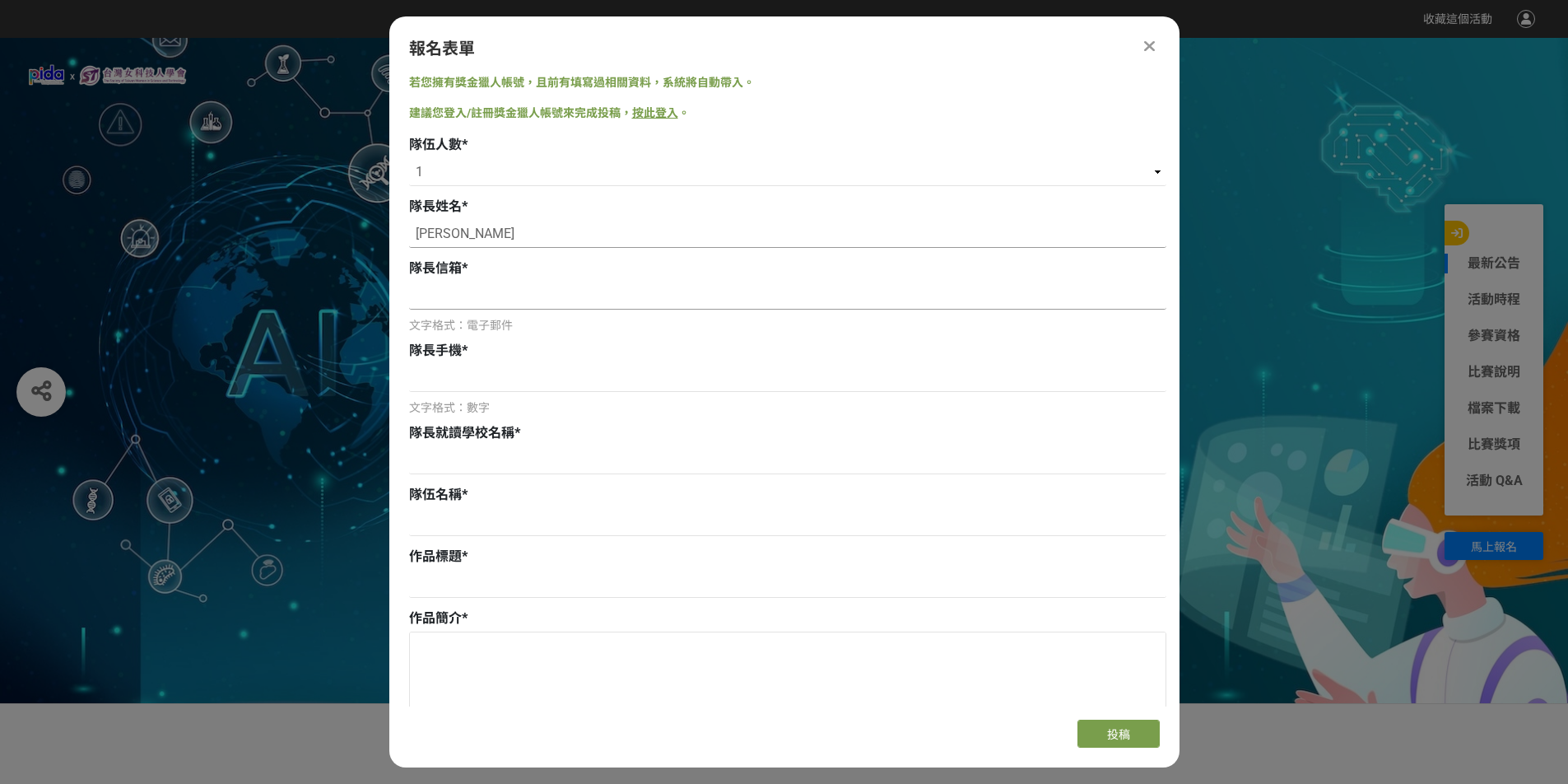
type input "[PERSON_NAME]"
click at [614, 295] on input at bounding box center [787, 295] width 757 height 28
type input "ㄩㄛ"
type input "[EMAIL_ADDRESS][DOMAIN_NAME]"
click at [493, 386] on input at bounding box center [787, 378] width 757 height 28
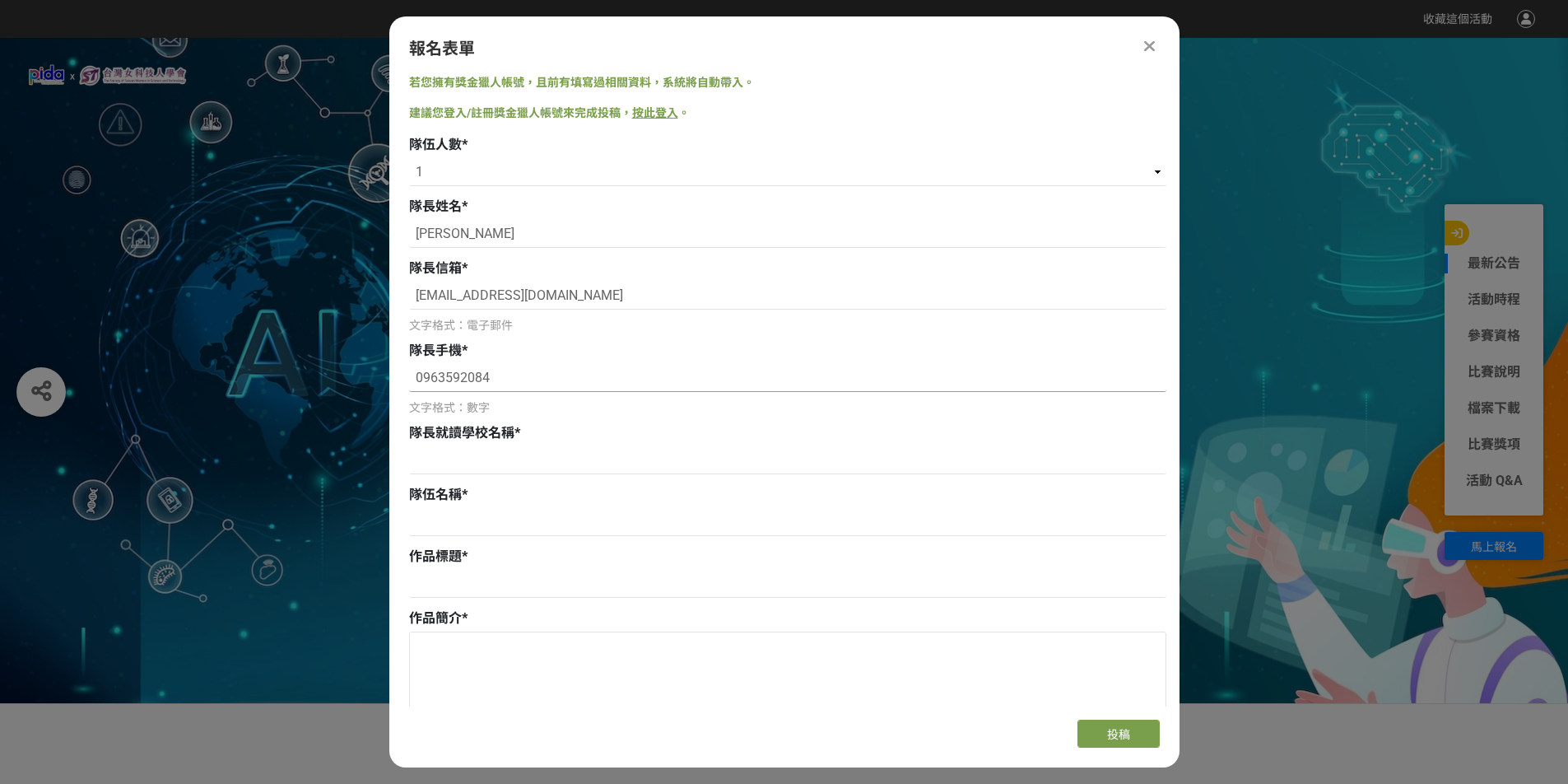
type input "0963592084"
click at [490, 473] on div at bounding box center [787, 462] width 757 height 32
click at [492, 467] on input at bounding box center [787, 460] width 757 height 28
paste input "[GEOGRAPHIC_DATA]天主教磐石高級中學."
click at [497, 524] on input at bounding box center [787, 522] width 757 height 28
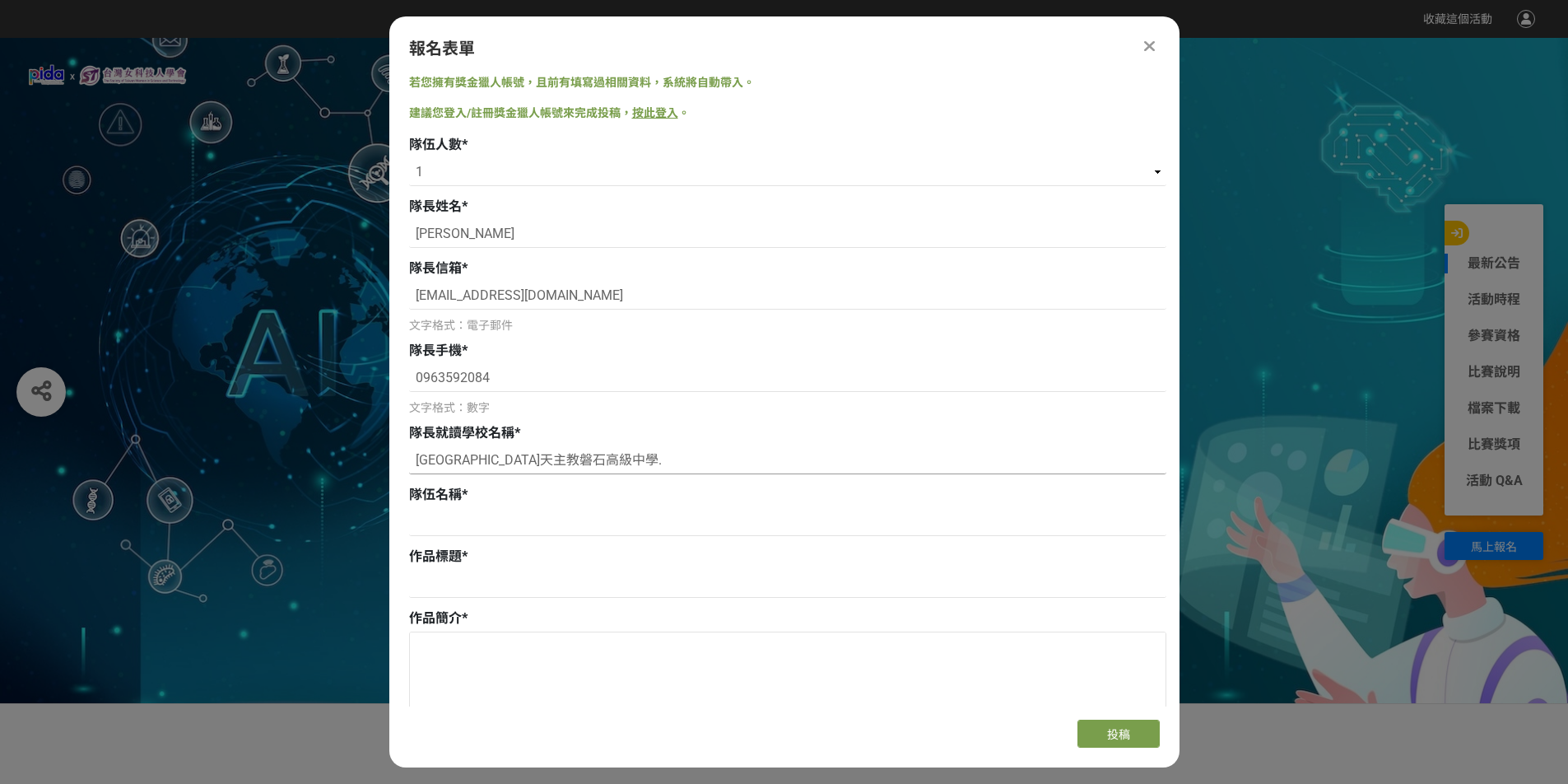
click at [619, 449] on input "[GEOGRAPHIC_DATA]天主教磐石高級中學." at bounding box center [787, 460] width 757 height 28
type input "[GEOGRAPHIC_DATA]天主教磐石高級中學"
click at [557, 512] on input at bounding box center [787, 522] width 757 height 28
type input "e"
type input "光譜心流"
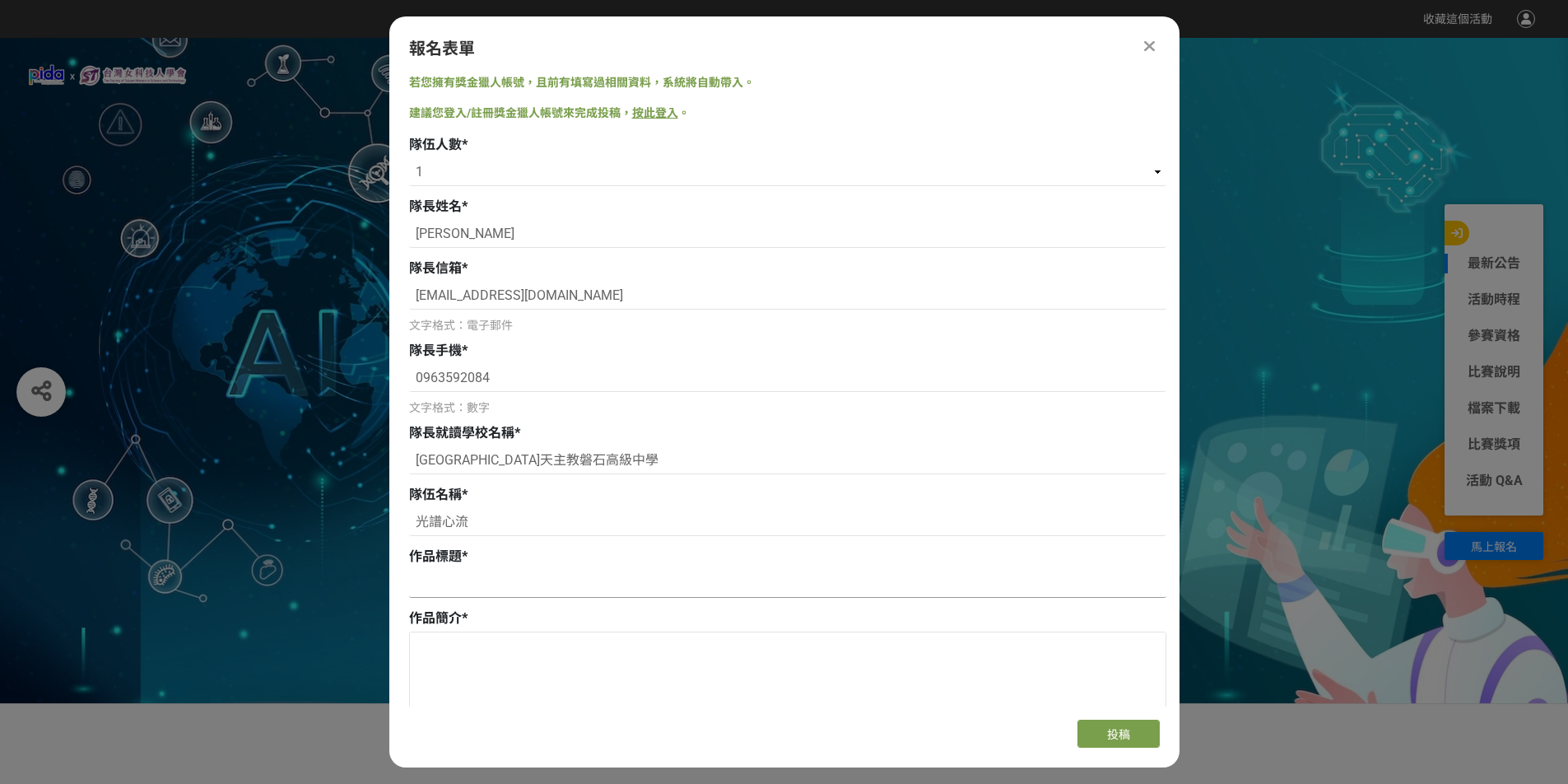
click at [509, 580] on input at bounding box center [787, 584] width 757 height 28
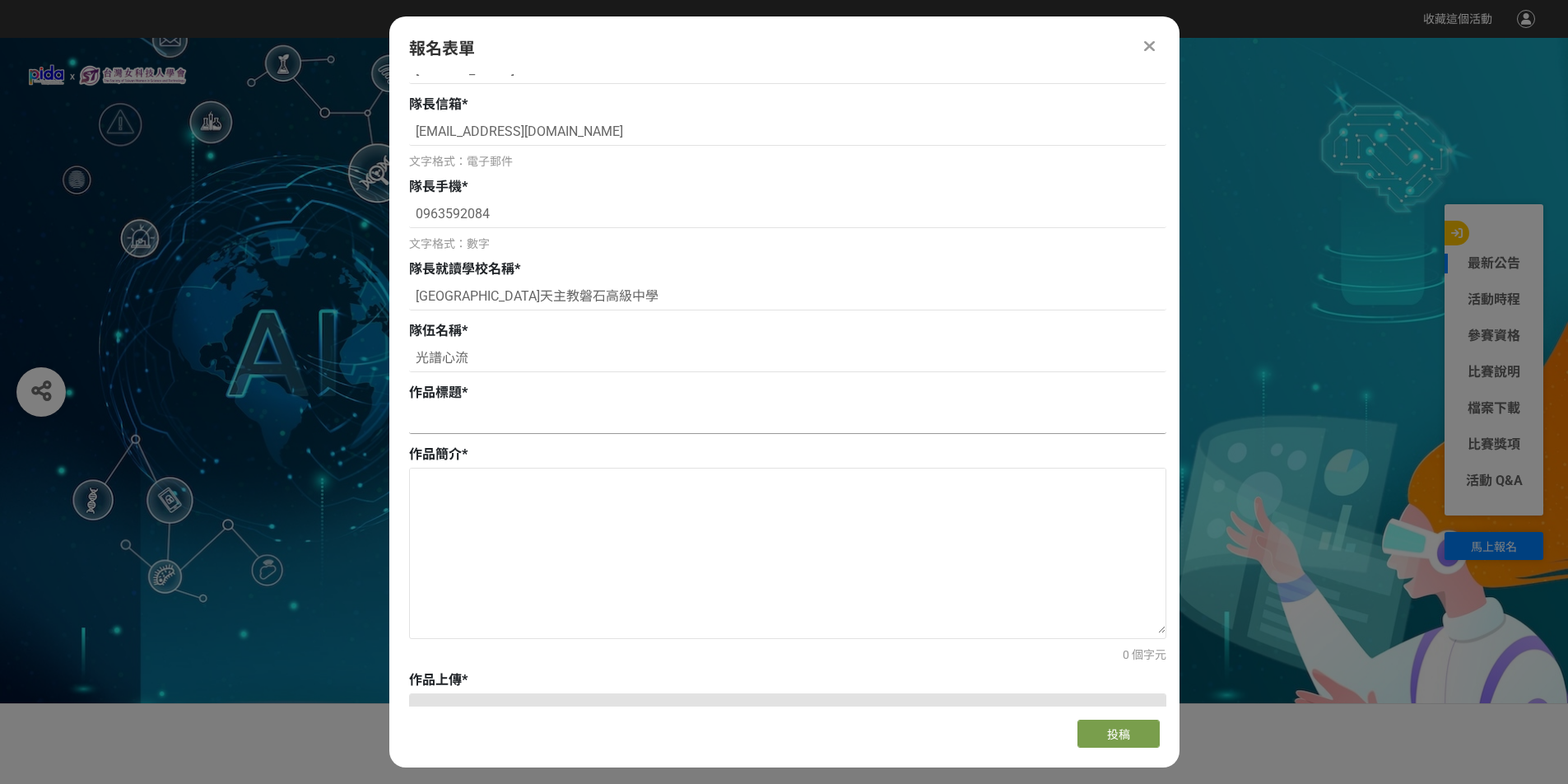
scroll to position [165, 0]
click at [499, 518] on textarea at bounding box center [787, 549] width 755 height 165
paste textarea "《感譯者 Affectra》是一款革命性的非侵入式腦機介面（BMI）裝置，其名稱結合「Affect」（情感）與「Translator」（翻譯器），旨在捕捉並翻…"
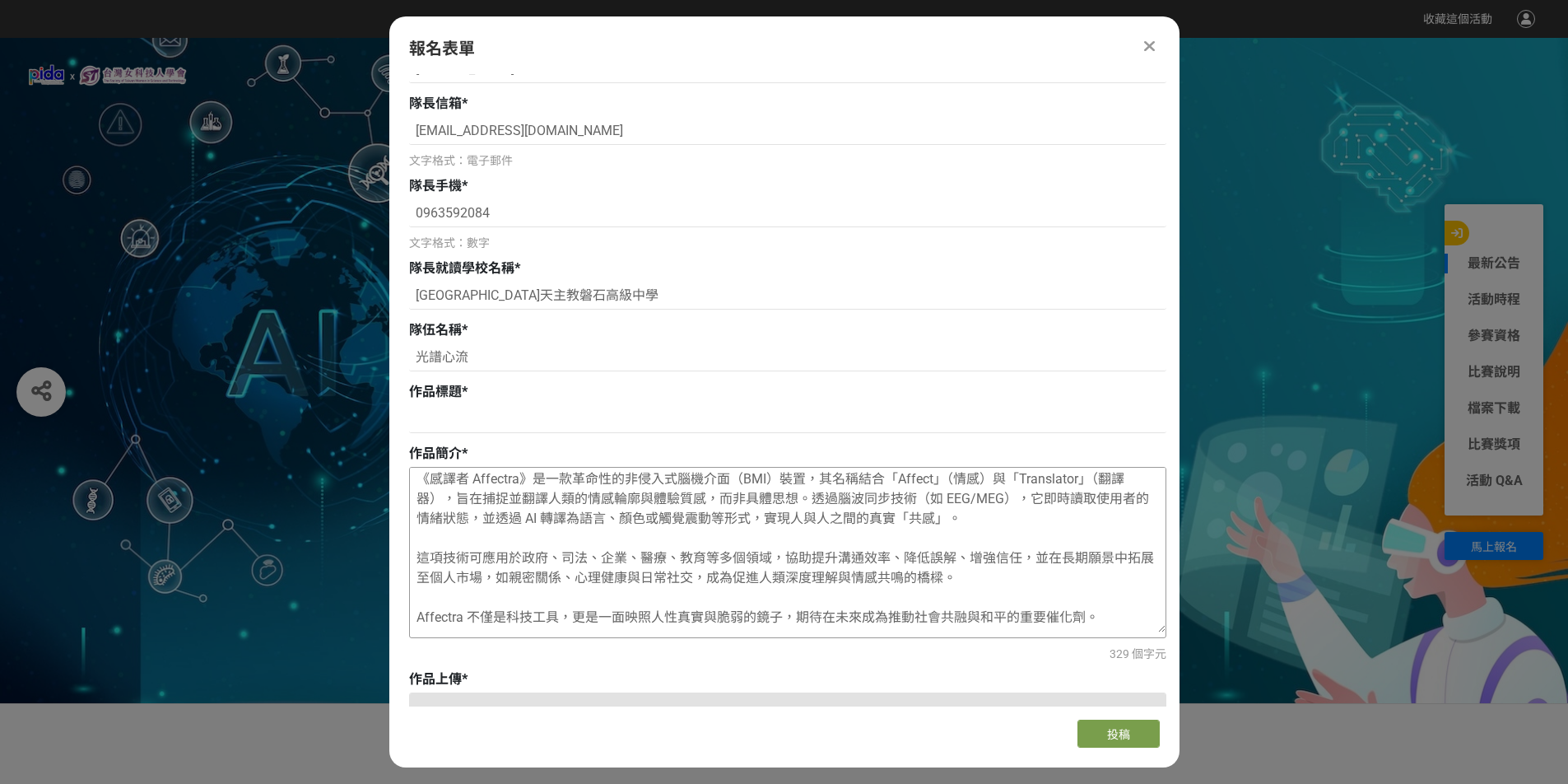
scroll to position [0, 0]
drag, startPoint x: 415, startPoint y: 479, endPoint x: 533, endPoint y: 478, distance: 118.0
click at [533, 478] on textarea "《感譯者 Affectra》是一款革命性的非侵入式腦機介面（BMI）裝置，其名稱結合「Affect」（情感）與「Translator」（翻譯器），旨在捕捉並翻…" at bounding box center [787, 549] width 755 height 165
type textarea "《感譯者 Affectra》是一款革命性的非侵入式腦機介面（BMI）裝置，其名稱結合「Affect」（情感）與「Translator」（翻譯器），旨在捕捉並翻…"
click at [478, 412] on input at bounding box center [787, 419] width 757 height 28
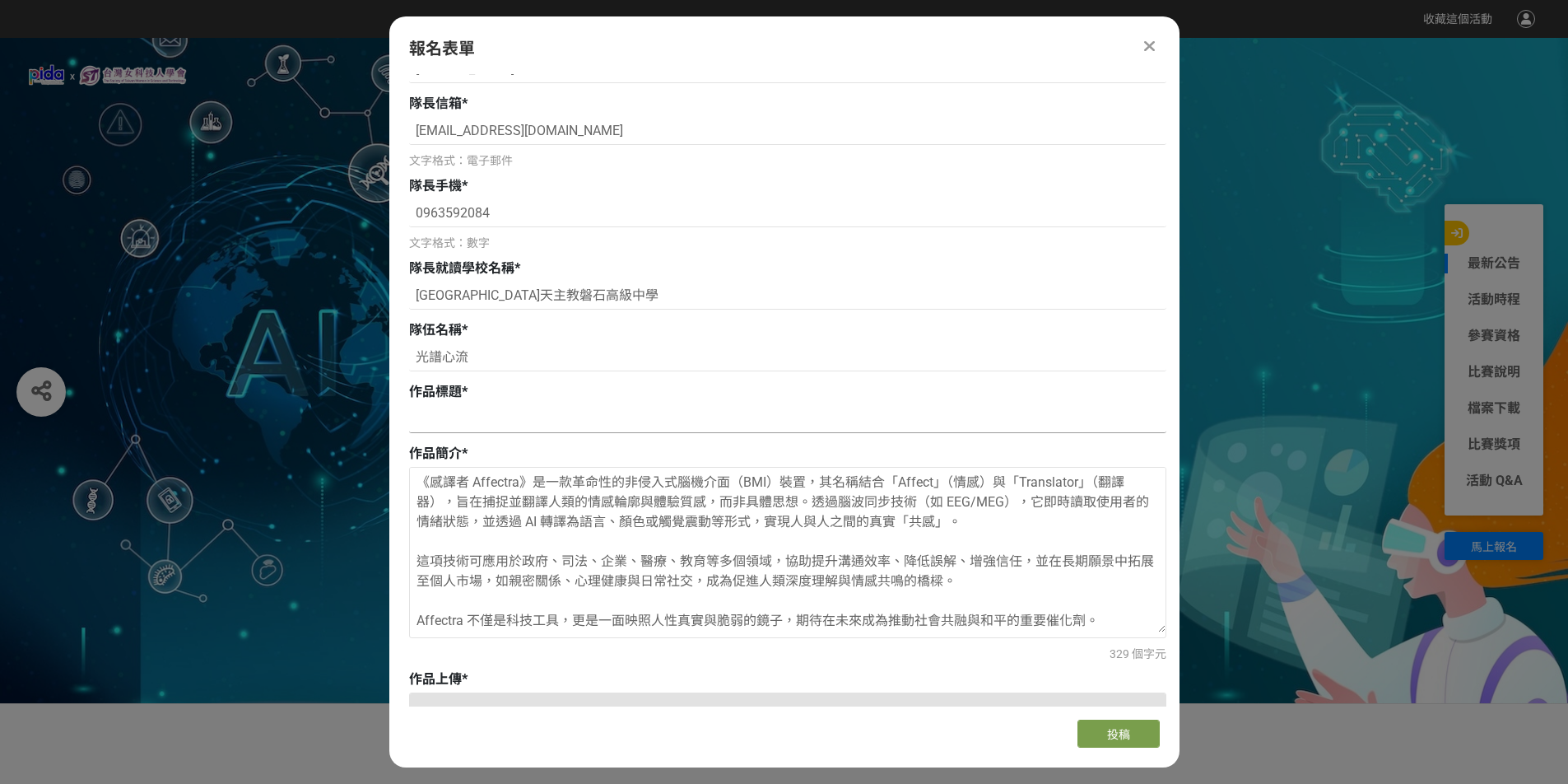
paste input "《感譯者 Affectra》"
type input "《感譯者 Affectra》"
click at [610, 480] on textarea "《感譯者 Affectra》是一款革命性的非侵入式腦機介面（BMI）裝置，其名稱結合「Affect」（情感）與「Translator」（翻譯器），旨在捕捉並翻…" at bounding box center [787, 549] width 755 height 165
click at [621, 476] on textarea "《感譯者 Affectra》是一款革命性的非侵入式腦機介面（BMI）裝置，其名稱結合「Affect」（情感）與「Translator」（翻譯器），旨在捕捉並翻…" at bounding box center [787, 549] width 755 height 165
click at [688, 499] on textarea "《感譯者 Affectra》是一款非侵入式腦機介面（BMI）裝置，其名稱結合「Affect」（情感）與「Translator」（翻譯器），旨在捕捉並翻譯人類的…" at bounding box center [787, 549] width 755 height 165
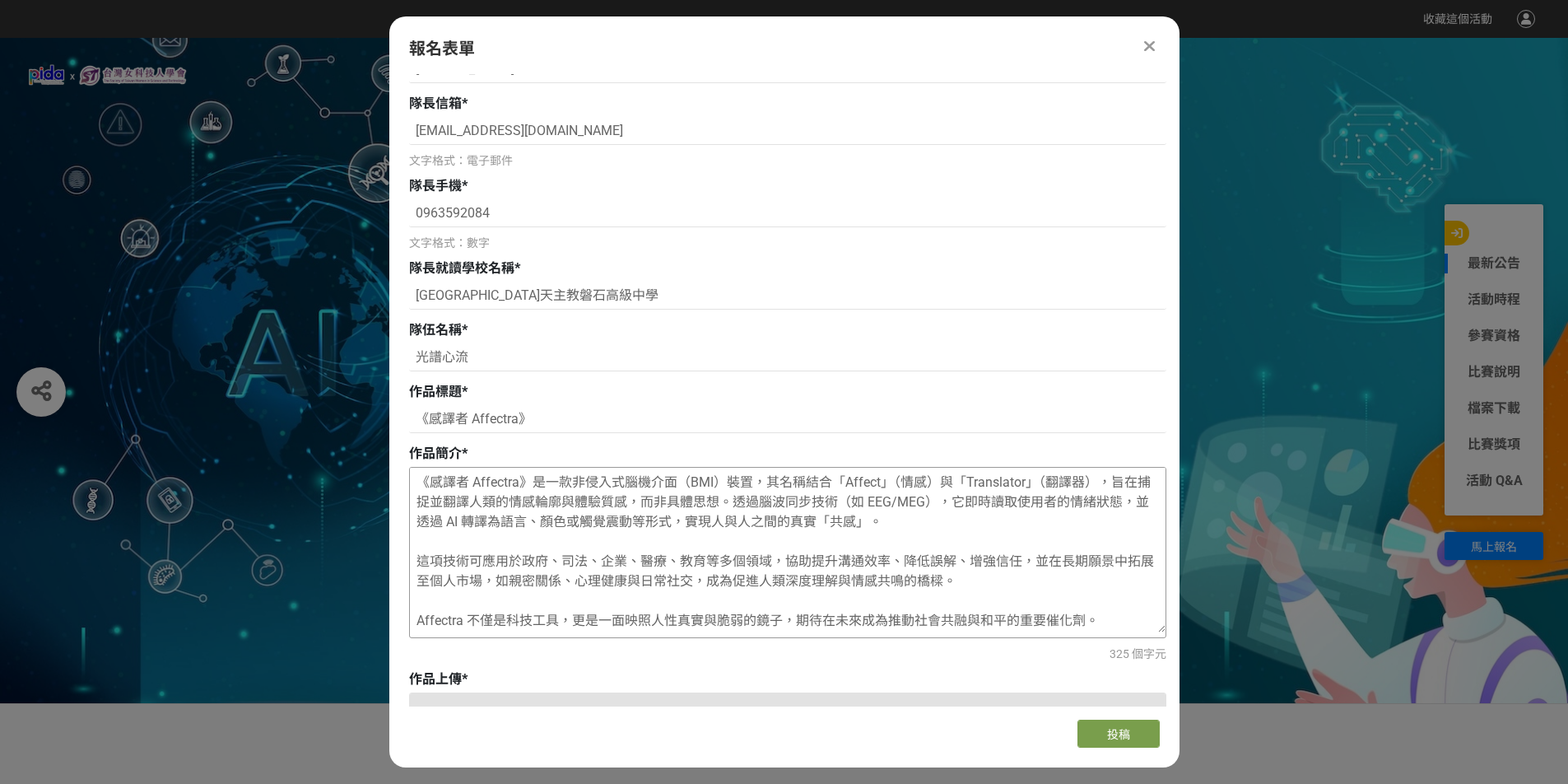
click at [672, 499] on textarea "《感譯者 Affectra》是一款非侵入式腦機介面（BMI）裝置，其名稱結合「Affect」（情感）與「Translator」（翻譯器），旨在捕捉並翻譯人類的…" at bounding box center [787, 549] width 755 height 165
click at [676, 494] on textarea "《感譯者 Affectra》是一款非侵入式腦機介面（BMI）裝置，其名稱結合「Affect」（情感）與「Translator」（翻譯器），旨在捕捉並翻譯人類的…" at bounding box center [787, 549] width 755 height 165
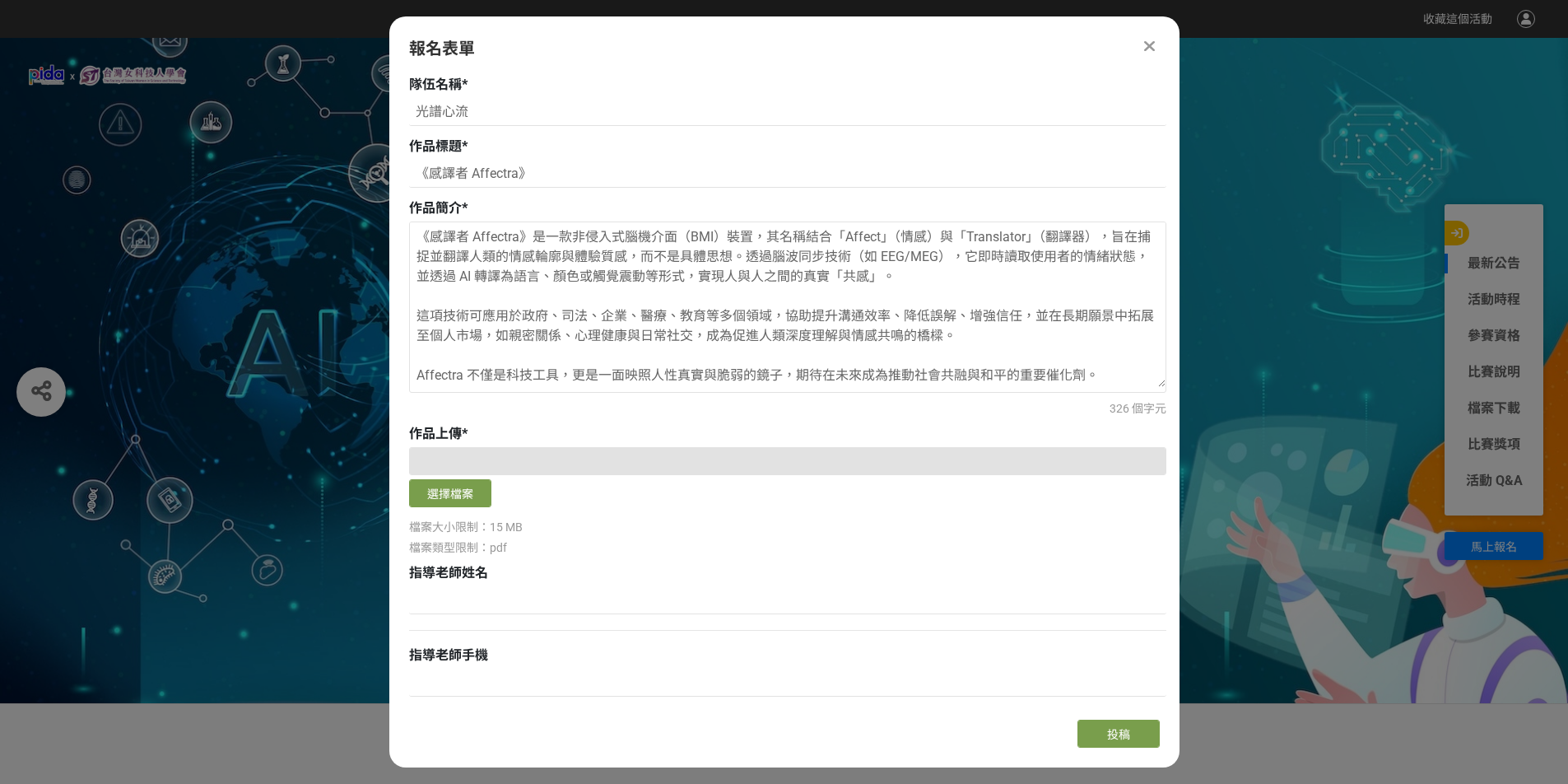
scroll to position [412, 0]
type textarea "《感譯者 Affectra》是一款非侵入式腦機介面（BMI）裝置，其名稱結合「Affect」（情感）與「Translator」（翻譯器），旨在捕捉並翻譯人類的…"
click at [465, 491] on button "選擇檔案" at bounding box center [450, 492] width 82 height 28
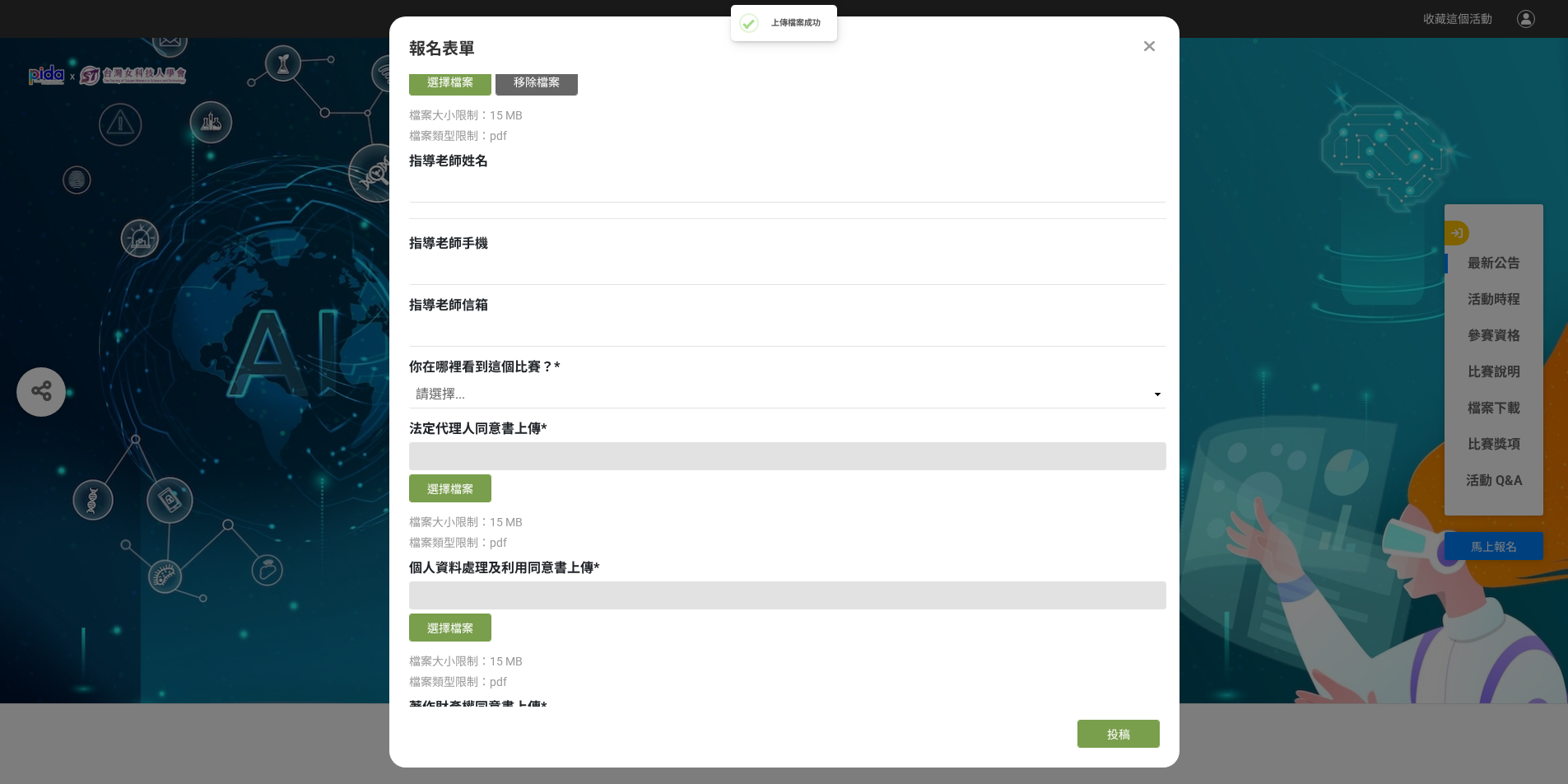
scroll to position [824, 0]
click at [546, 392] on select "請選擇... 獎金獵人網站 Facebook / Instagram 校園講座 / 老師系上推薦 電子郵件 海報 其他" at bounding box center [787, 393] width 757 height 28
select select "校園講座 / 老師系上推薦"
click at [409, 379] on select "請選擇... 獎金獵人網站 Facebook / Instagram 校園講座 / 老師系上推薦 電子郵件 海報 其他" at bounding box center [787, 393] width 757 height 28
click at [460, 489] on button "選擇檔案" at bounding box center [450, 487] width 82 height 28
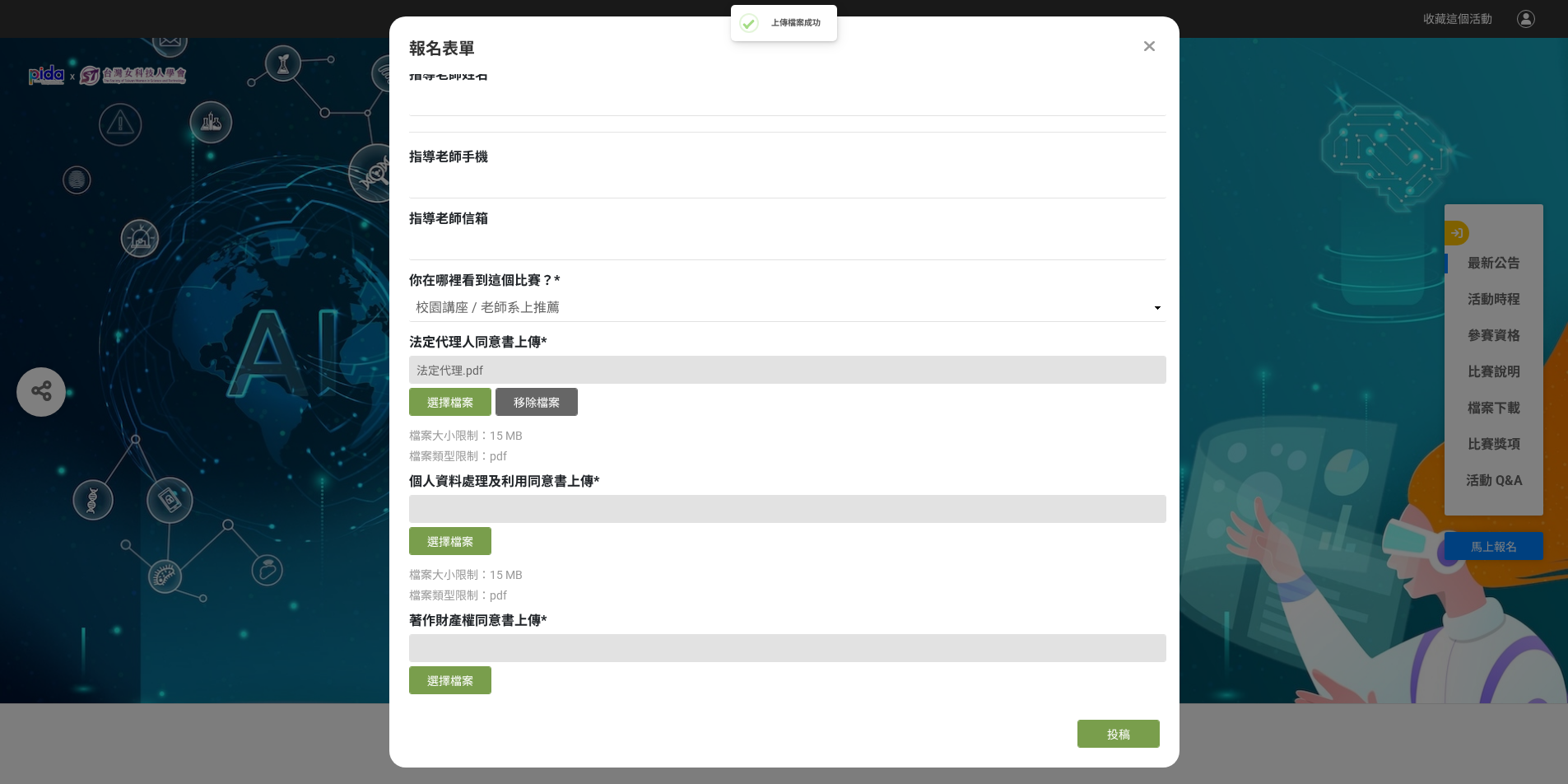
scroll to position [988, 0]
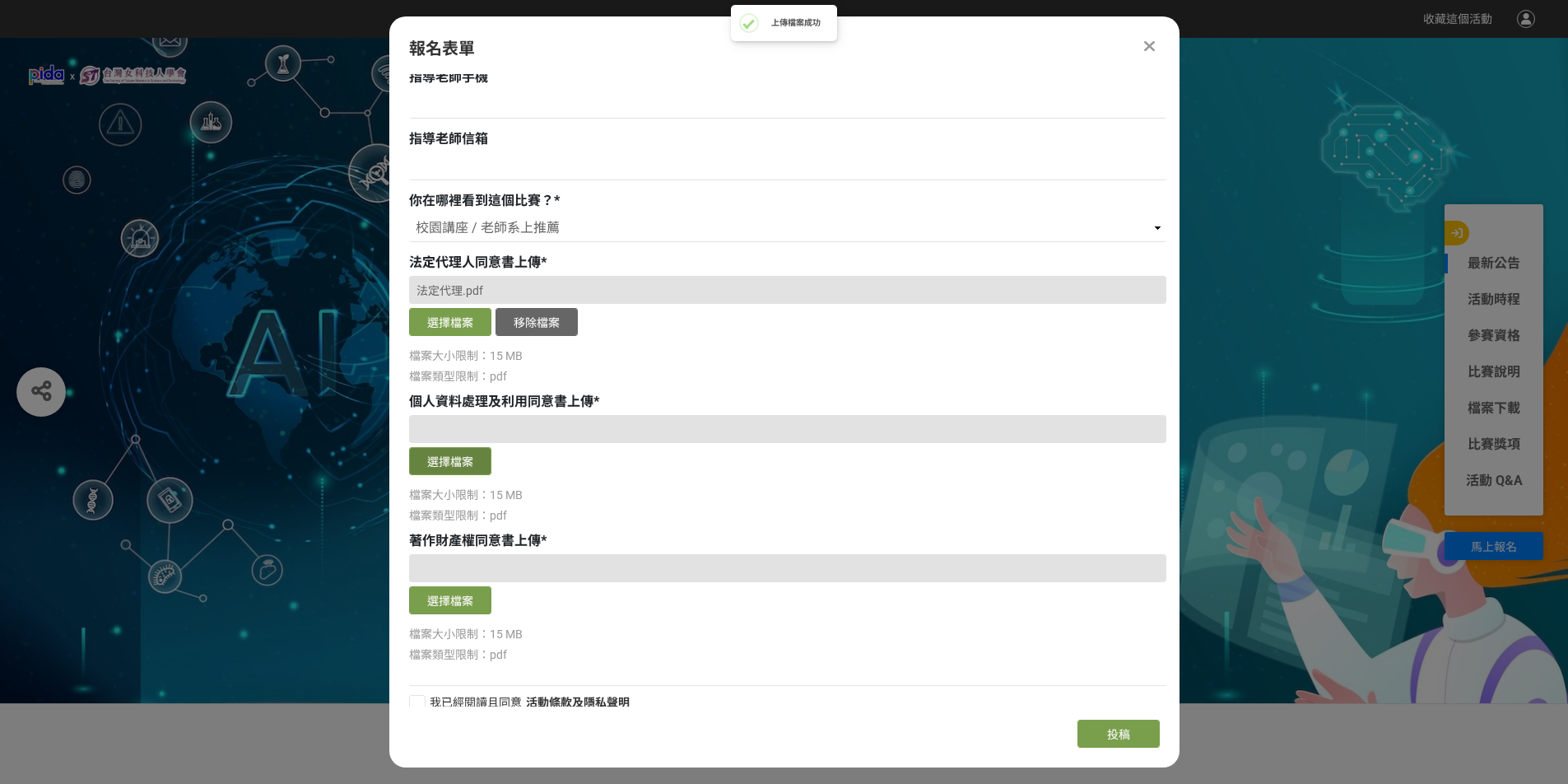
click at [465, 452] on button "選擇檔案" at bounding box center [450, 461] width 82 height 28
click at [461, 598] on button "選擇檔案" at bounding box center [450, 601] width 82 height 28
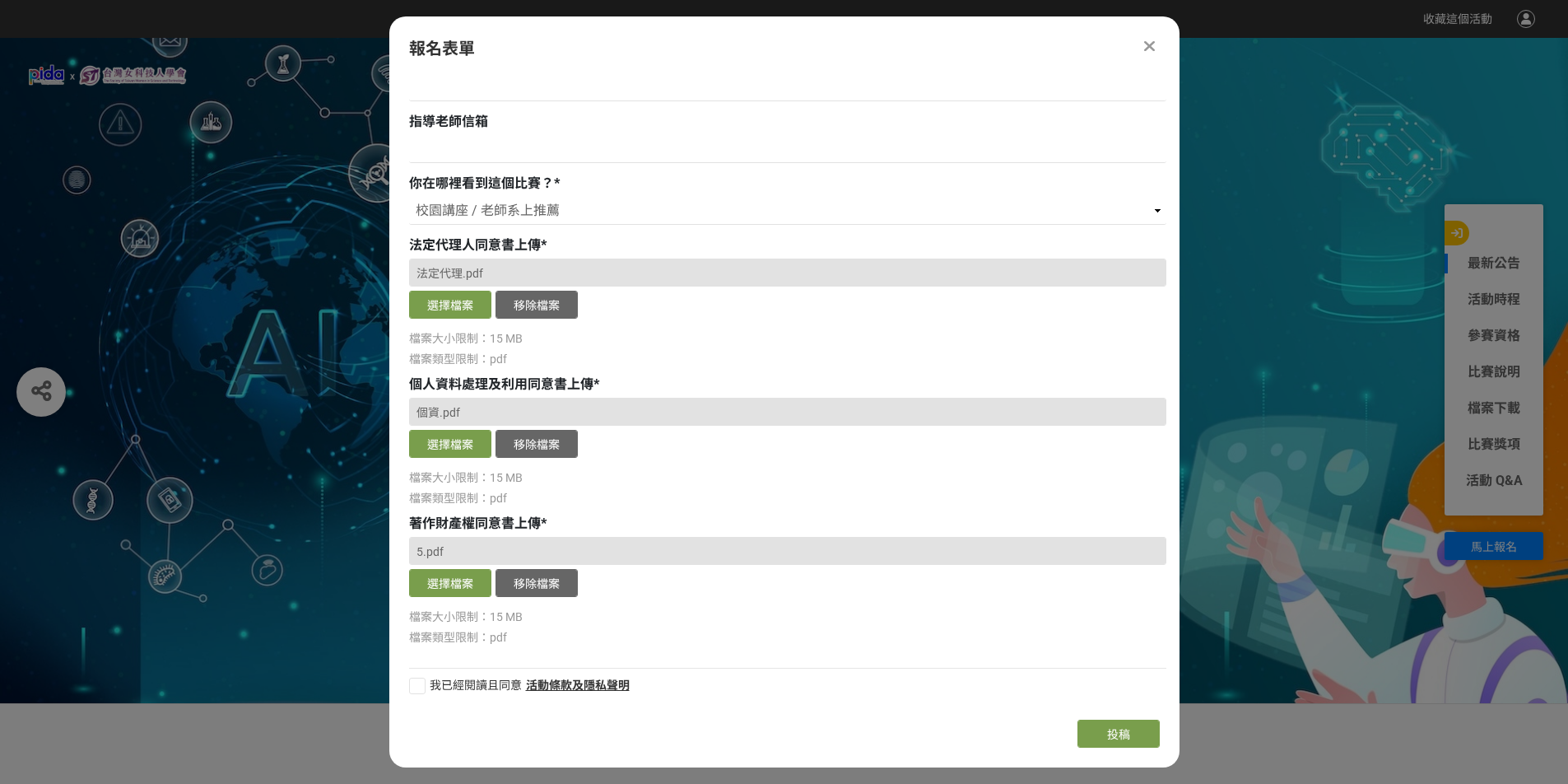
click at [416, 685] on div at bounding box center [417, 685] width 17 height 17
checkbox input "true"
click at [1113, 734] on span "投稿" at bounding box center [1118, 734] width 23 height 13
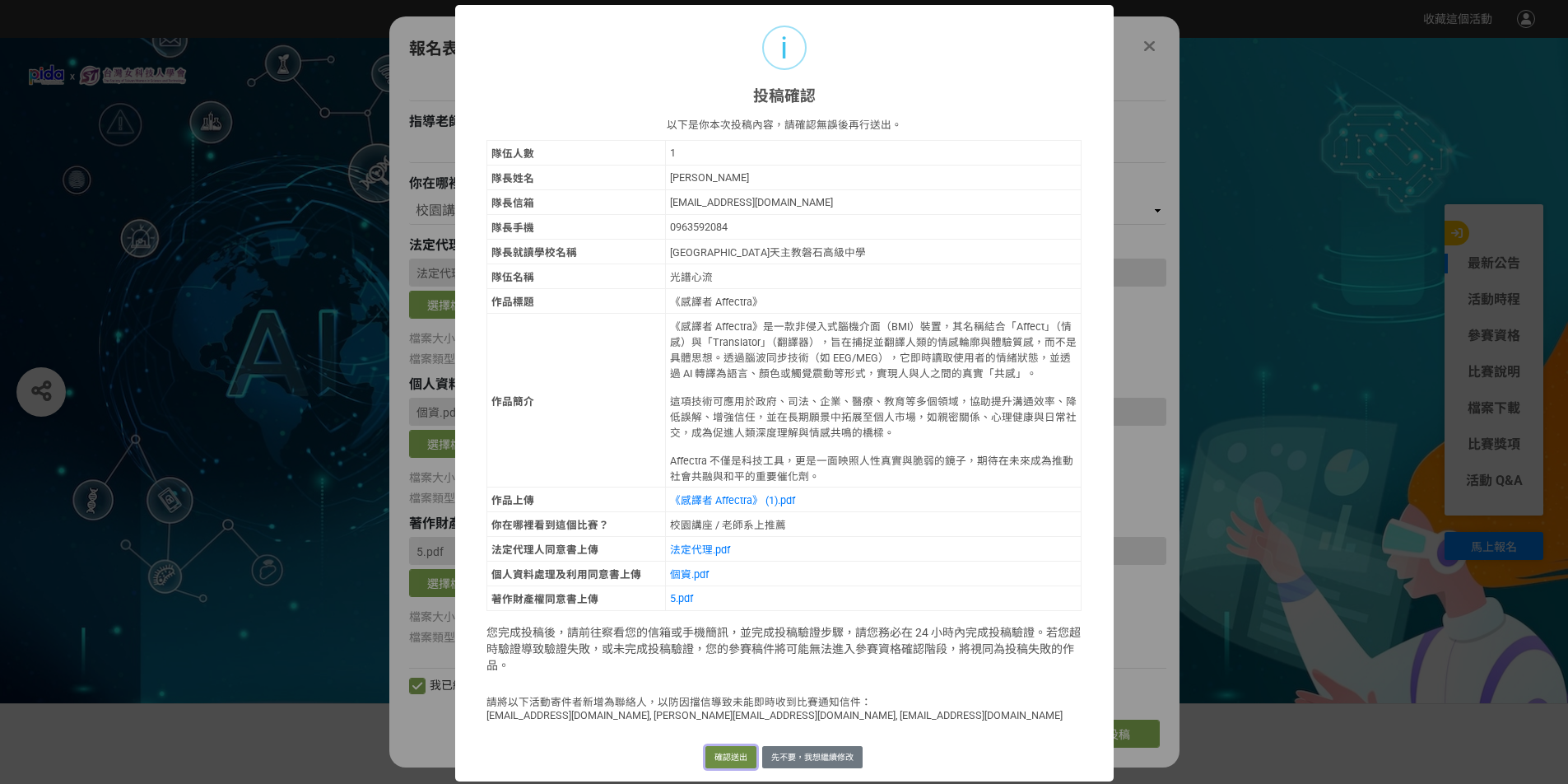
click at [723, 757] on button "確認送出" at bounding box center [731, 758] width 51 height 23
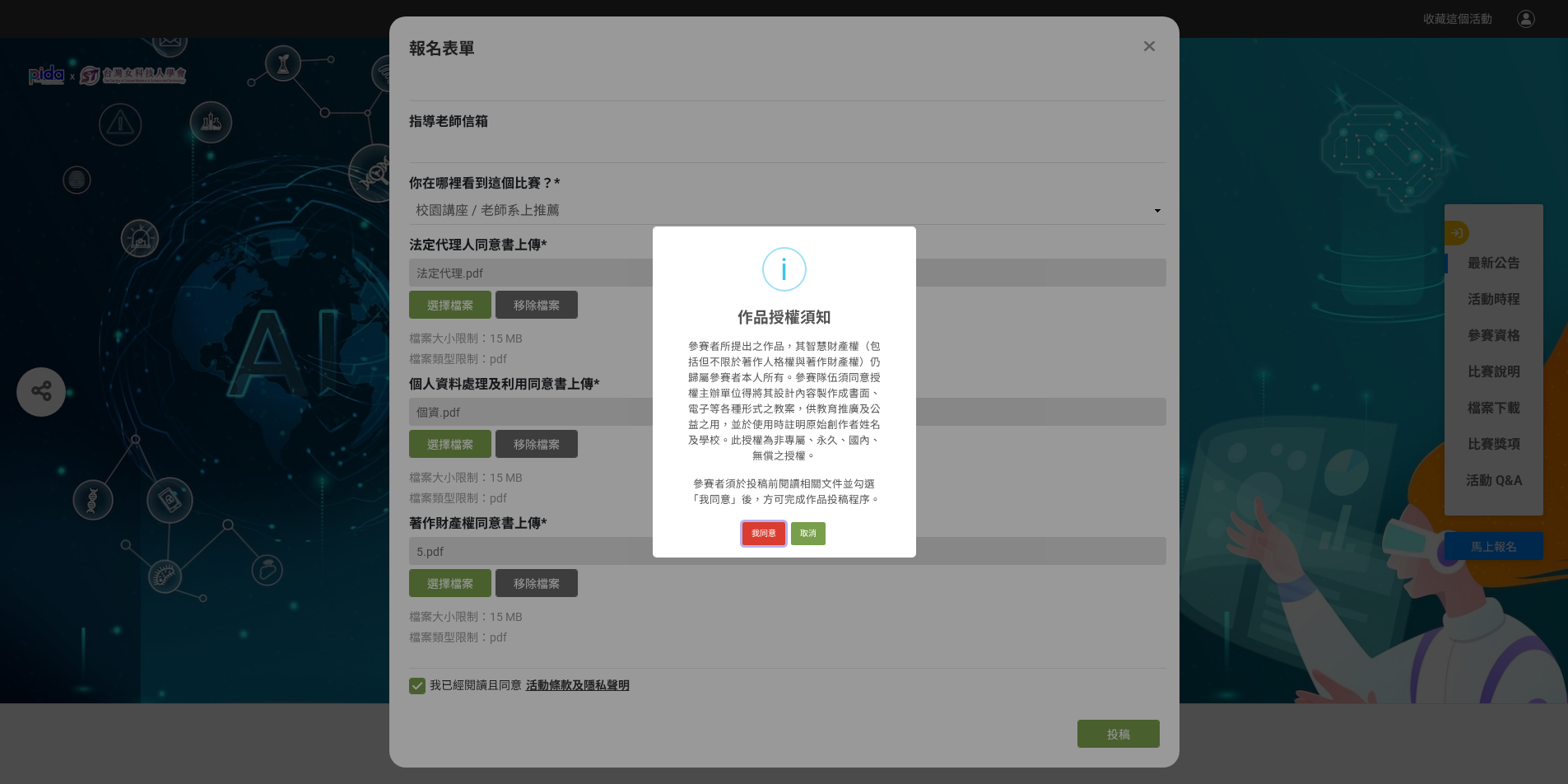
click at [771, 533] on button "我同意" at bounding box center [763, 534] width 43 height 23
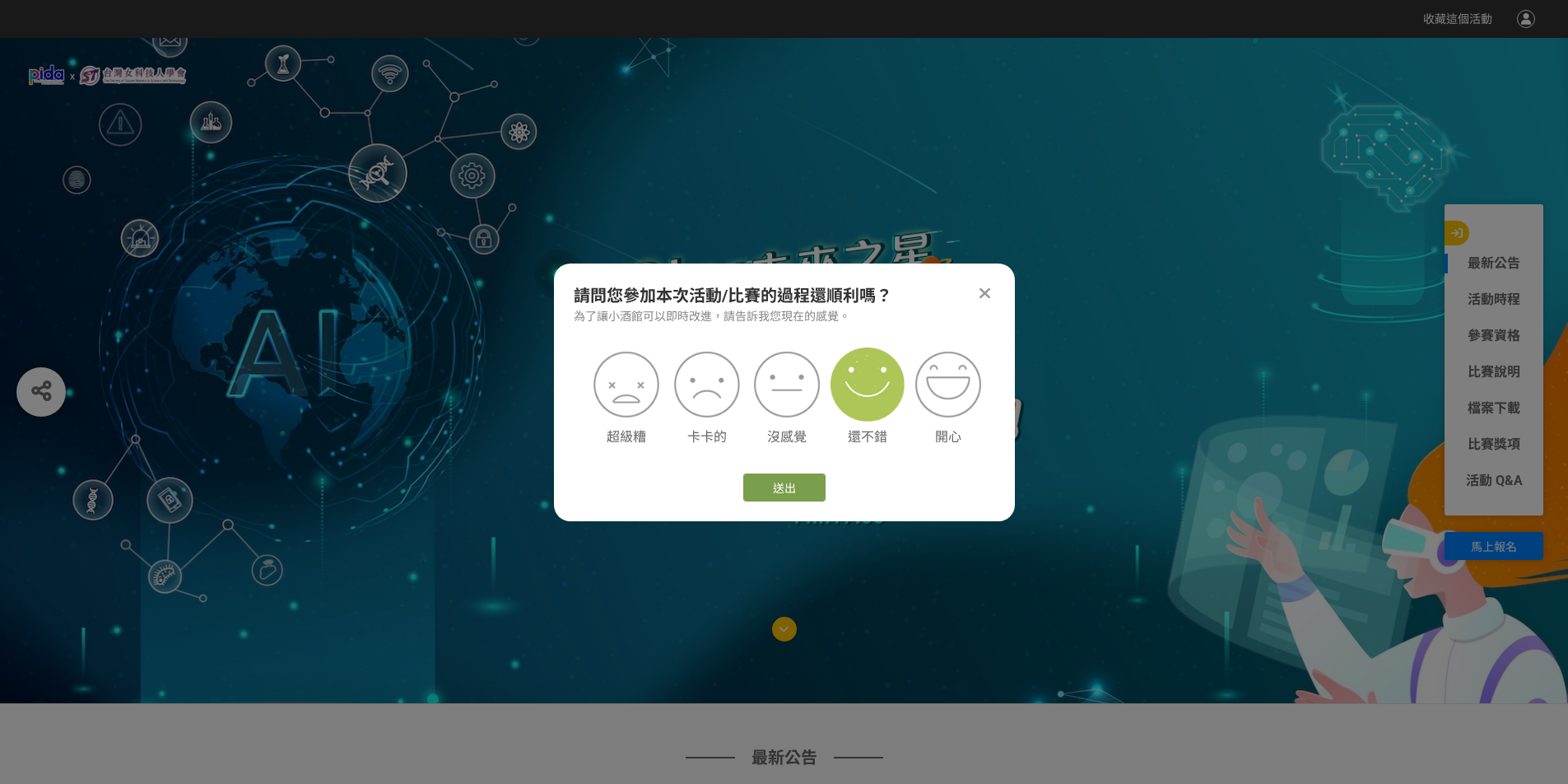
click at [857, 389] on img at bounding box center [867, 385] width 74 height 74
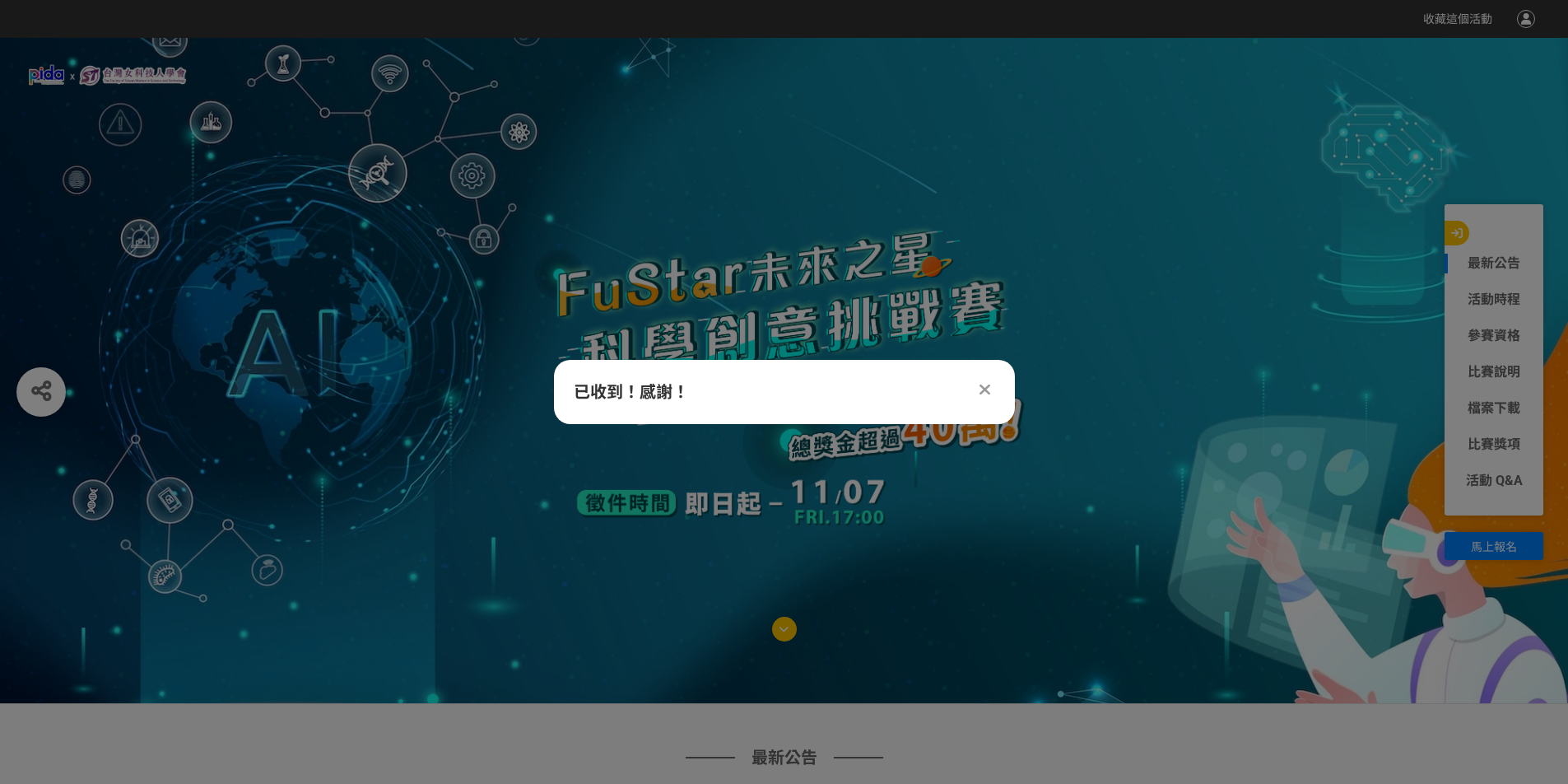
click at [788, 490] on img at bounding box center [784, 382] width 560 height 329
click at [992, 392] on div at bounding box center [985, 389] width 19 height 19
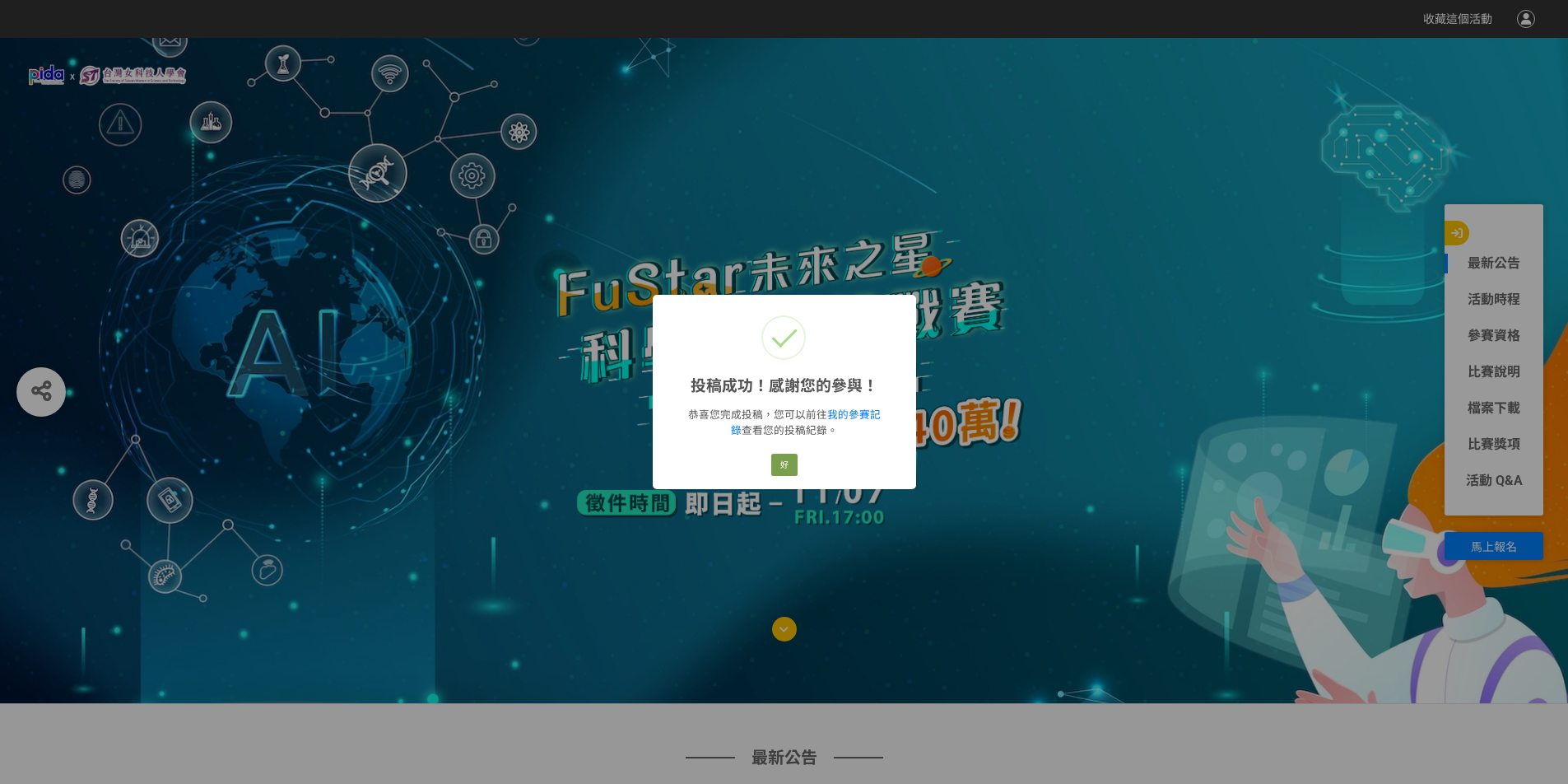
click at [849, 407] on div "恭喜您完成投稿，您可以前往 我的參賽記錄 查看您的投稿紀錄。" at bounding box center [784, 421] width 201 height 31
click at [849, 410] on link "我的參賽記錄" at bounding box center [806, 422] width 150 height 28
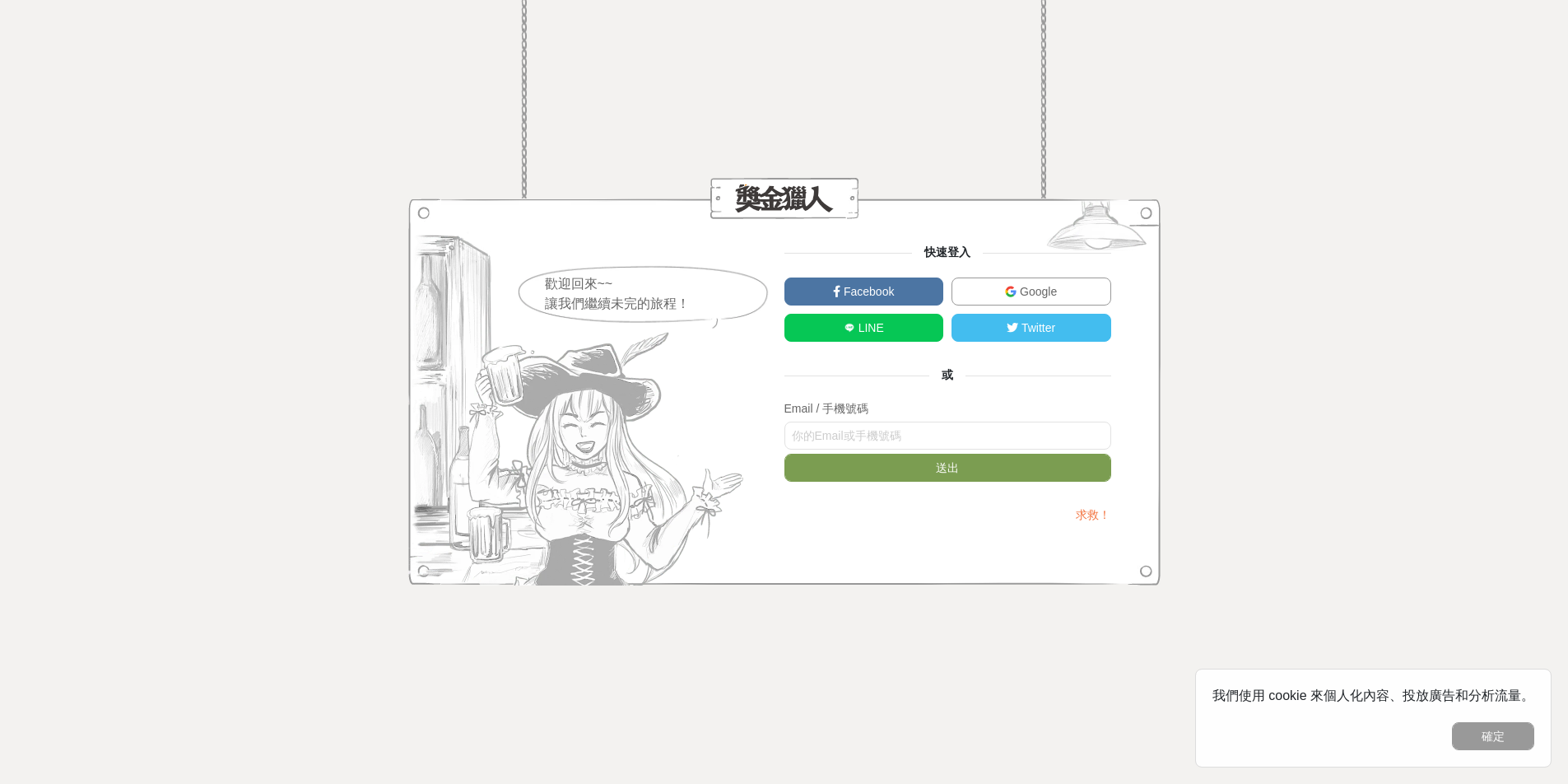
click at [1012, 290] on img at bounding box center [1010, 291] width 11 height 11
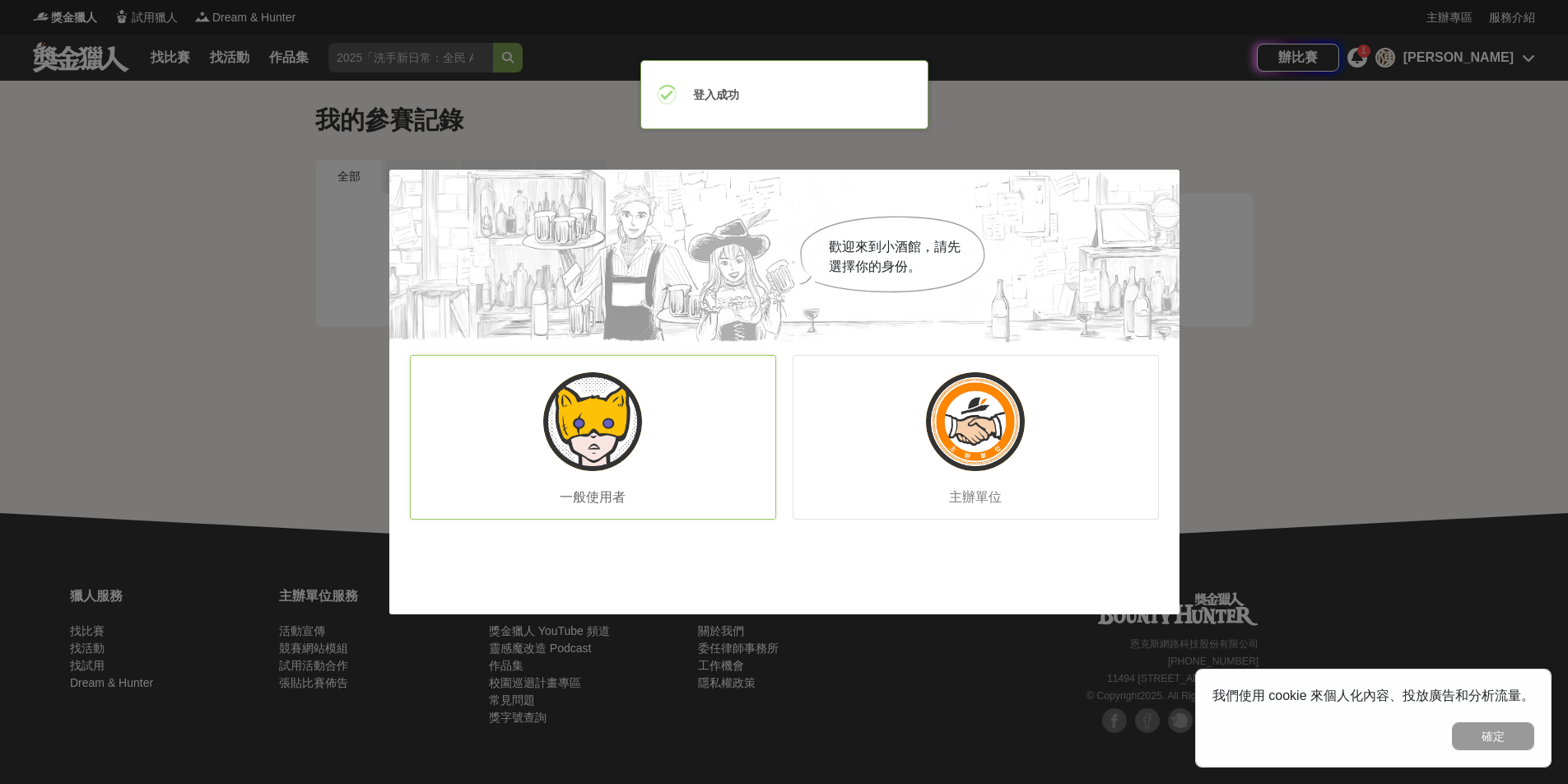
click at [683, 433] on div "一般使用者" at bounding box center [592, 437] width 366 height 165
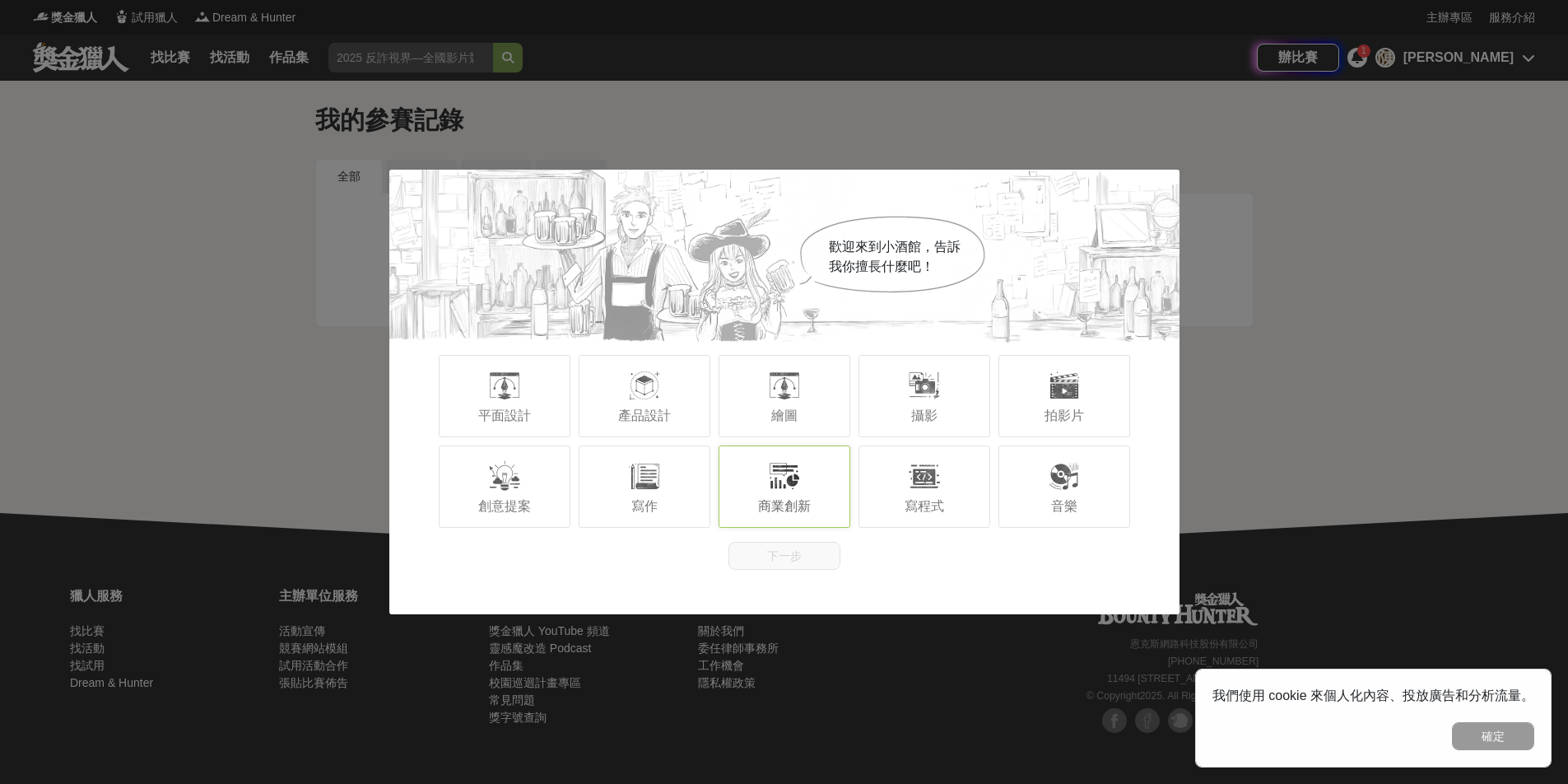
drag, startPoint x: 758, startPoint y: 472, endPoint x: 793, endPoint y: 517, distance: 57.0
click at [760, 472] on div "商業創新" at bounding box center [784, 486] width 131 height 82
click at [805, 556] on button "下一步" at bounding box center [784, 556] width 112 height 28
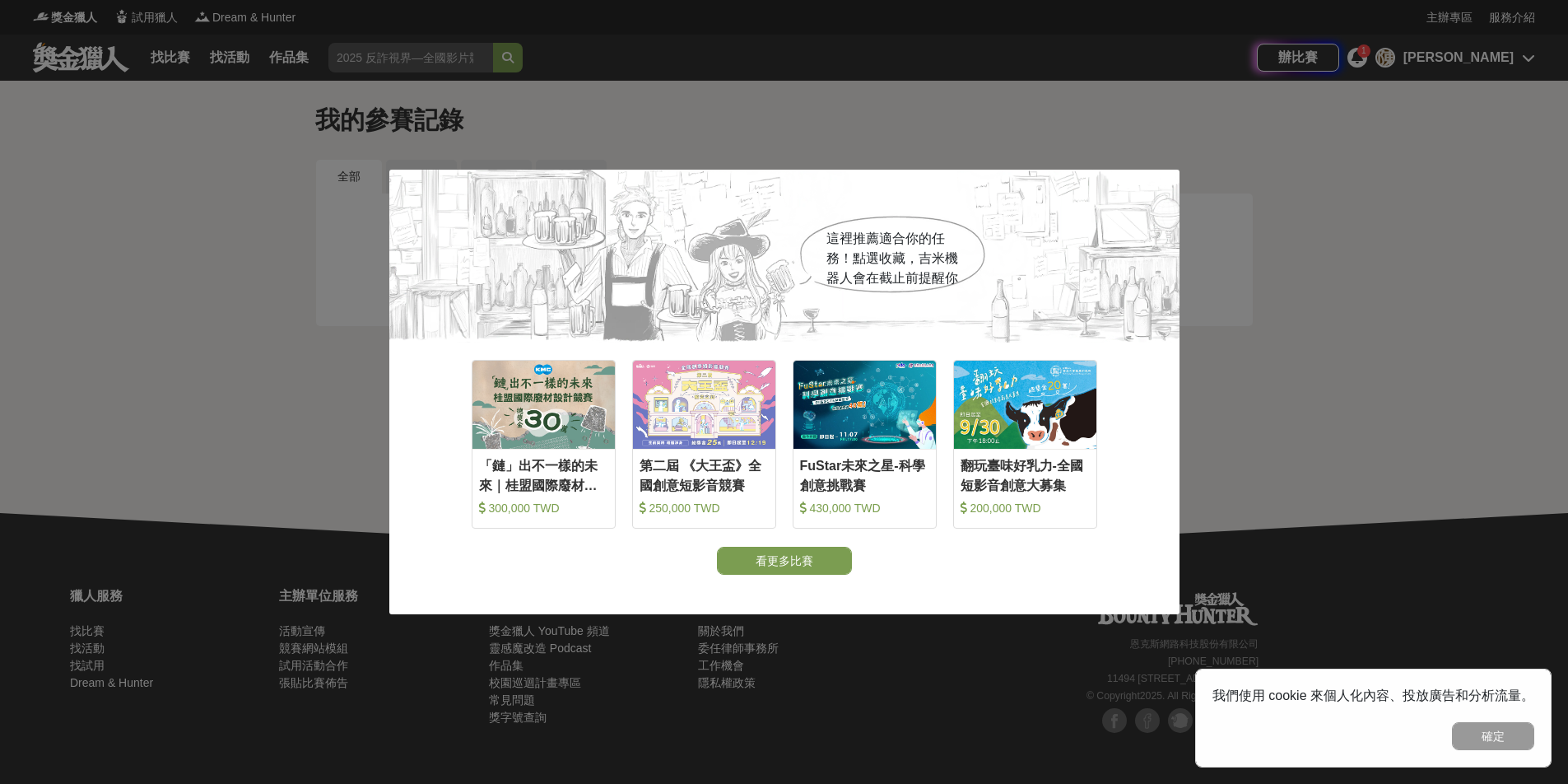
click at [1318, 364] on div "這裡推薦適合你的任務！點選收藏，[PERSON_NAME]機器人會在截止前提醒你 收藏 「鏈」出不一樣的未來｜桂盟國際廢材設計競賽 300,000 TWD 收…" at bounding box center [784, 392] width 1568 height 784
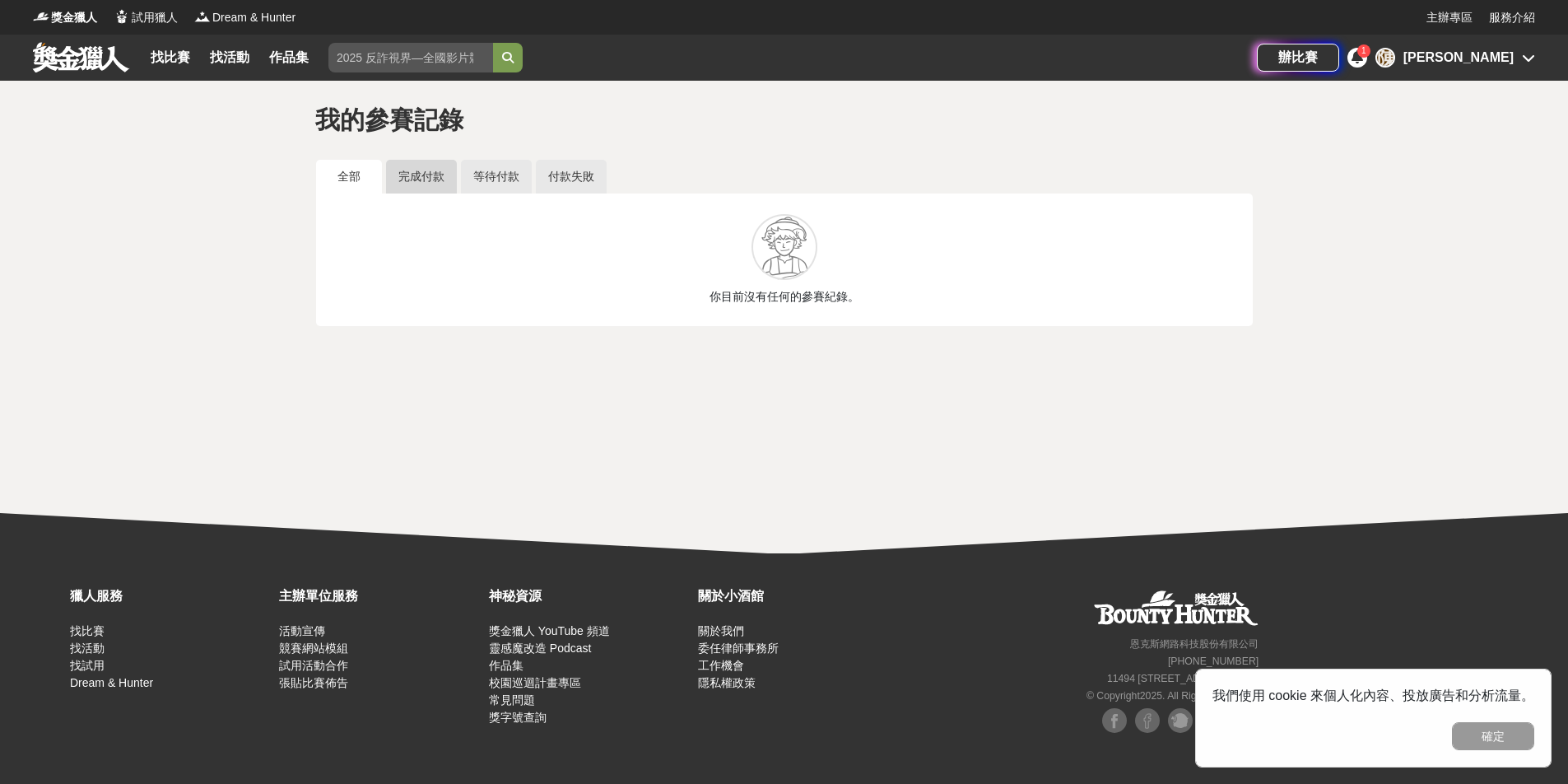
click at [420, 179] on link "完成付款" at bounding box center [421, 176] width 71 height 34
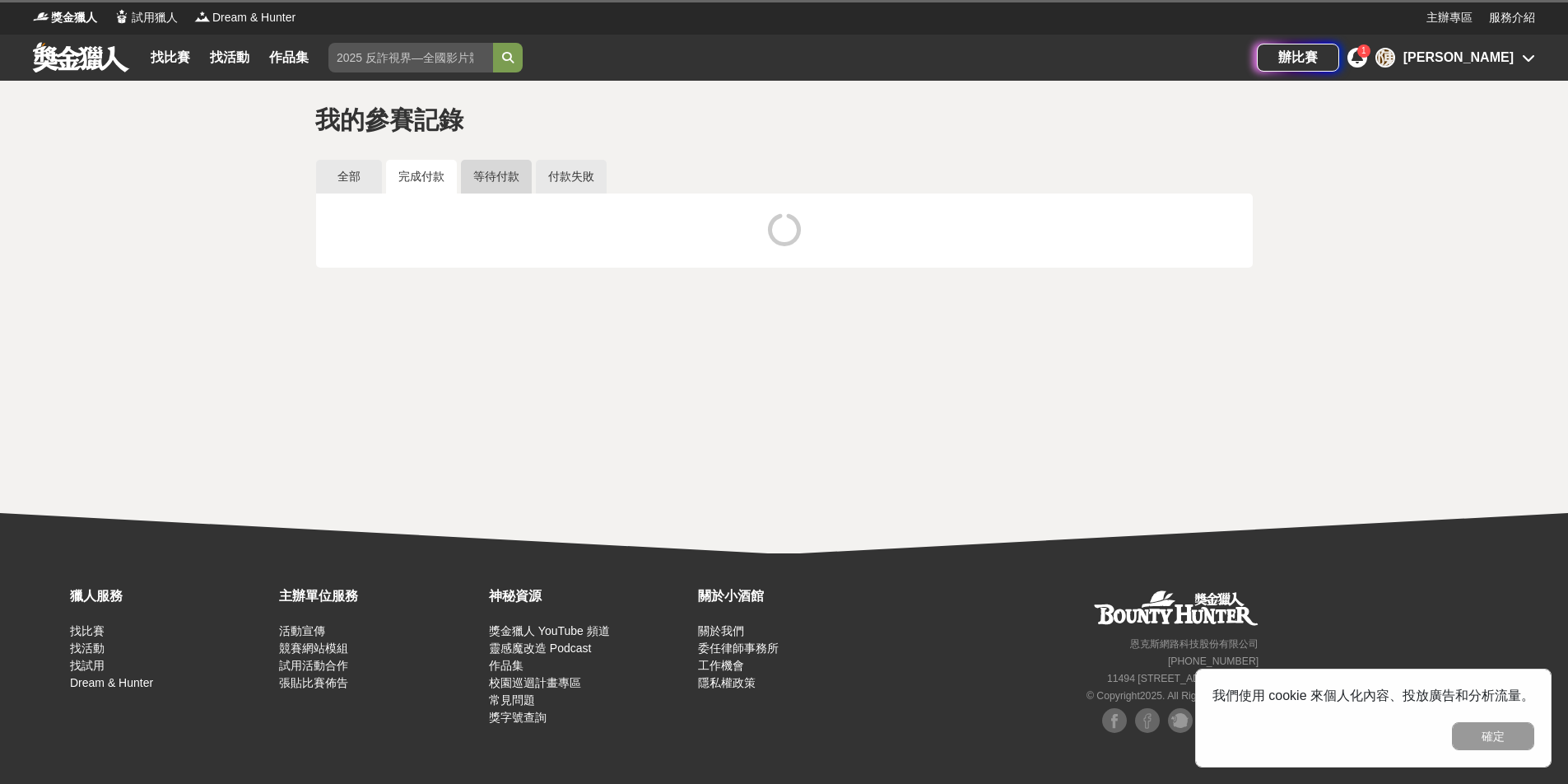
click at [478, 178] on link "等待付款" at bounding box center [496, 176] width 71 height 34
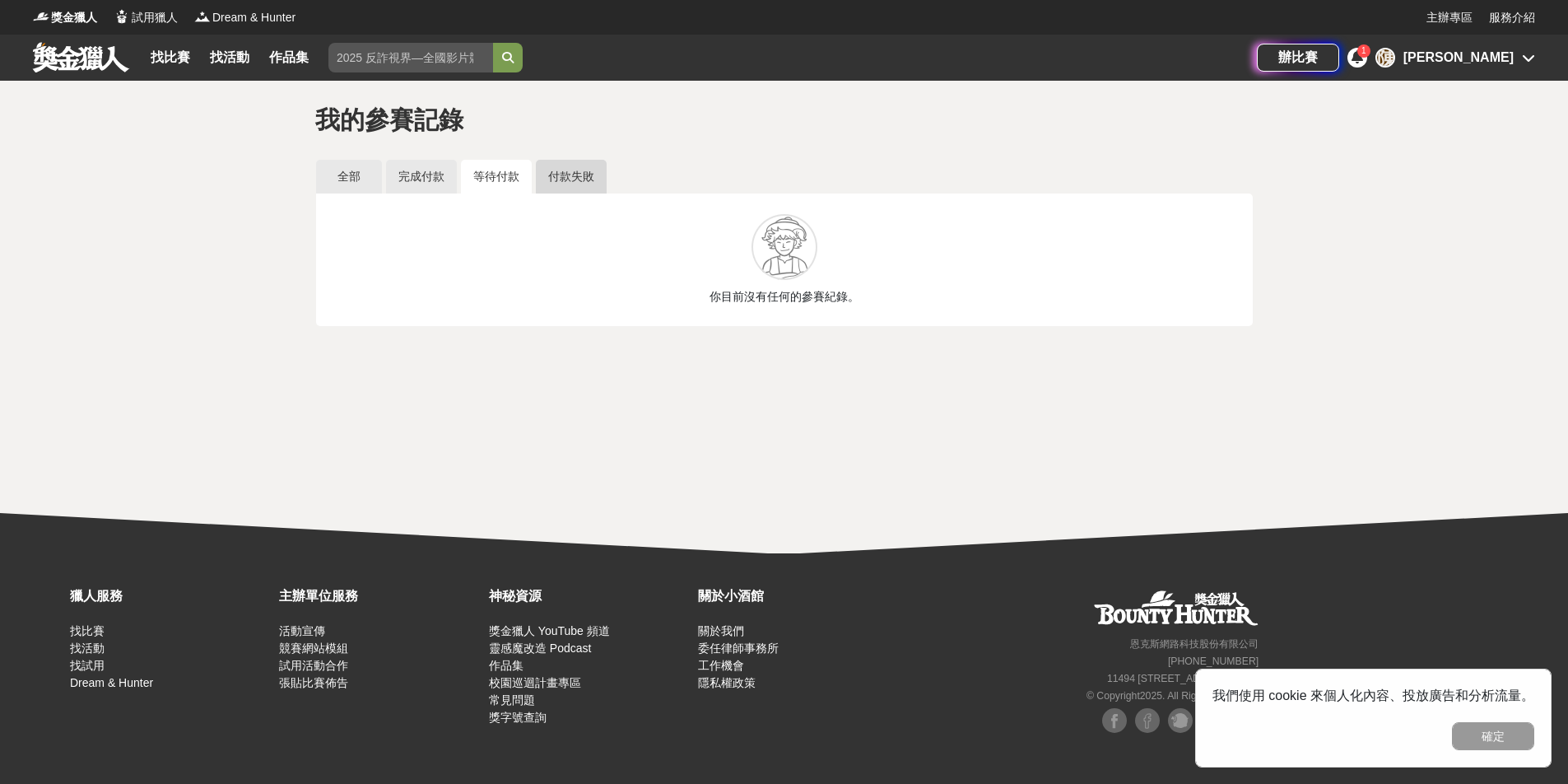
click at [553, 172] on link "付款失敗" at bounding box center [571, 176] width 71 height 34
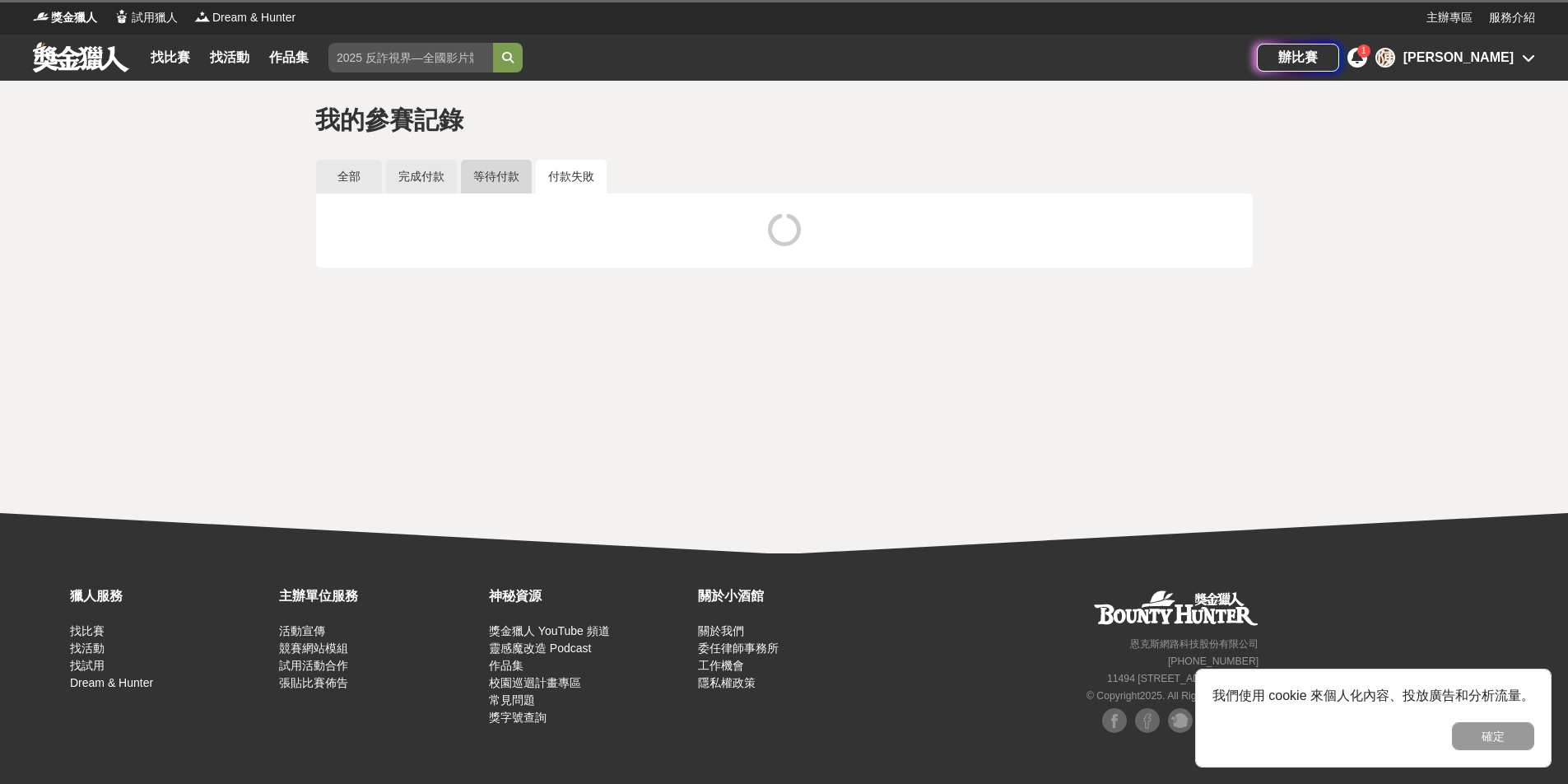
click at [487, 173] on link "等待付款" at bounding box center [496, 176] width 71 height 34
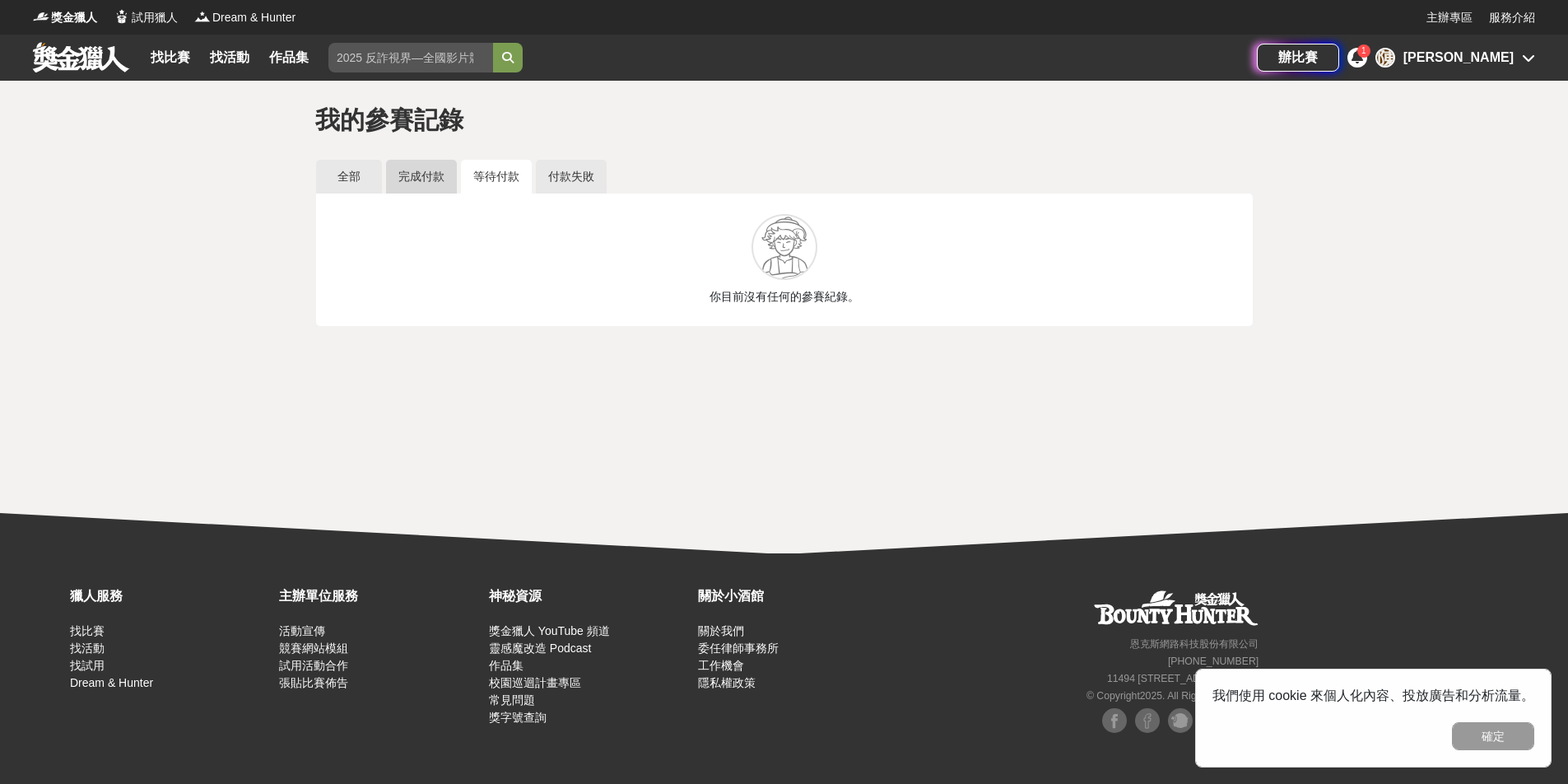
click at [437, 173] on link "完成付款" at bounding box center [421, 176] width 71 height 34
click at [330, 175] on link "全部" at bounding box center [349, 176] width 66 height 34
click at [1367, 54] on div "1" at bounding box center [1356, 57] width 19 height 19
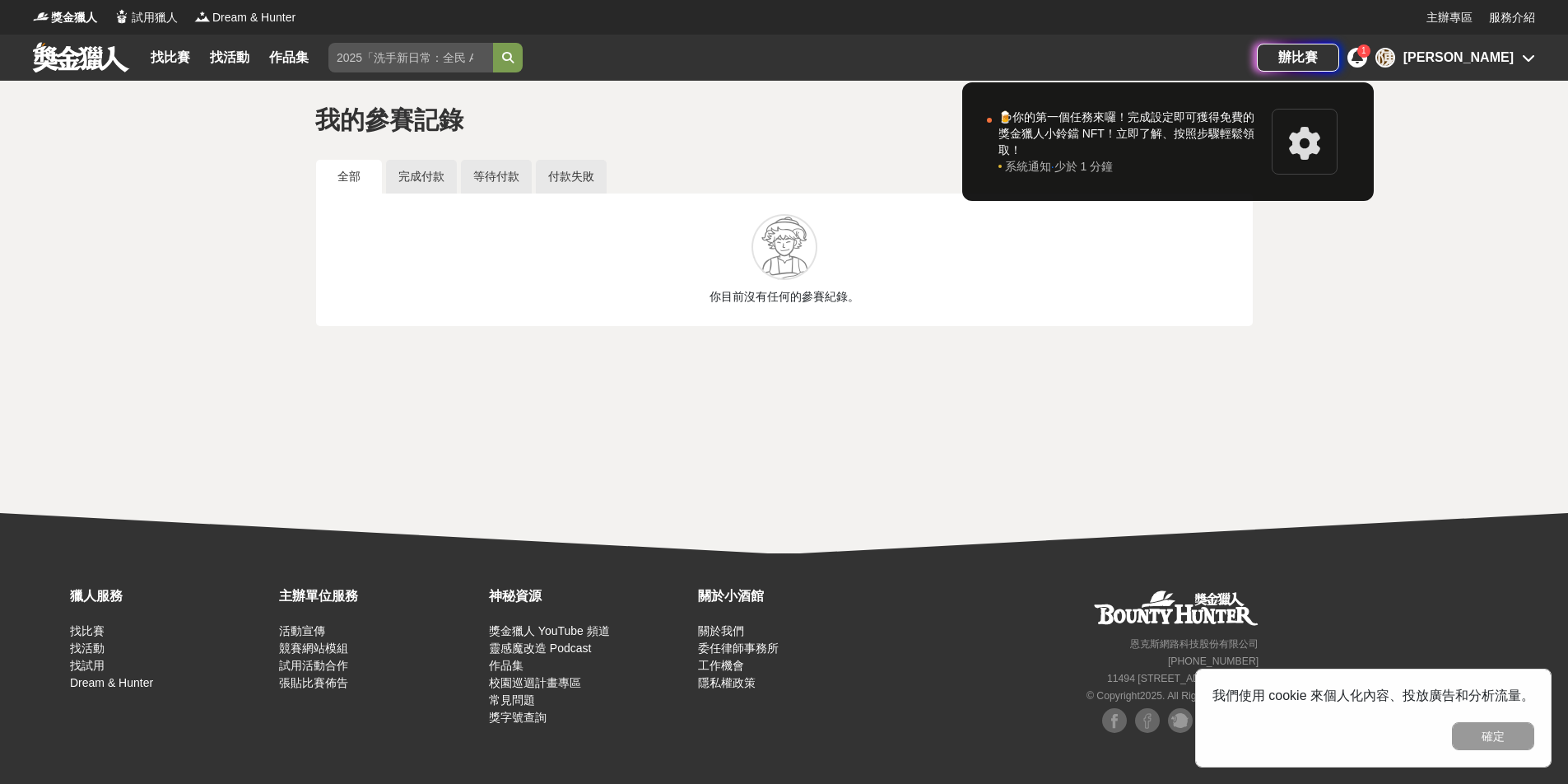
click at [1310, 228] on div at bounding box center [784, 392] width 1568 height 784
